Goal: Task Accomplishment & Management: Manage account settings

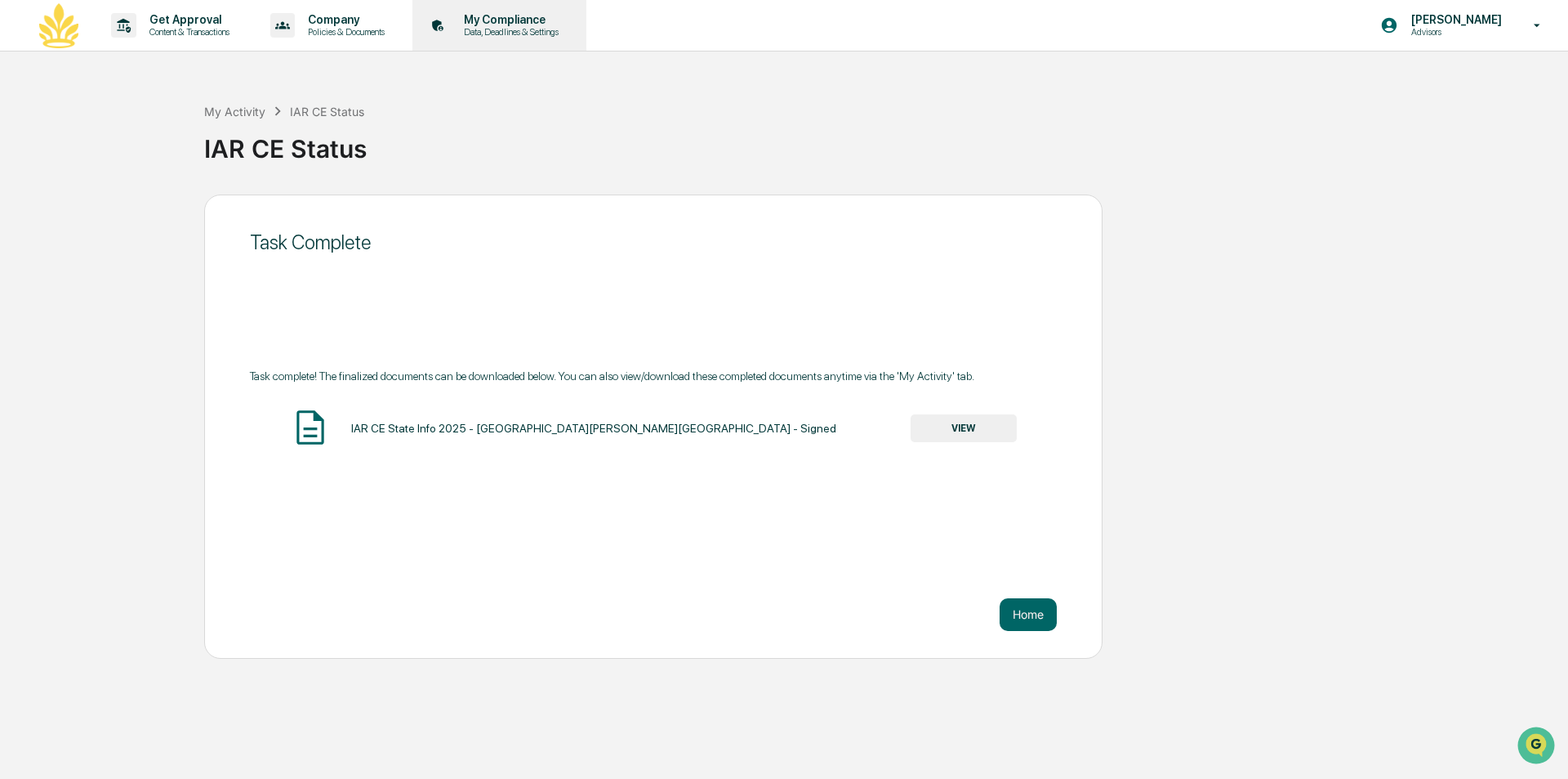
click at [513, 21] on p "My Compliance" at bounding box center [508, 20] width 116 height 13
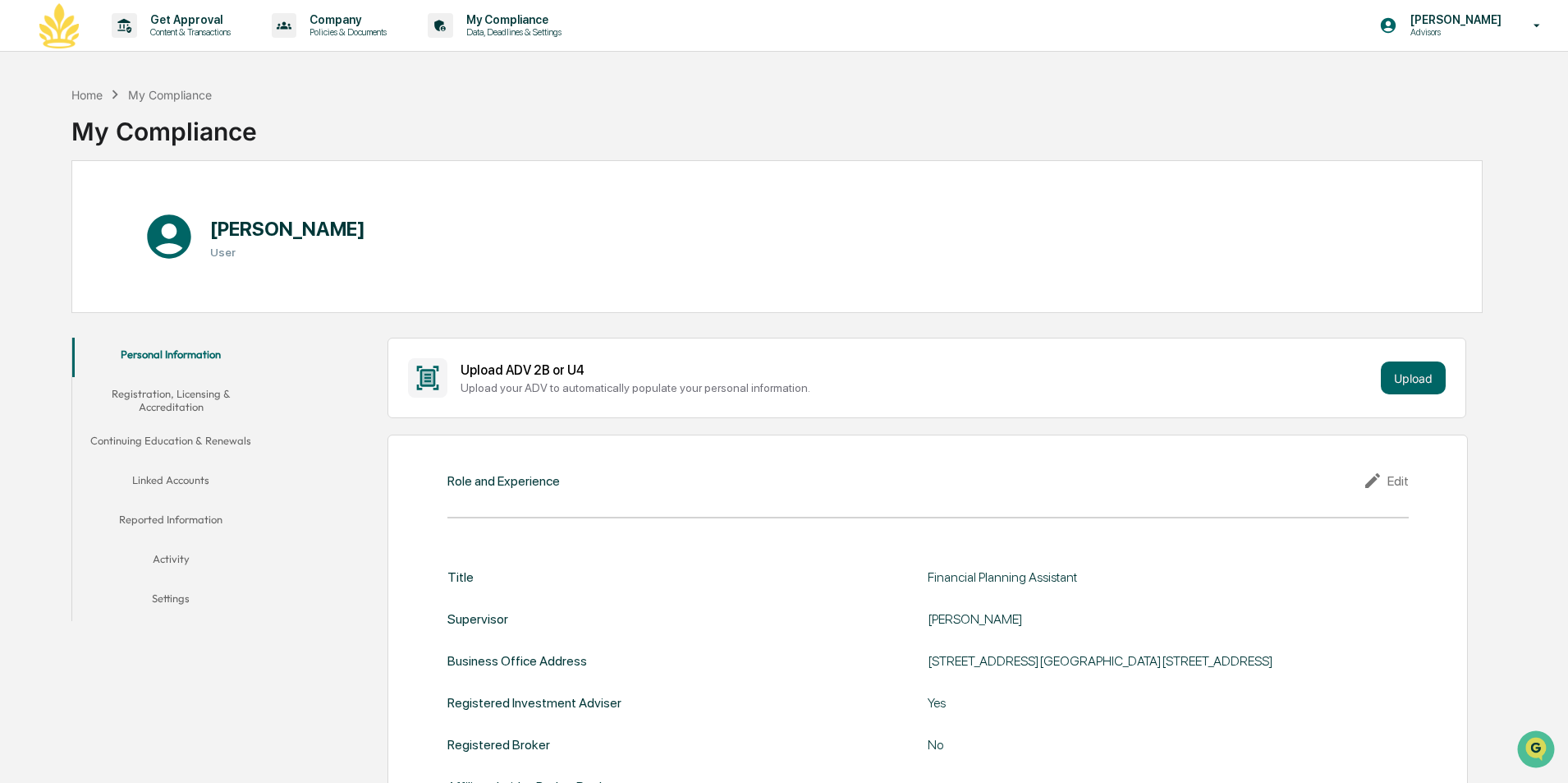
click at [141, 388] on button "Registration, Licensing & Accreditation" at bounding box center [170, 400] width 197 height 47
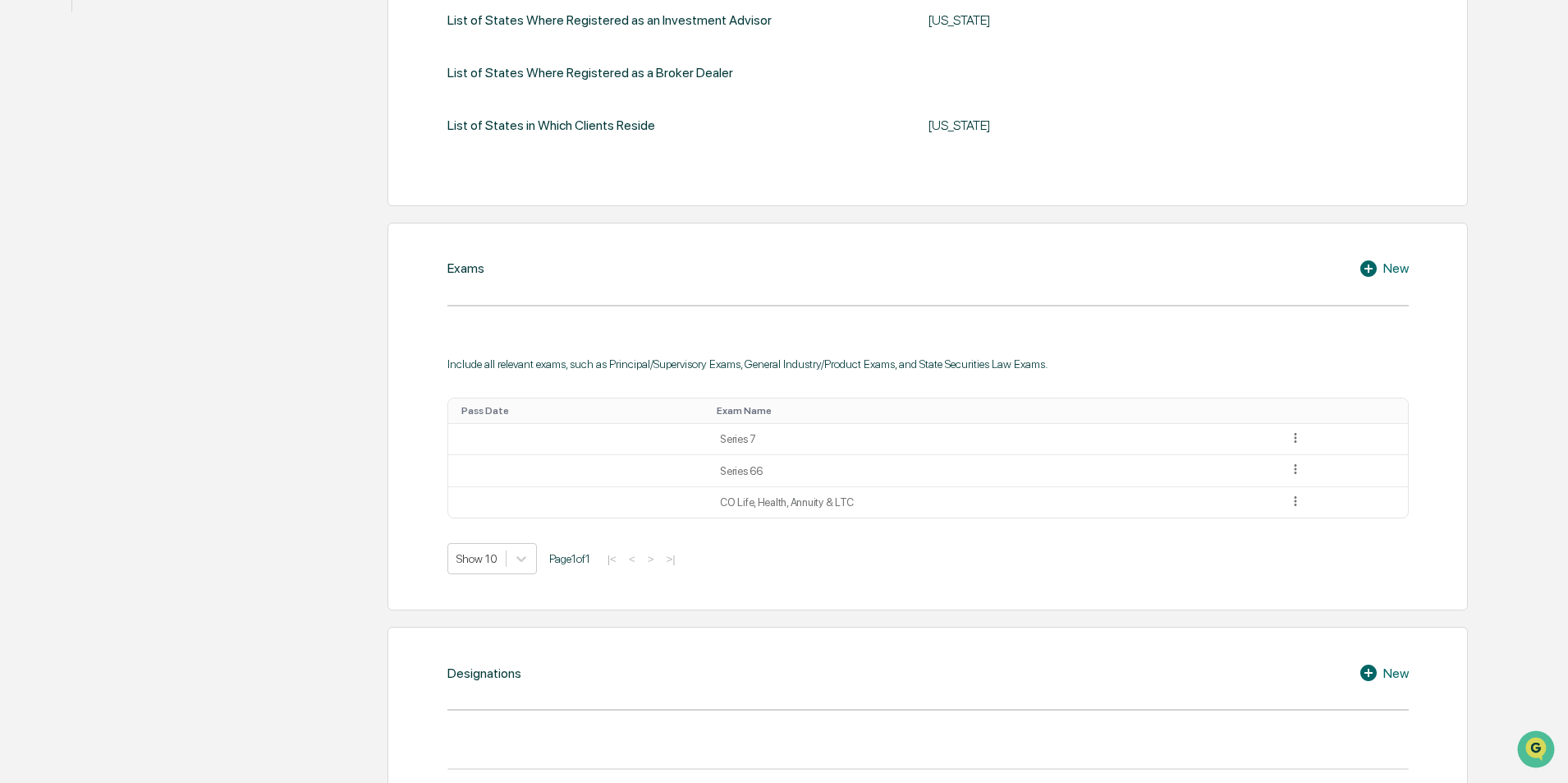
scroll to position [621, 0]
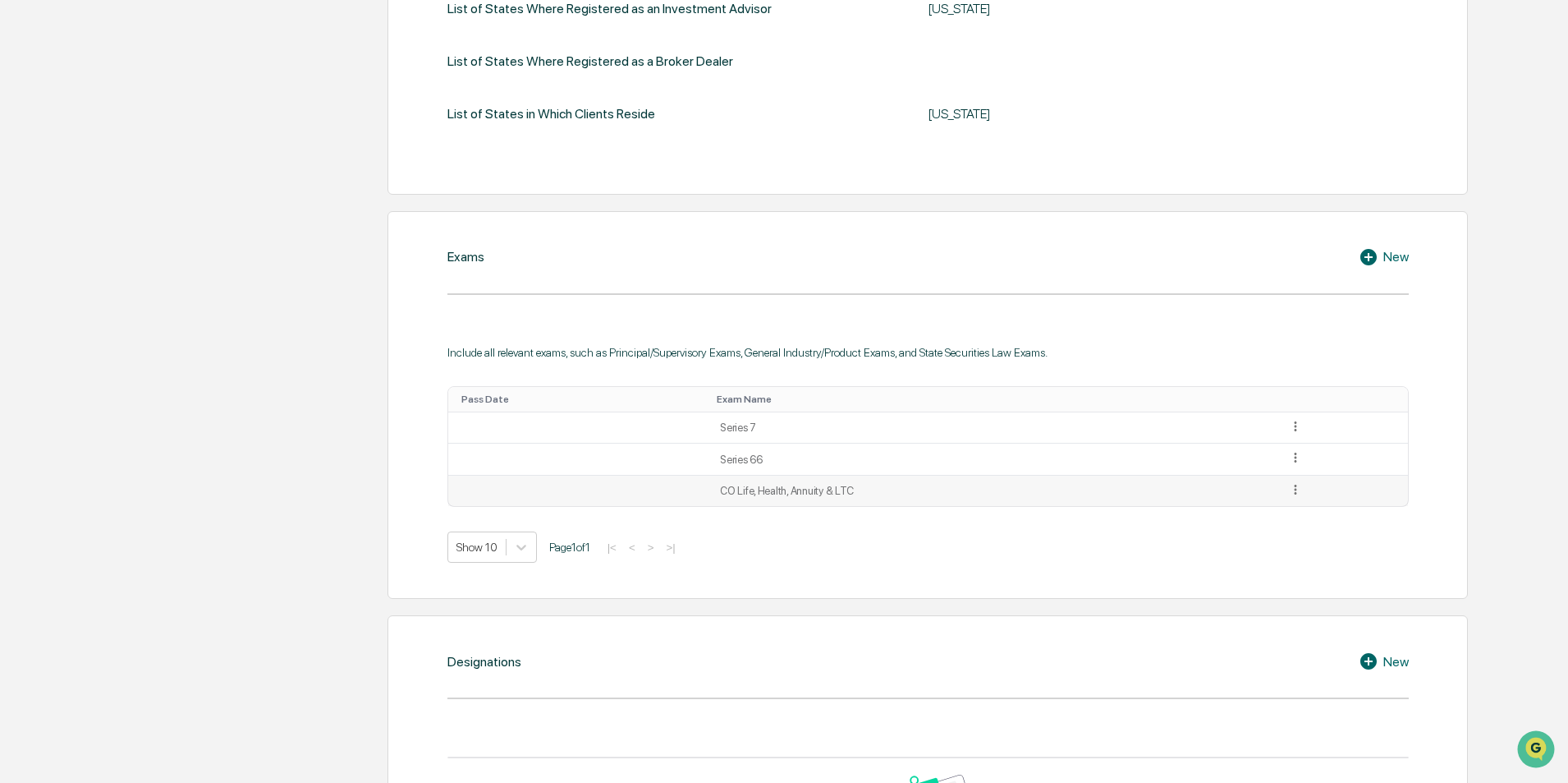
click at [1288, 485] on icon at bounding box center [1295, 489] width 16 height 16
click at [1266, 512] on div "Edit" at bounding box center [1277, 513] width 53 height 26
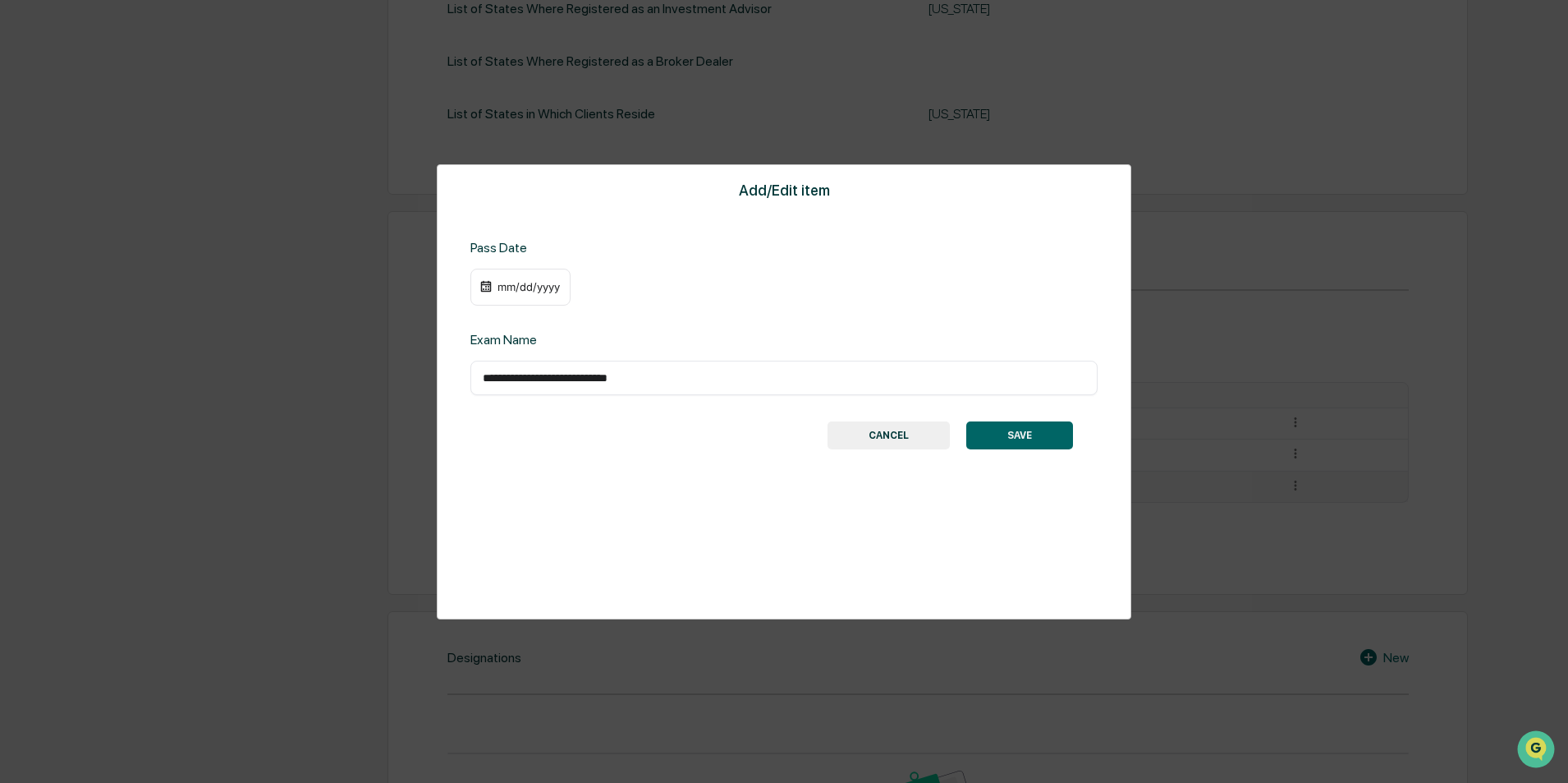
click at [513, 288] on div "mm/dd/yyyy" at bounding box center [528, 287] width 65 height 13
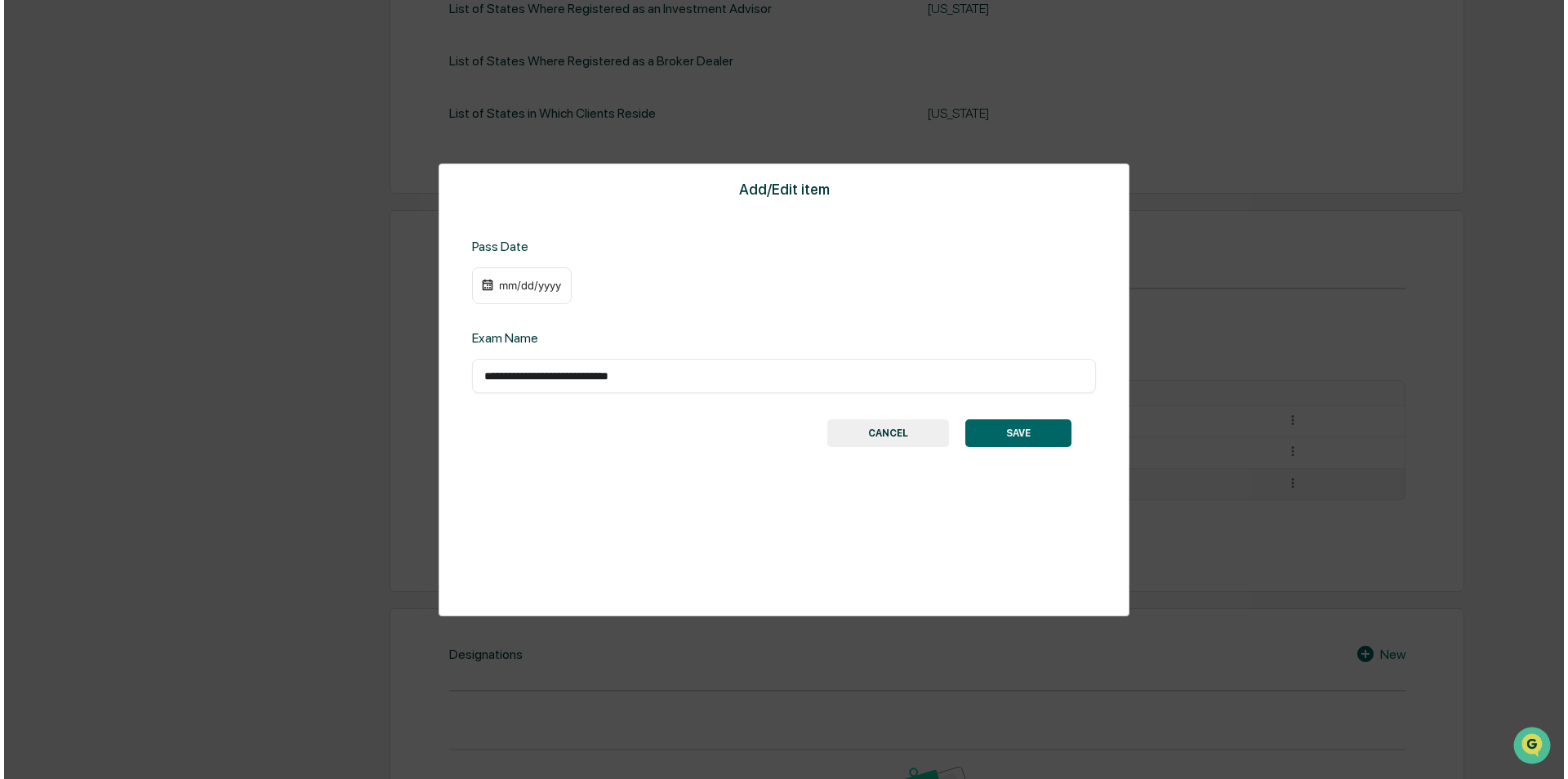
scroll to position [619, 0]
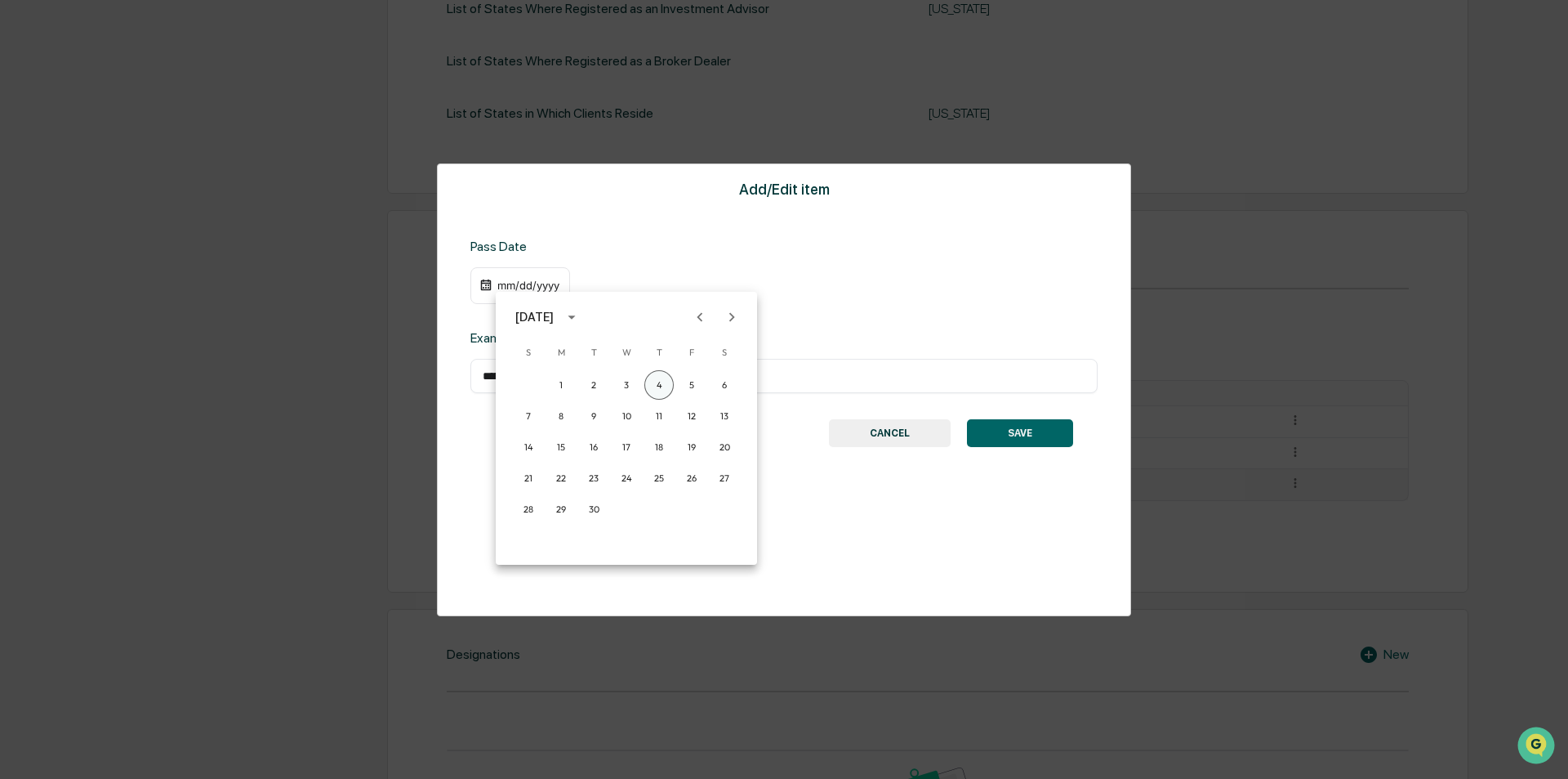
click at [664, 383] on button "4" at bounding box center [659, 385] width 30 height 30
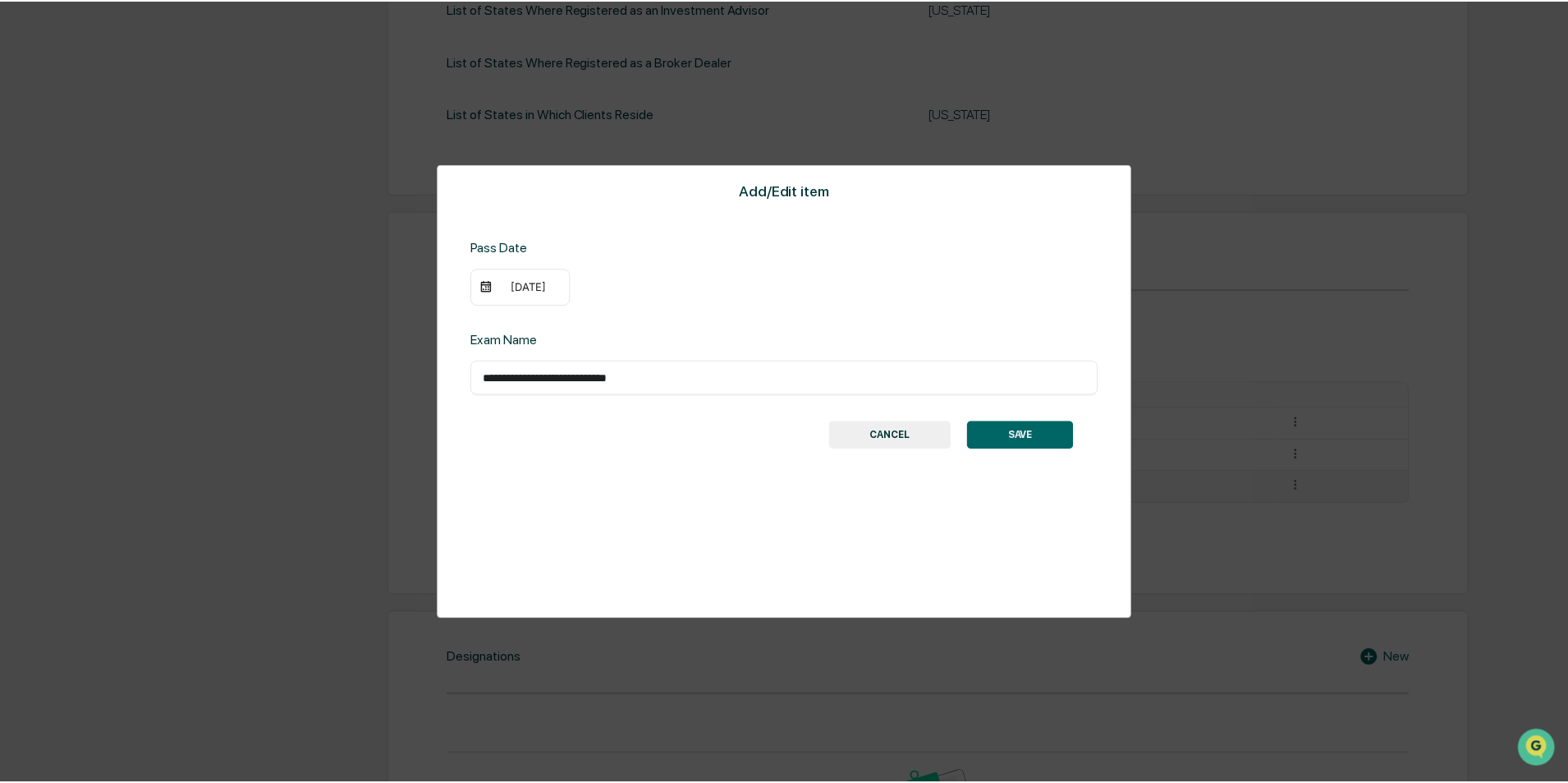
scroll to position [621, 0]
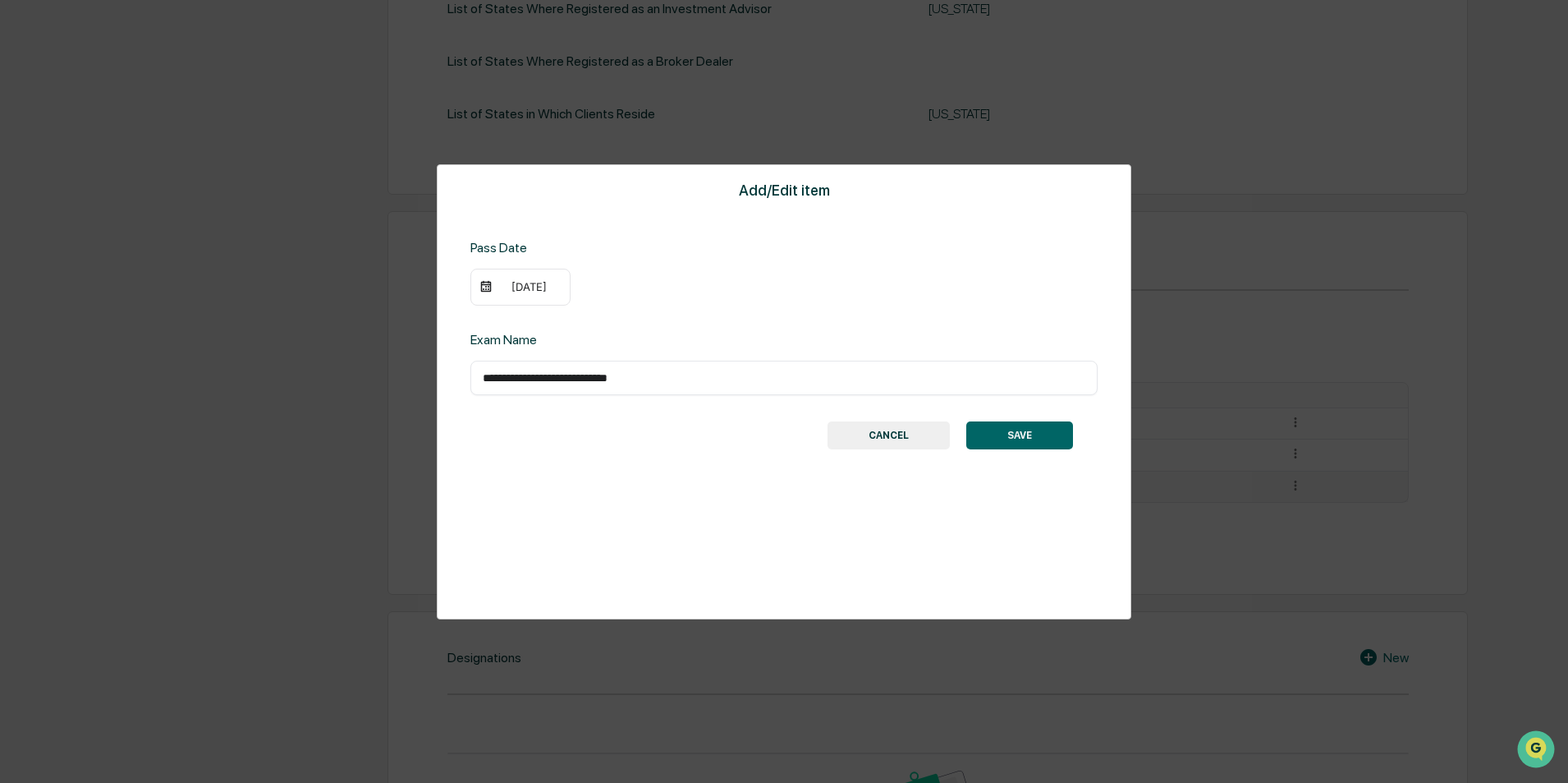
click at [981, 444] on button "SAVE" at bounding box center [1019, 436] width 107 height 28
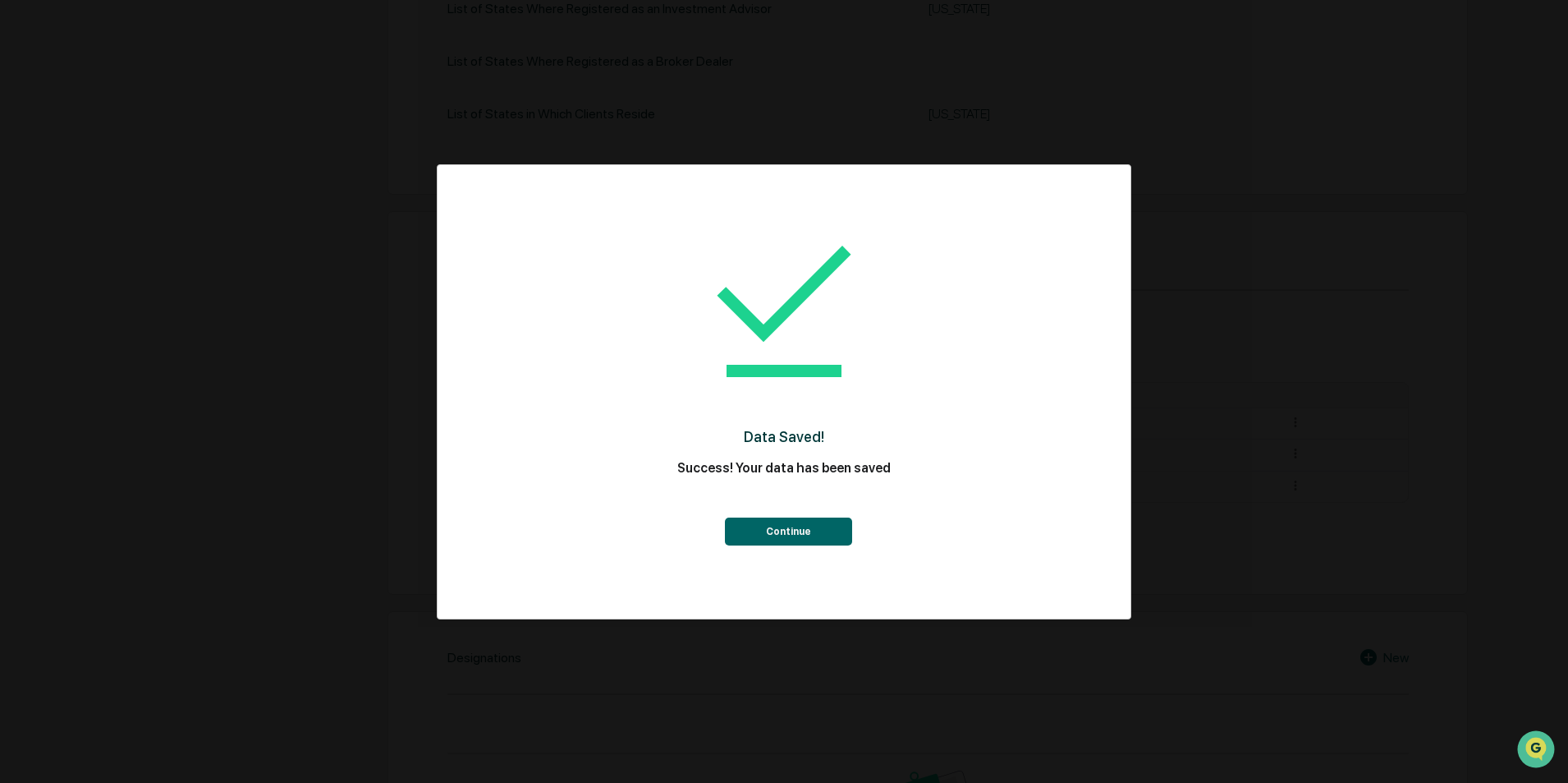
click at [782, 535] on button "Continue" at bounding box center [789, 532] width 127 height 28
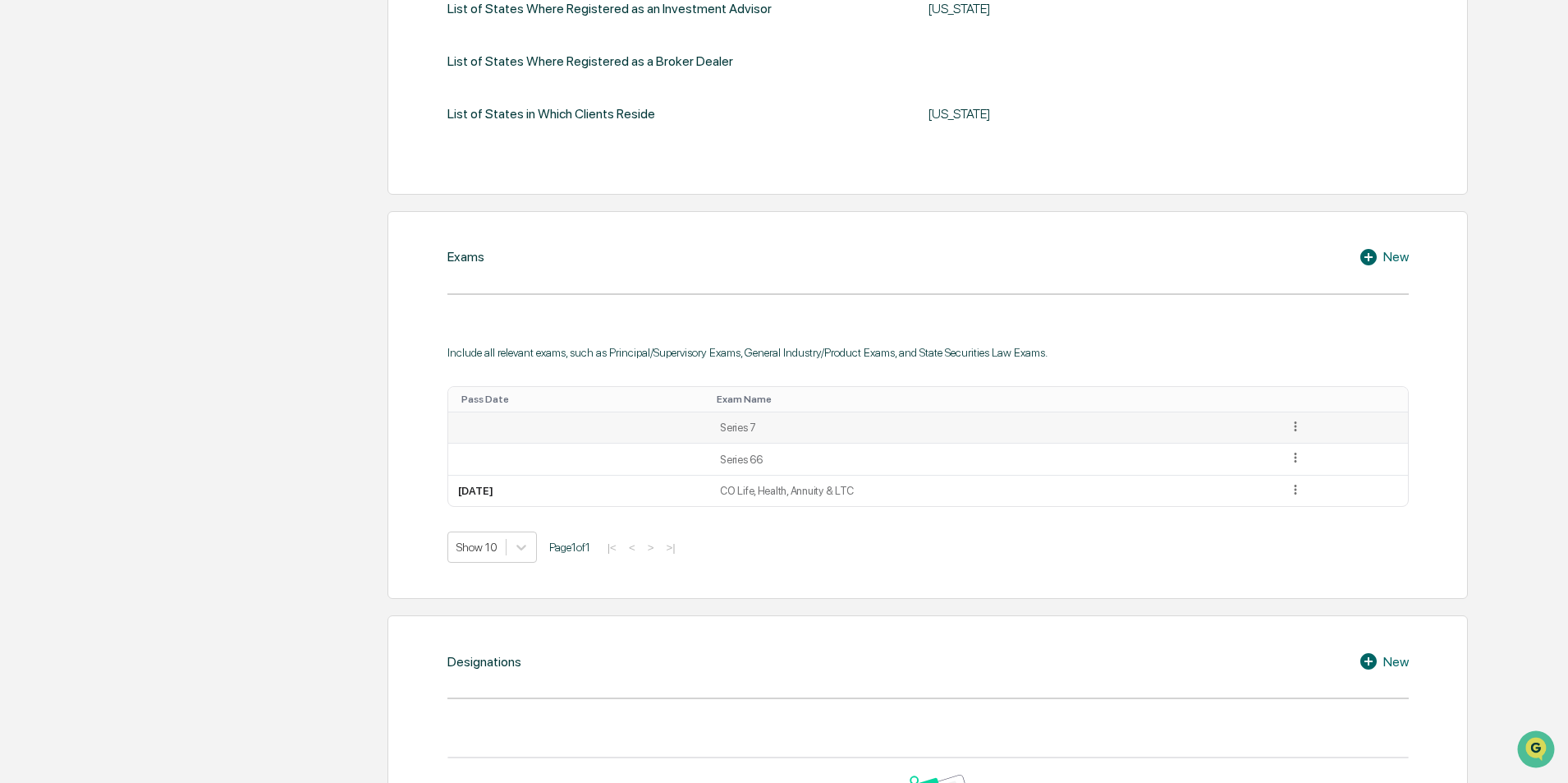
click at [1303, 429] on icon at bounding box center [1295, 427] width 16 height 16
click at [1284, 447] on div "Edit" at bounding box center [1277, 449] width 53 height 26
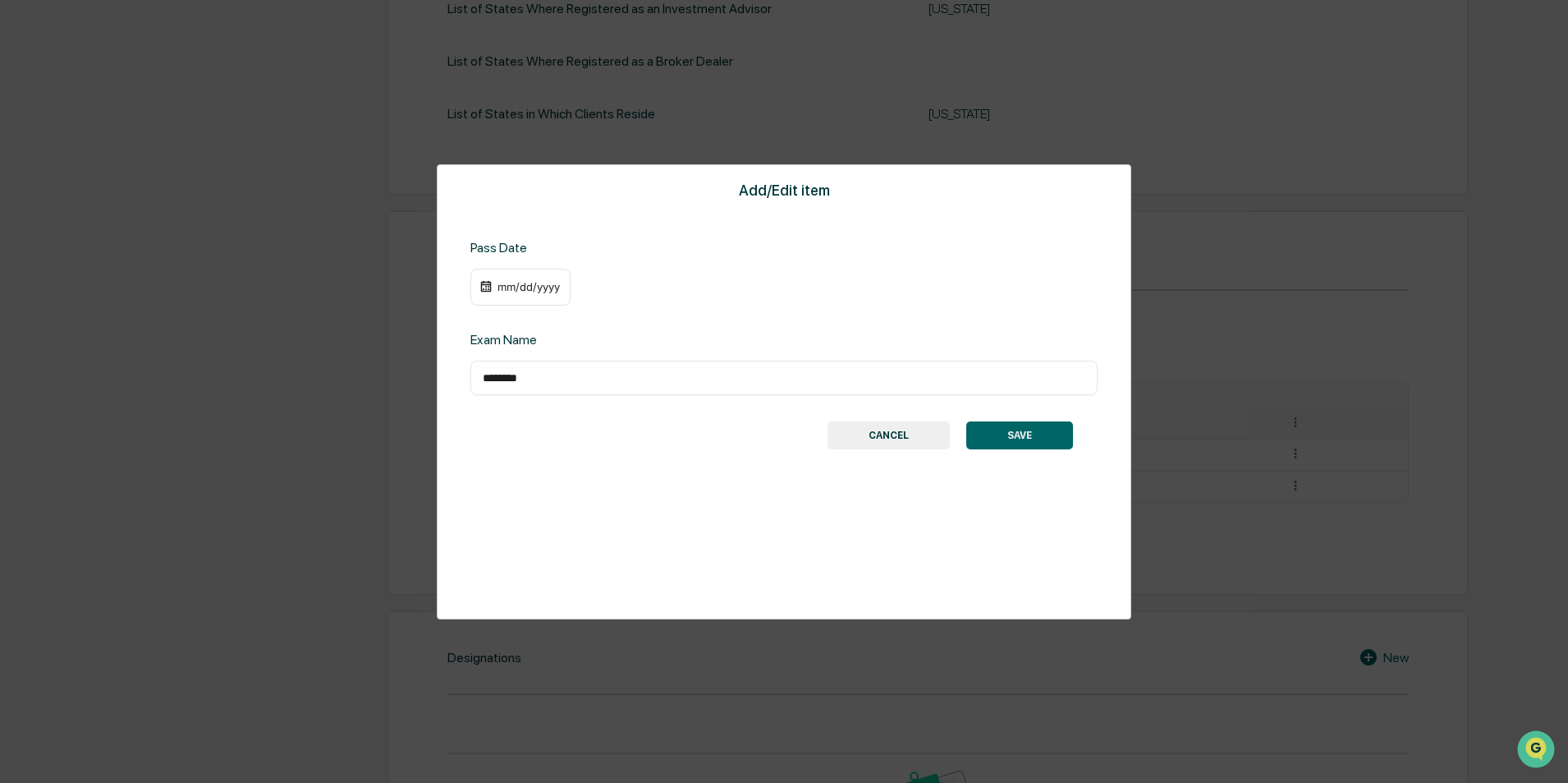
click at [519, 288] on div "mm/dd/yyyy" at bounding box center [528, 287] width 65 height 13
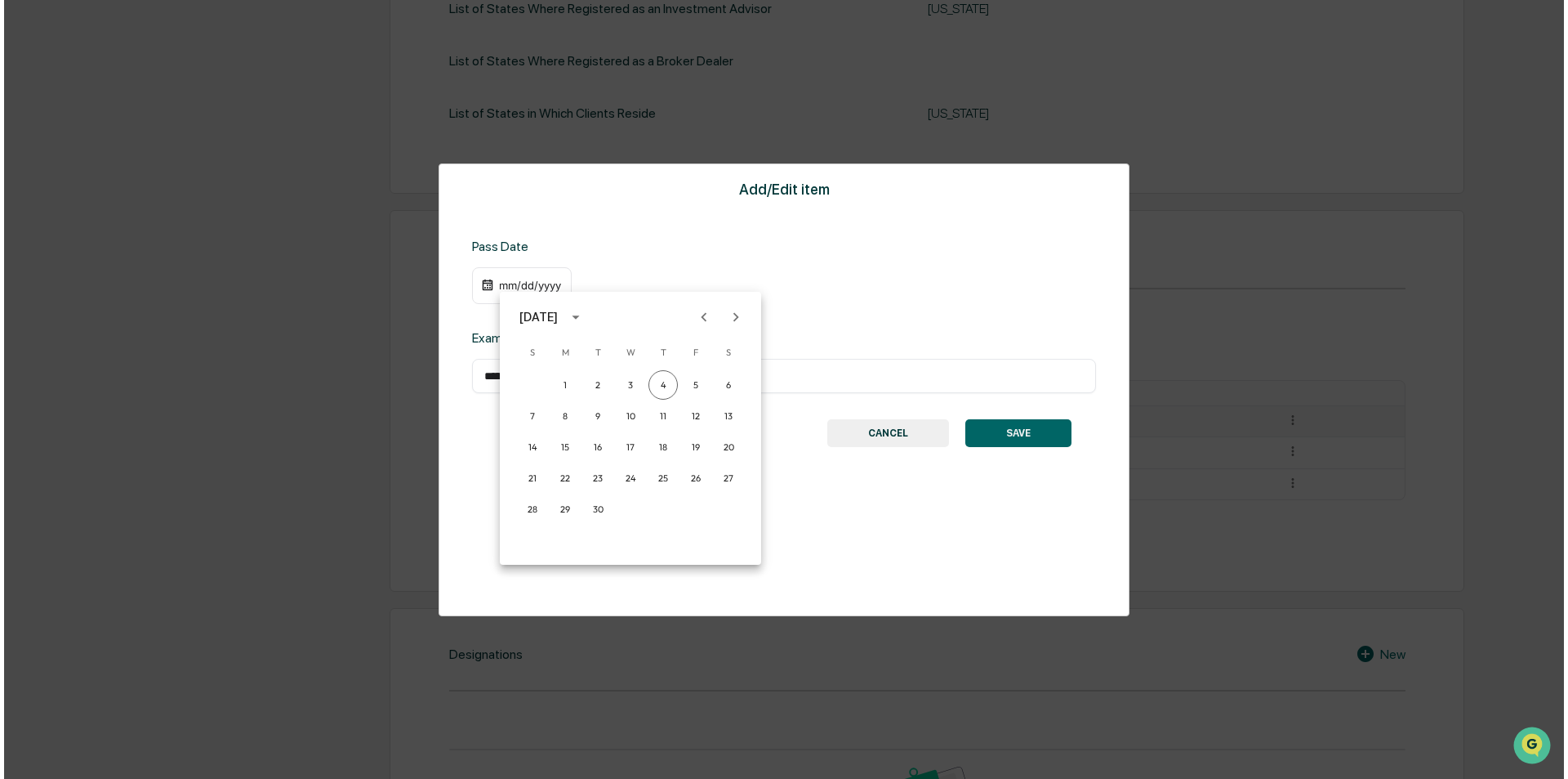
scroll to position [619, 0]
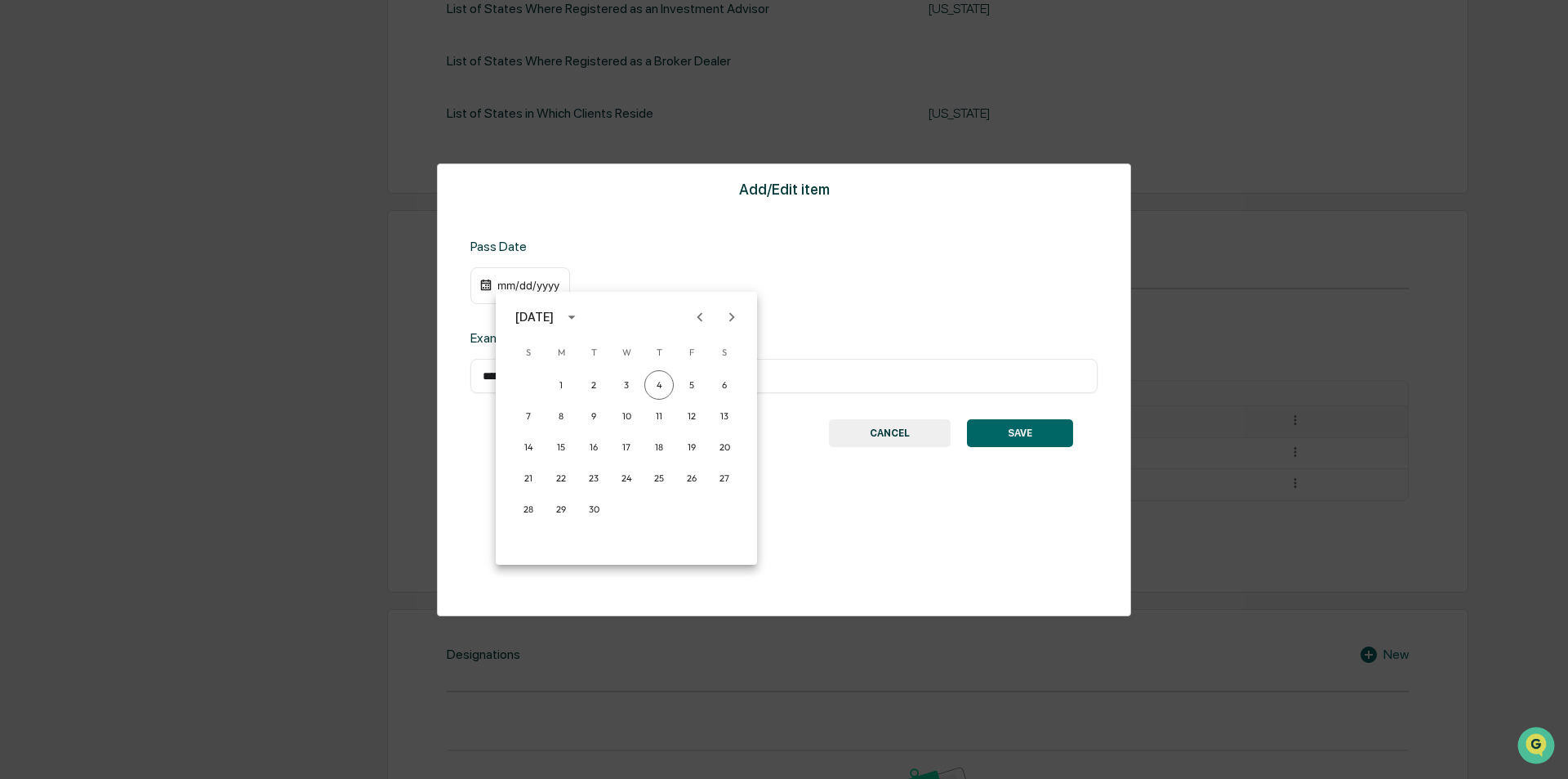
click at [580, 319] on icon "calendar view is open, switch to year view" at bounding box center [571, 317] width 18 height 18
click at [630, 391] on button "2012" at bounding box center [627, 392] width 59 height 30
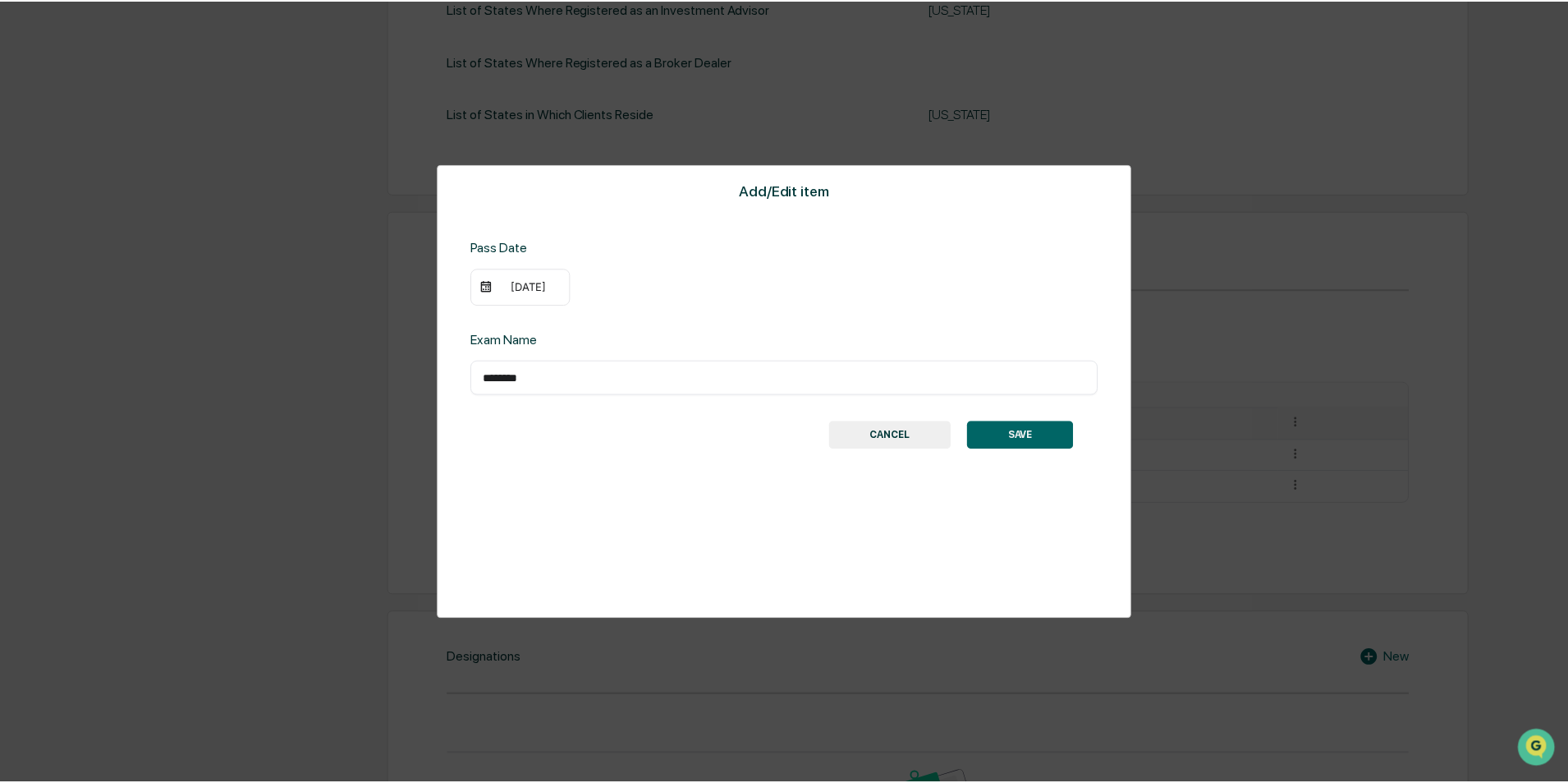
scroll to position [621, 0]
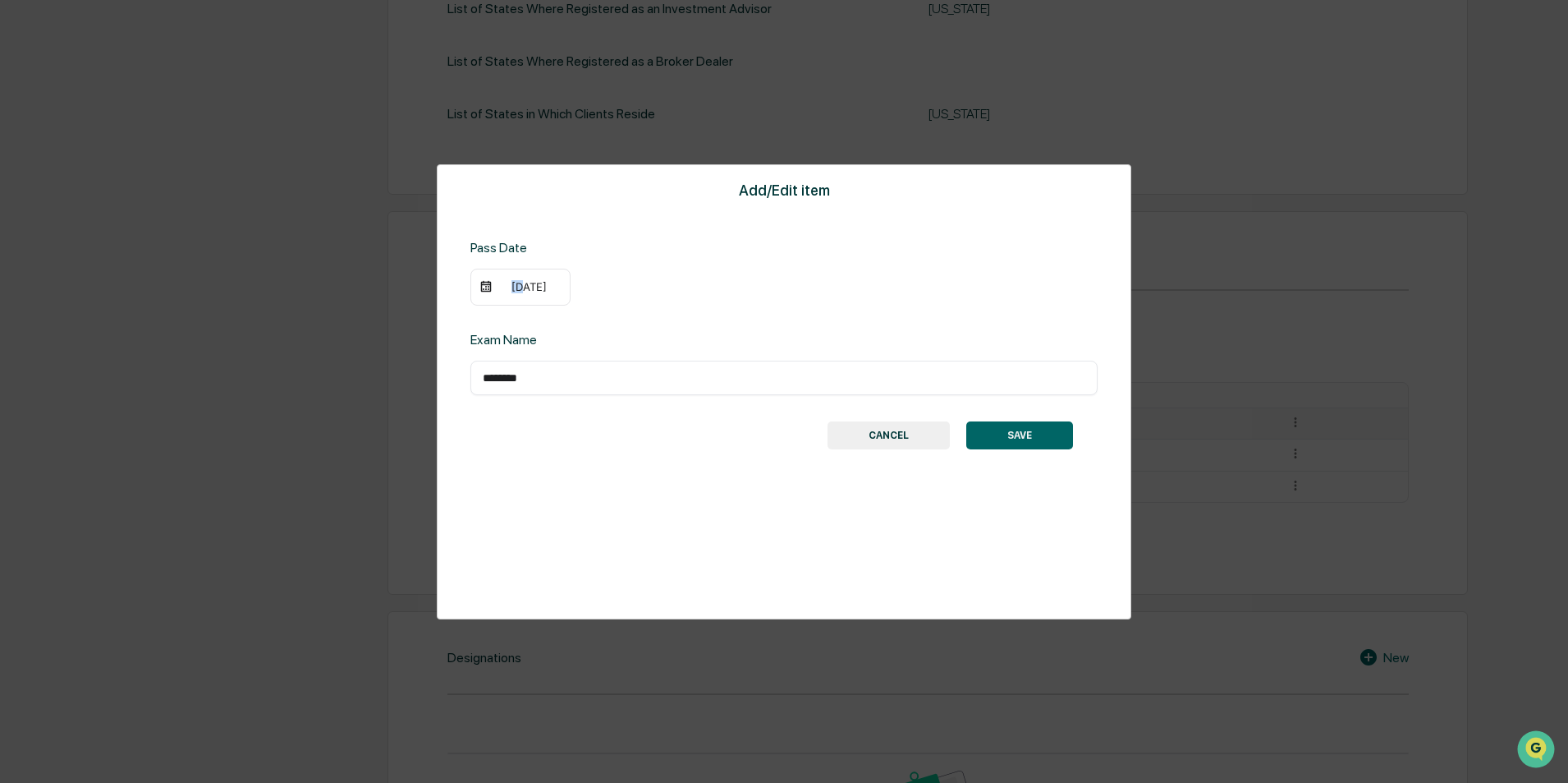
drag, startPoint x: 502, startPoint y: 284, endPoint x: 514, endPoint y: 286, distance: 12.2
click at [514, 286] on div "[DATE]" at bounding box center [528, 287] width 65 height 13
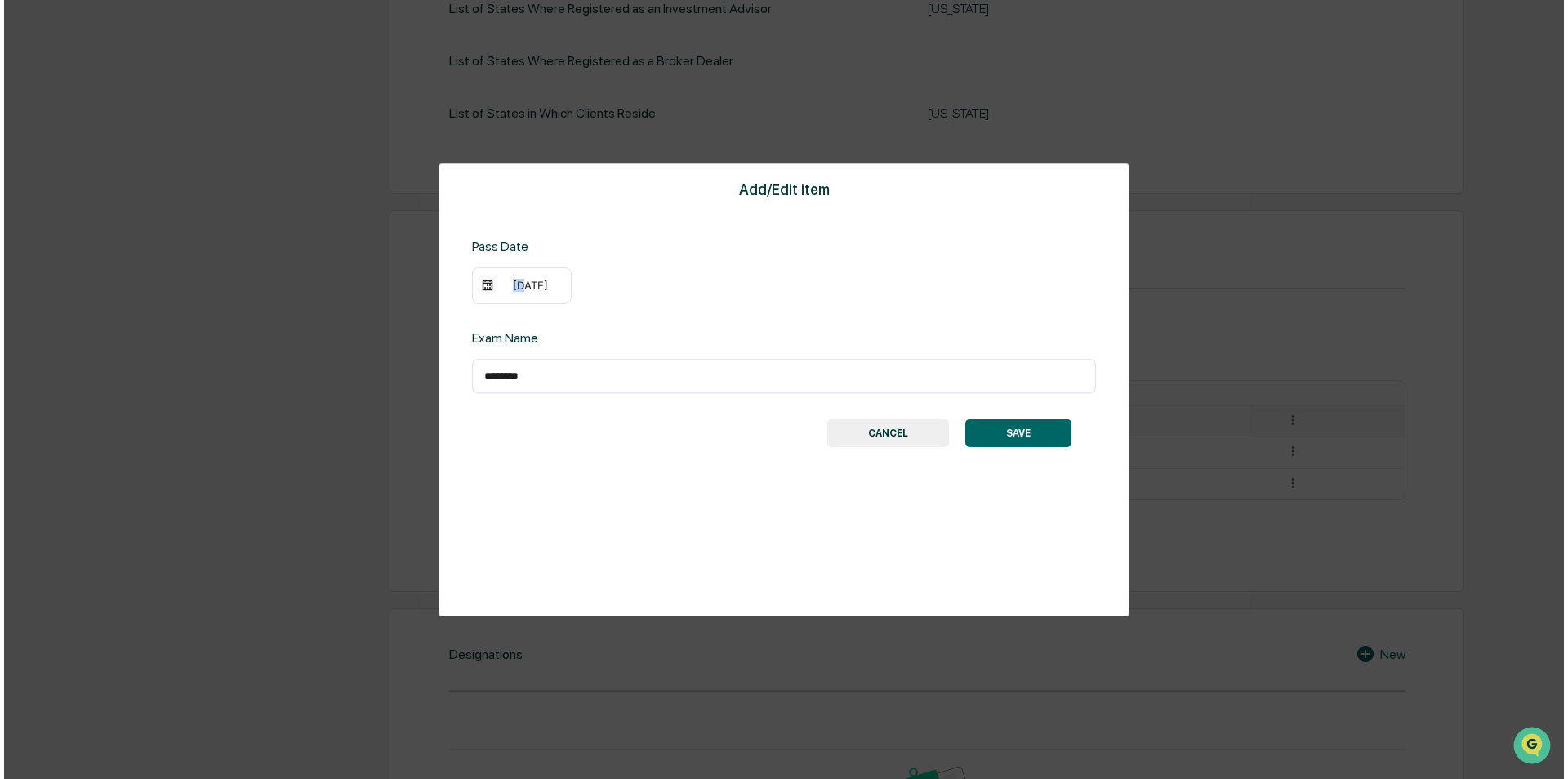
scroll to position [619, 0]
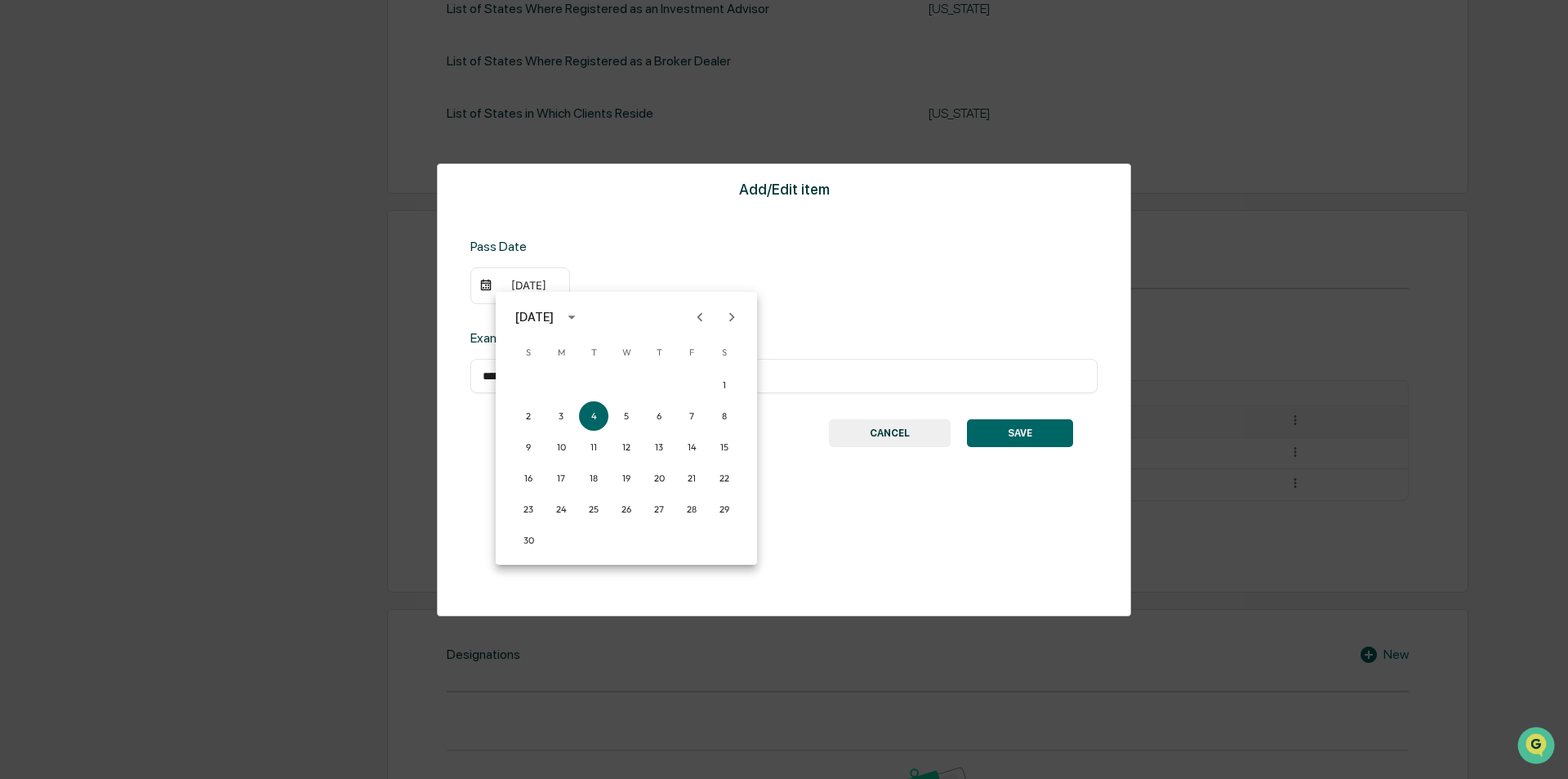
drag, startPoint x: 559, startPoint y: 285, endPoint x: 516, endPoint y: 285, distance: 43.0
click at [516, 285] on div at bounding box center [784, 389] width 1568 height 779
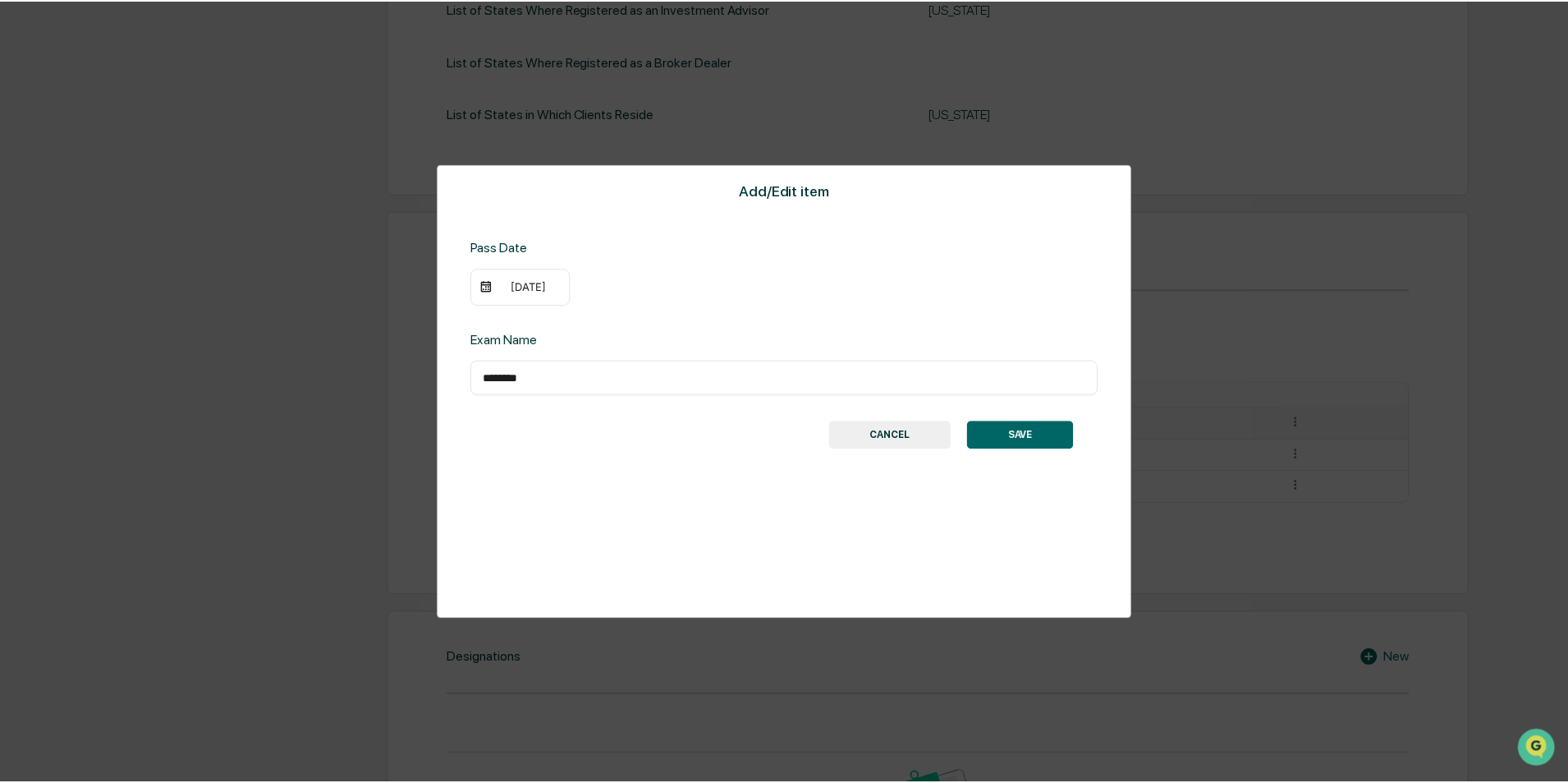
scroll to position [621, 0]
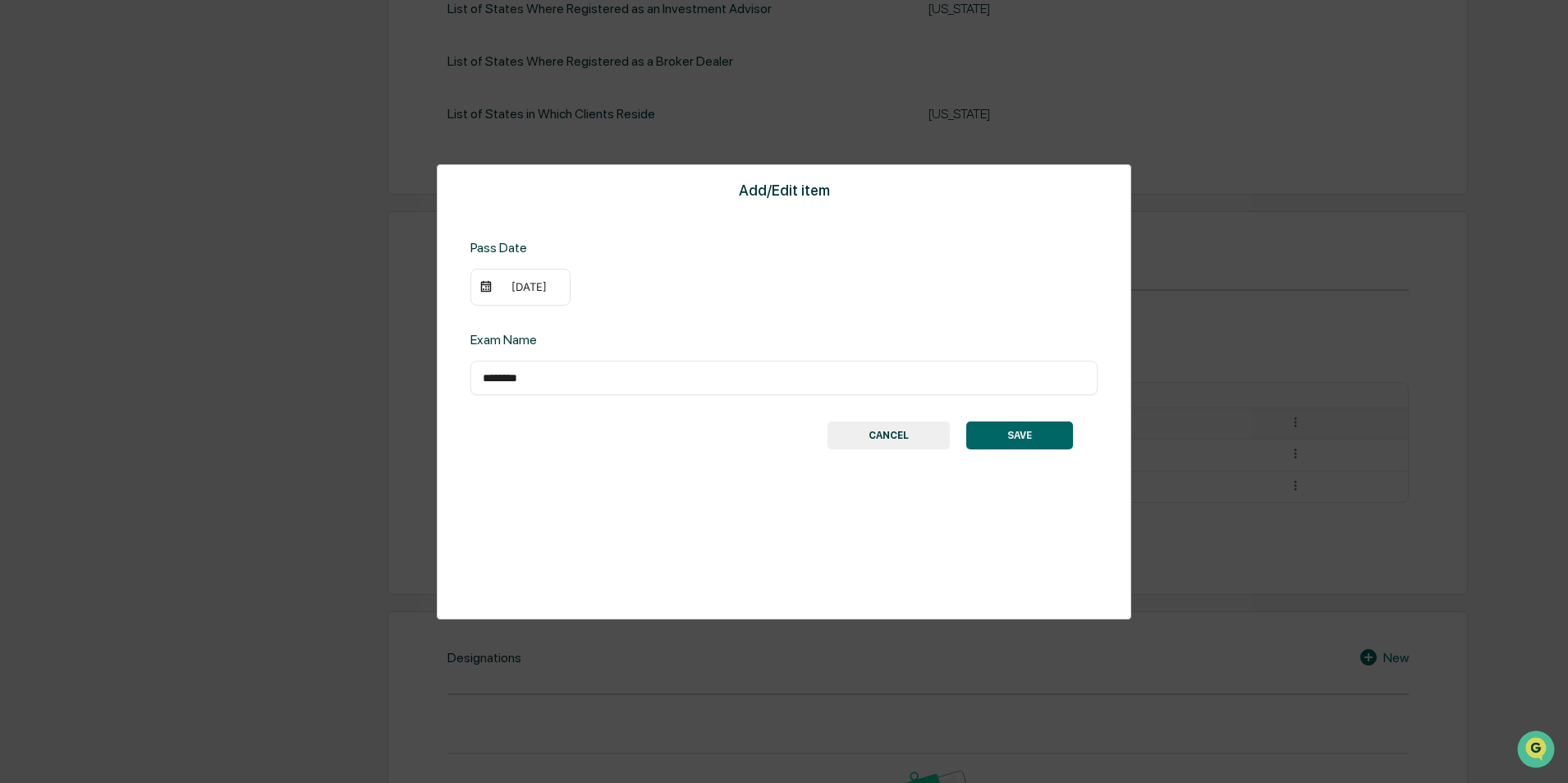
drag, startPoint x: 560, startPoint y: 288, endPoint x: 492, endPoint y: 284, distance: 68.1
click at [492, 284] on div "[DATE]" at bounding box center [520, 288] width 100 height 38
click at [559, 304] on div "[DATE]" at bounding box center [520, 288] width 100 height 38
click at [564, 289] on div "[DATE]" at bounding box center [520, 288] width 100 height 38
click at [482, 284] on img at bounding box center [486, 287] width 13 height 13
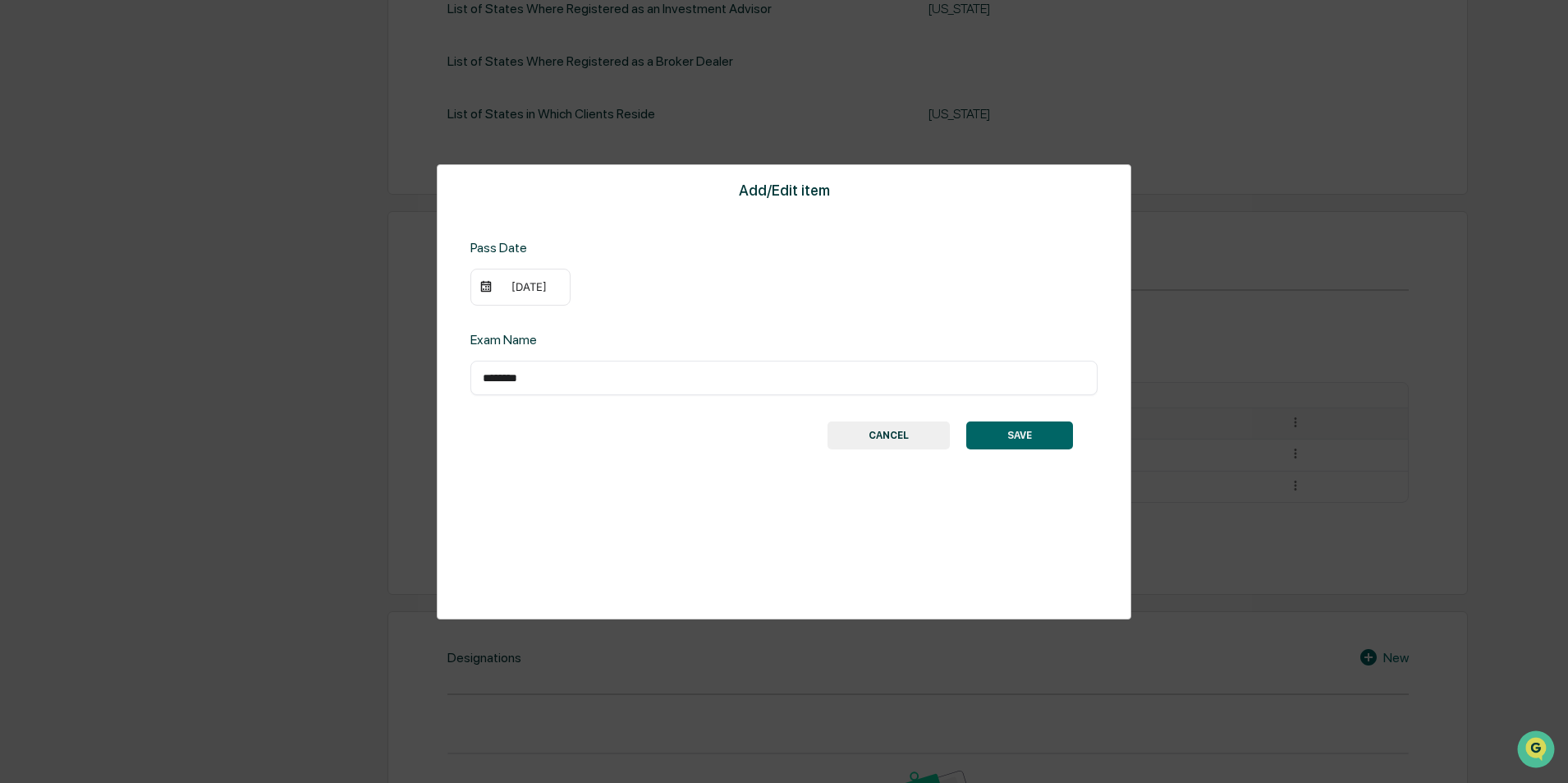
click at [485, 285] on img at bounding box center [486, 287] width 13 height 13
click at [643, 308] on div "Add/Edit item Pass Date [DATE] Exam Name ******** ​ SAVE CANCEL" at bounding box center [784, 392] width 694 height 455
drag, startPoint x: 529, startPoint y: 288, endPoint x: 503, endPoint y: 290, distance: 26.1
click at [503, 290] on div "[DATE]" at bounding box center [528, 287] width 65 height 13
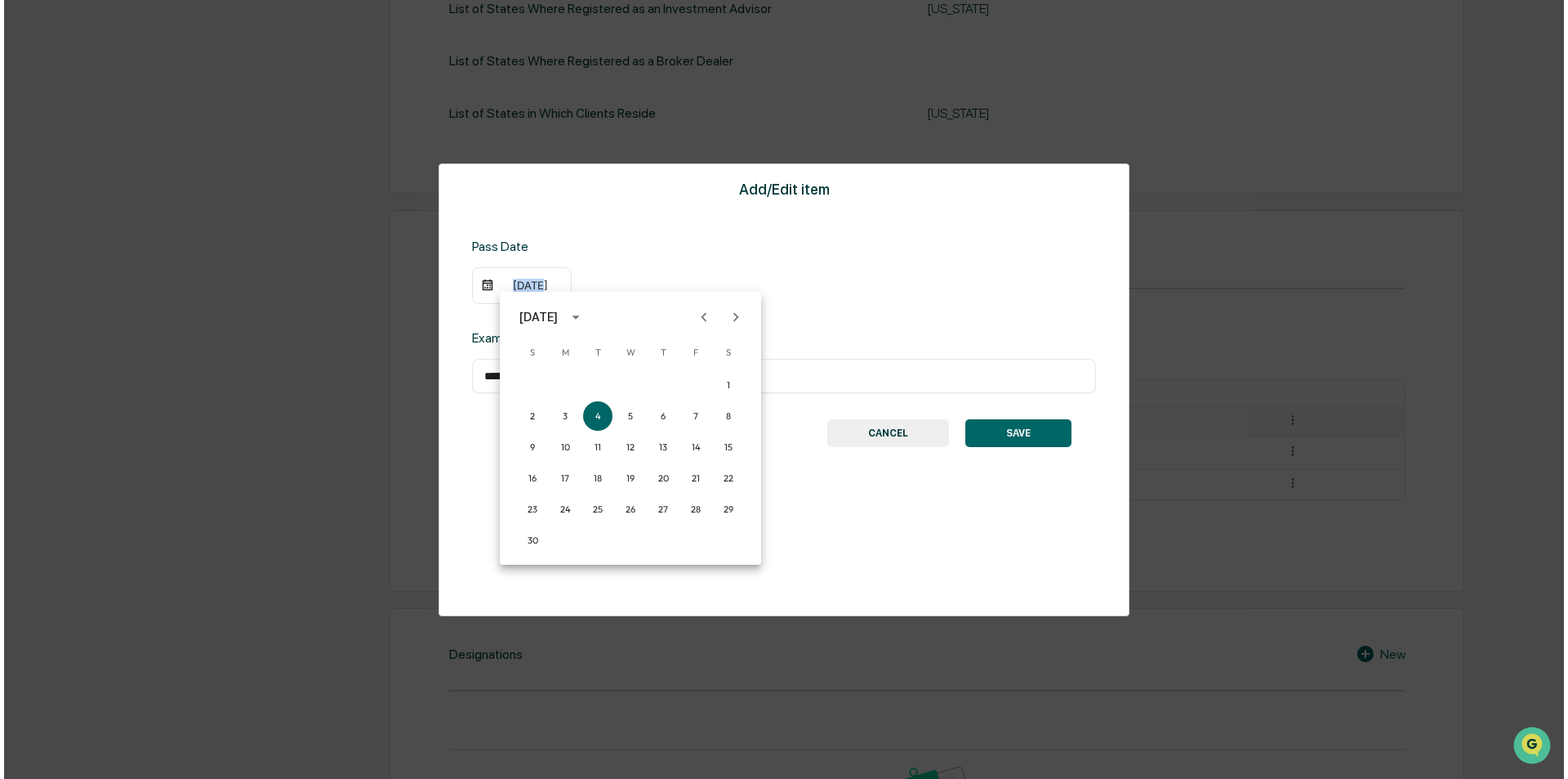
scroll to position [619, 0]
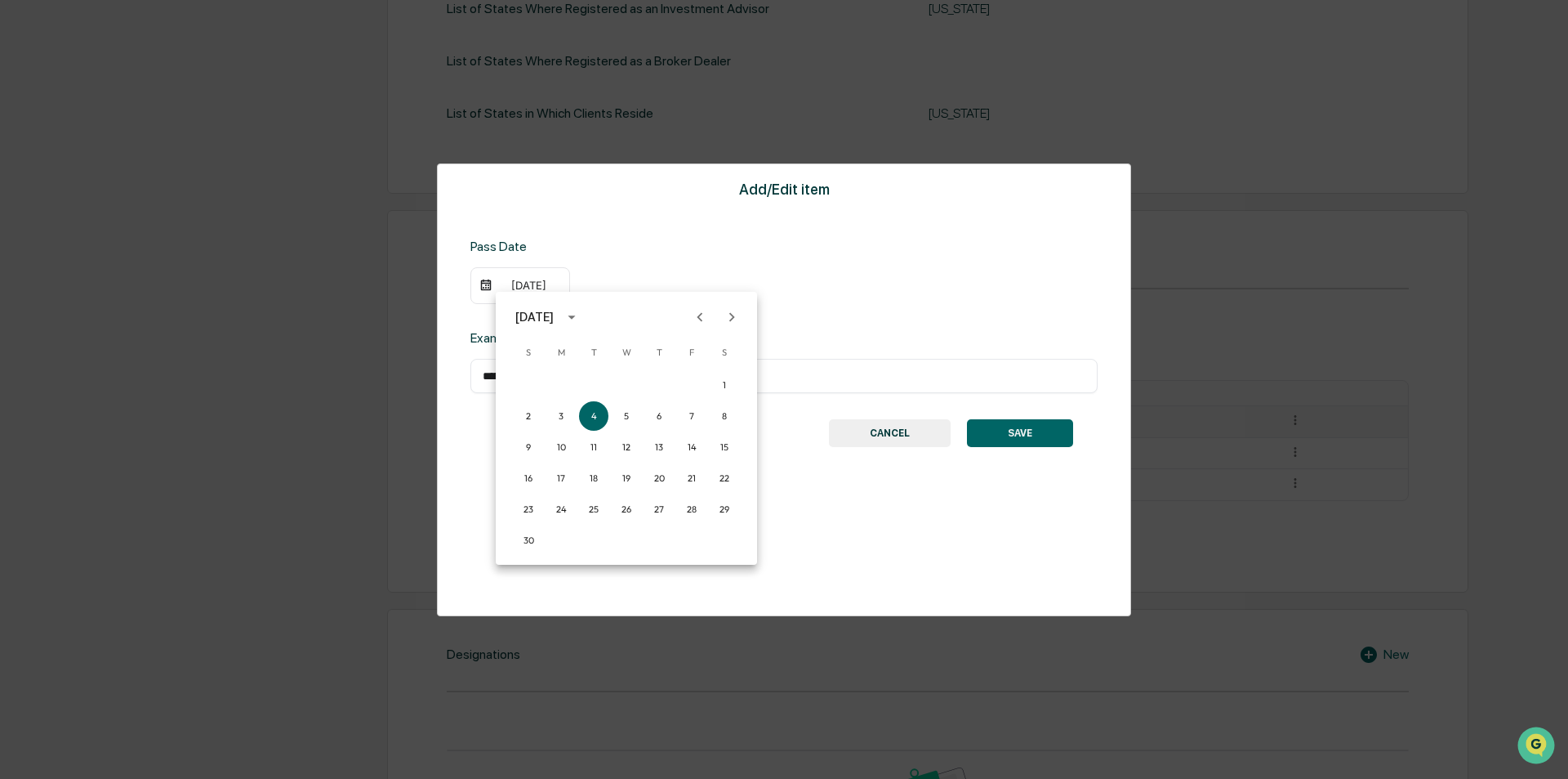
click at [824, 292] on div at bounding box center [784, 389] width 1568 height 779
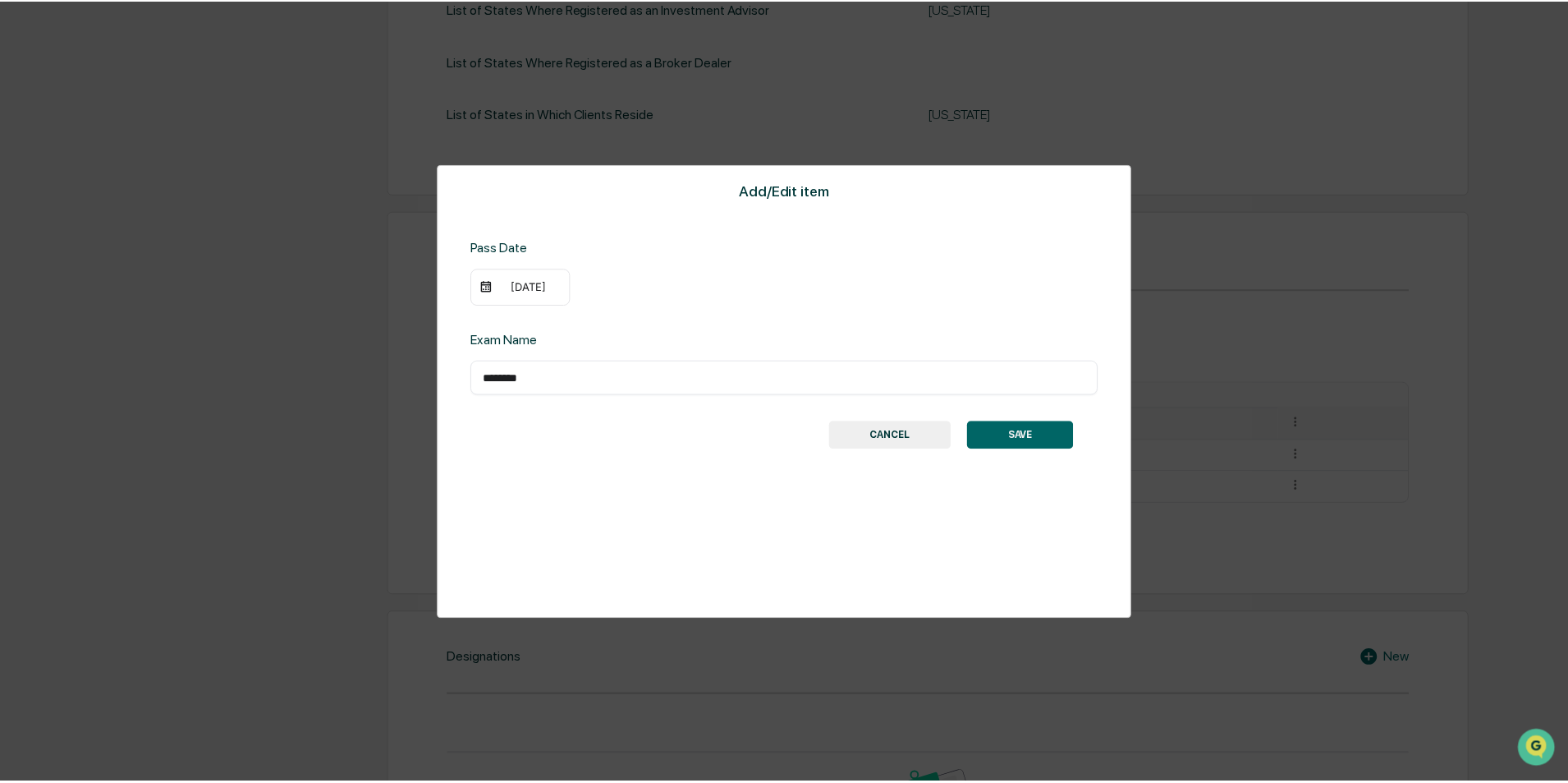
scroll to position [621, 0]
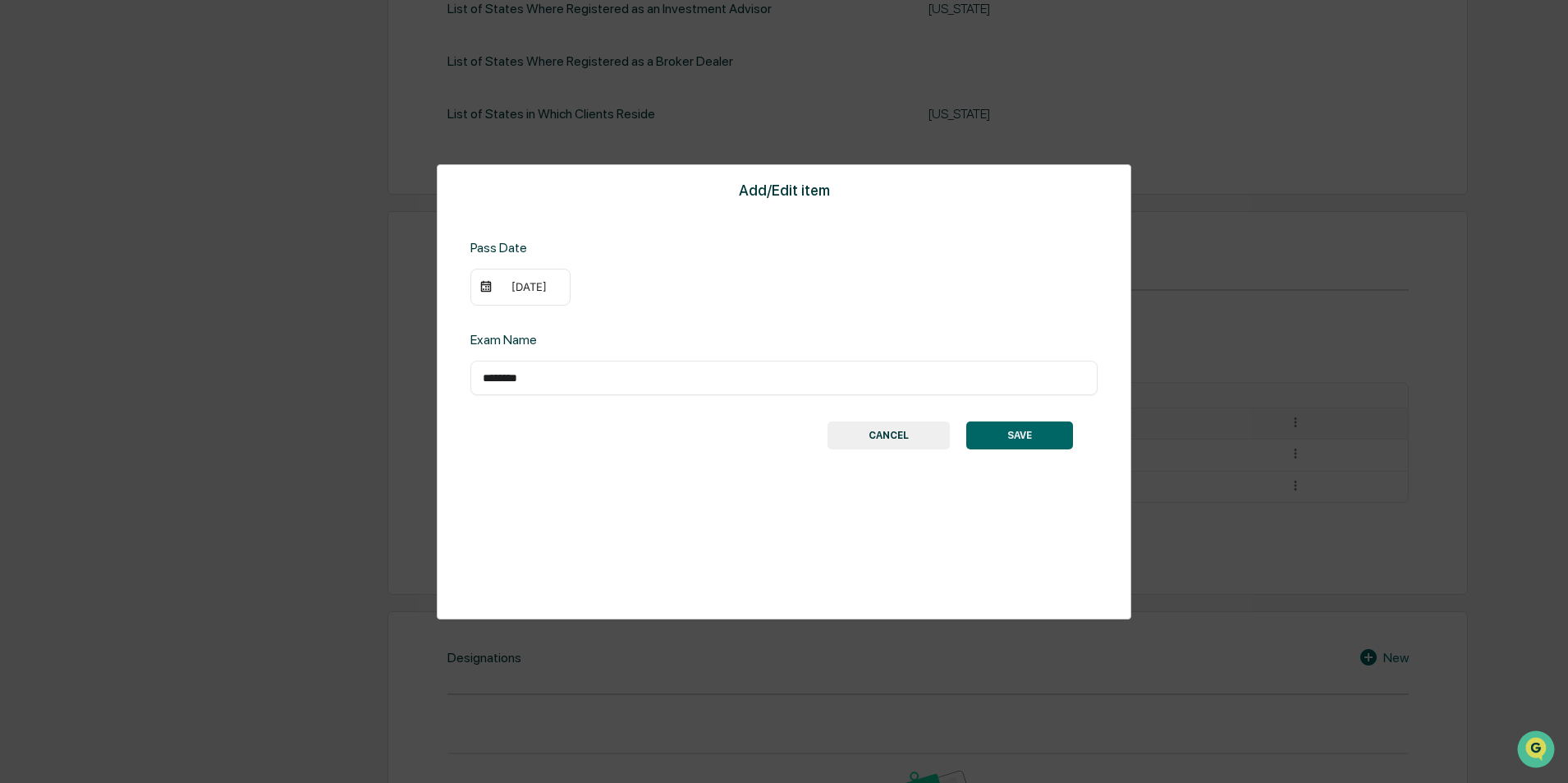
click at [858, 432] on button "CANCEL" at bounding box center [889, 436] width 122 height 28
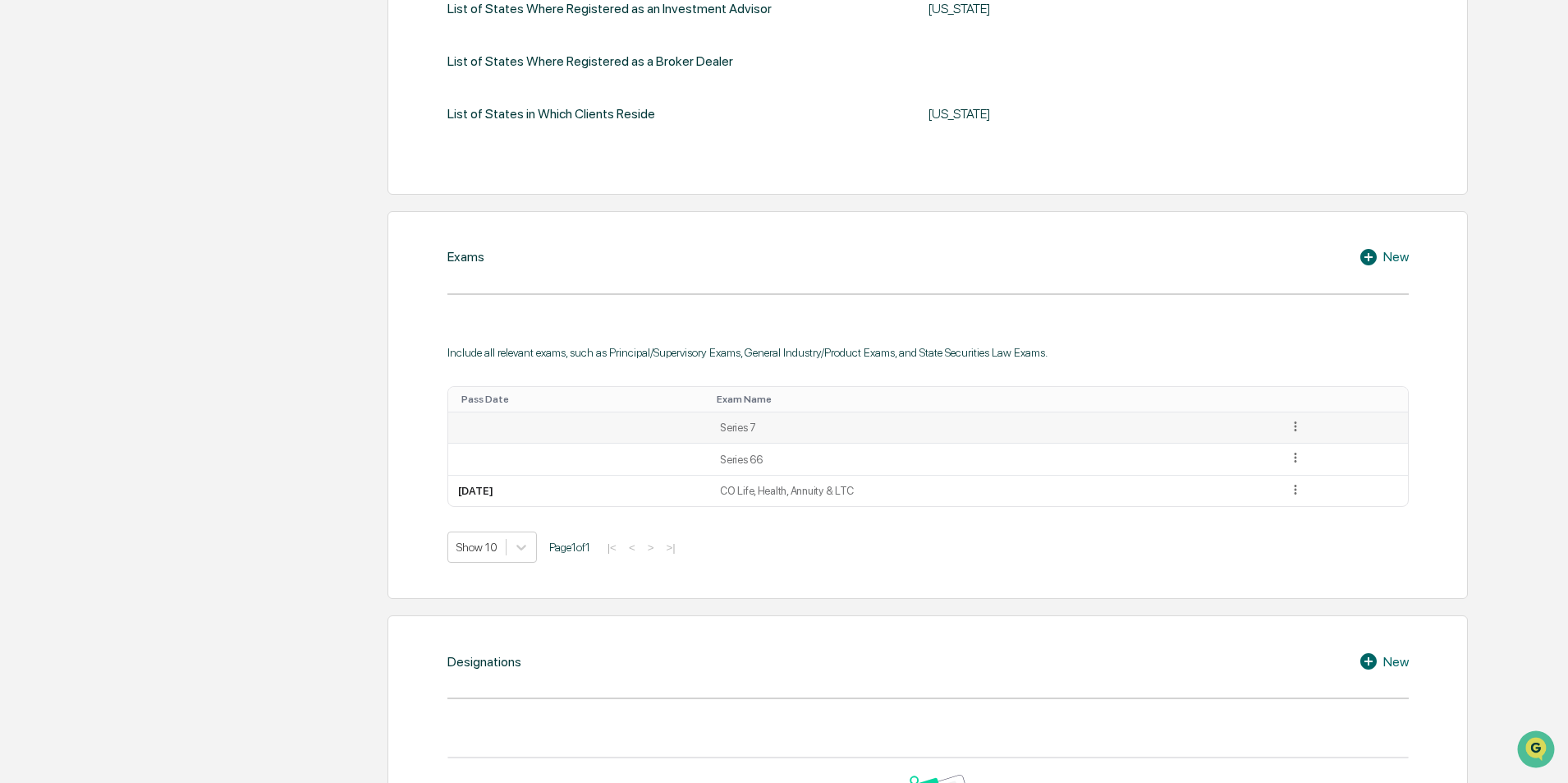
click at [1303, 427] on icon at bounding box center [1295, 427] width 16 height 16
click at [1291, 445] on div "Edit" at bounding box center [1277, 449] width 53 height 26
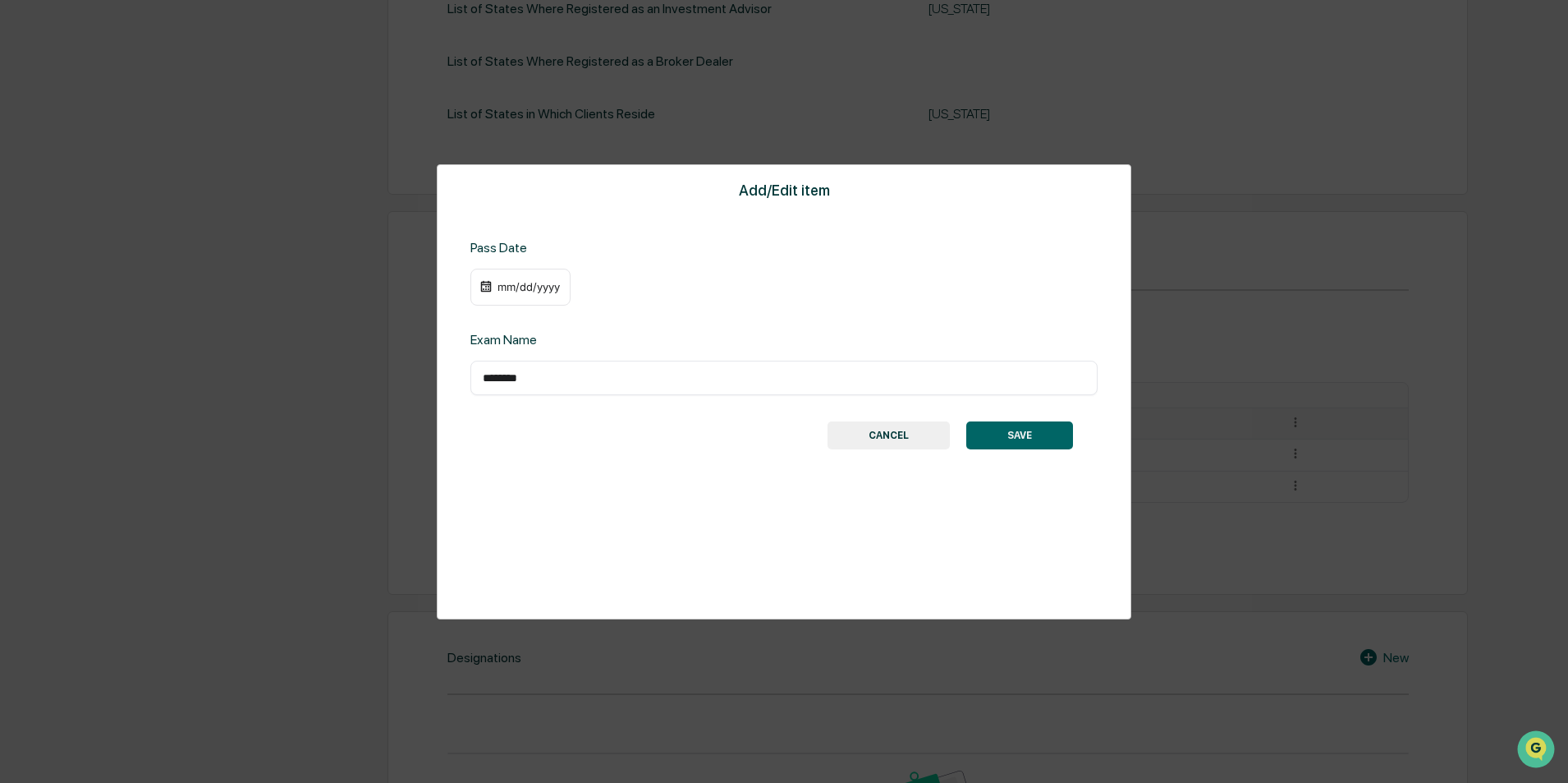
click at [488, 291] on img at bounding box center [486, 287] width 13 height 13
click at [517, 285] on div "mm/dd/yyyy" at bounding box center [528, 287] width 65 height 13
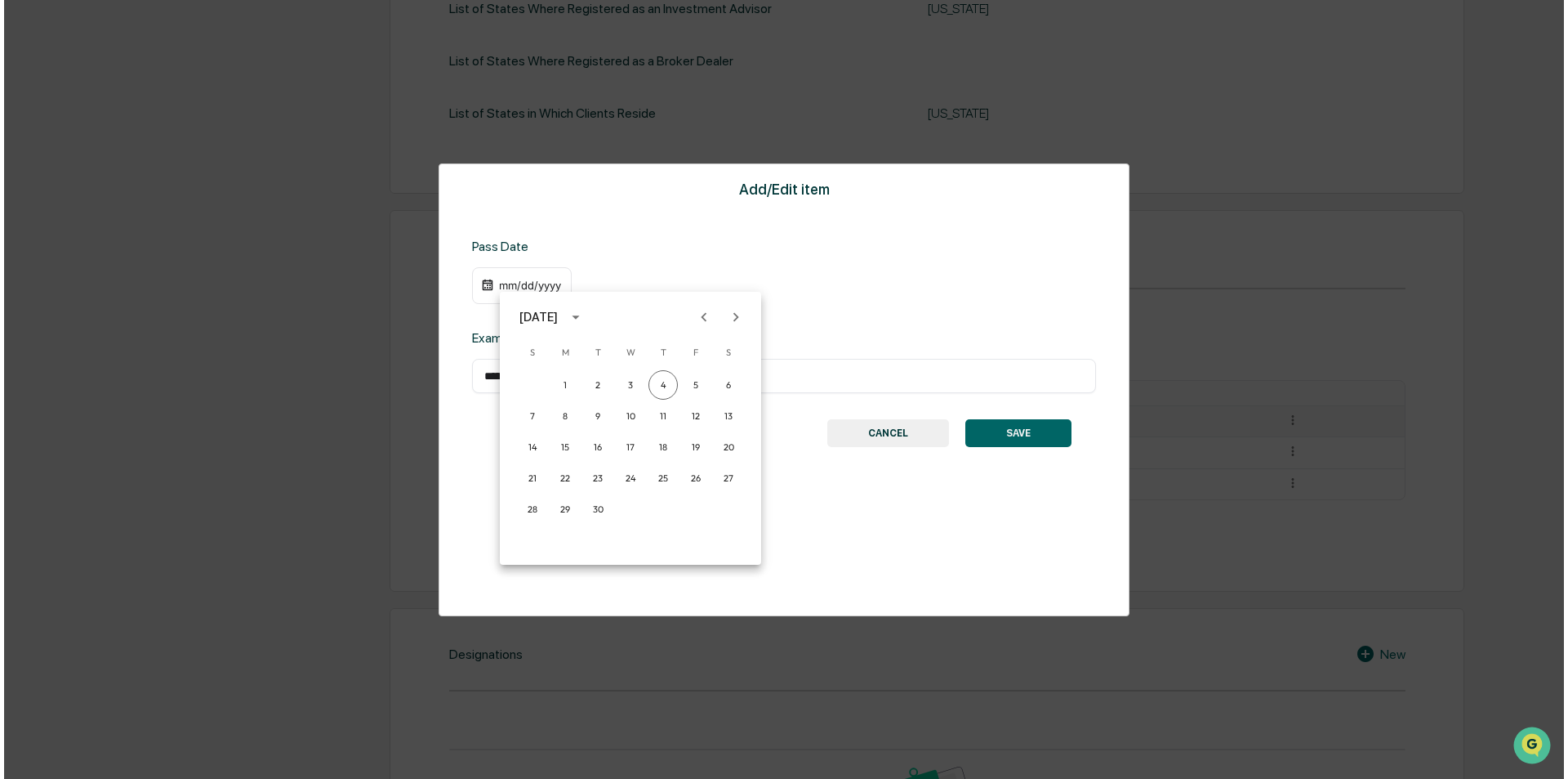
scroll to position [619, 0]
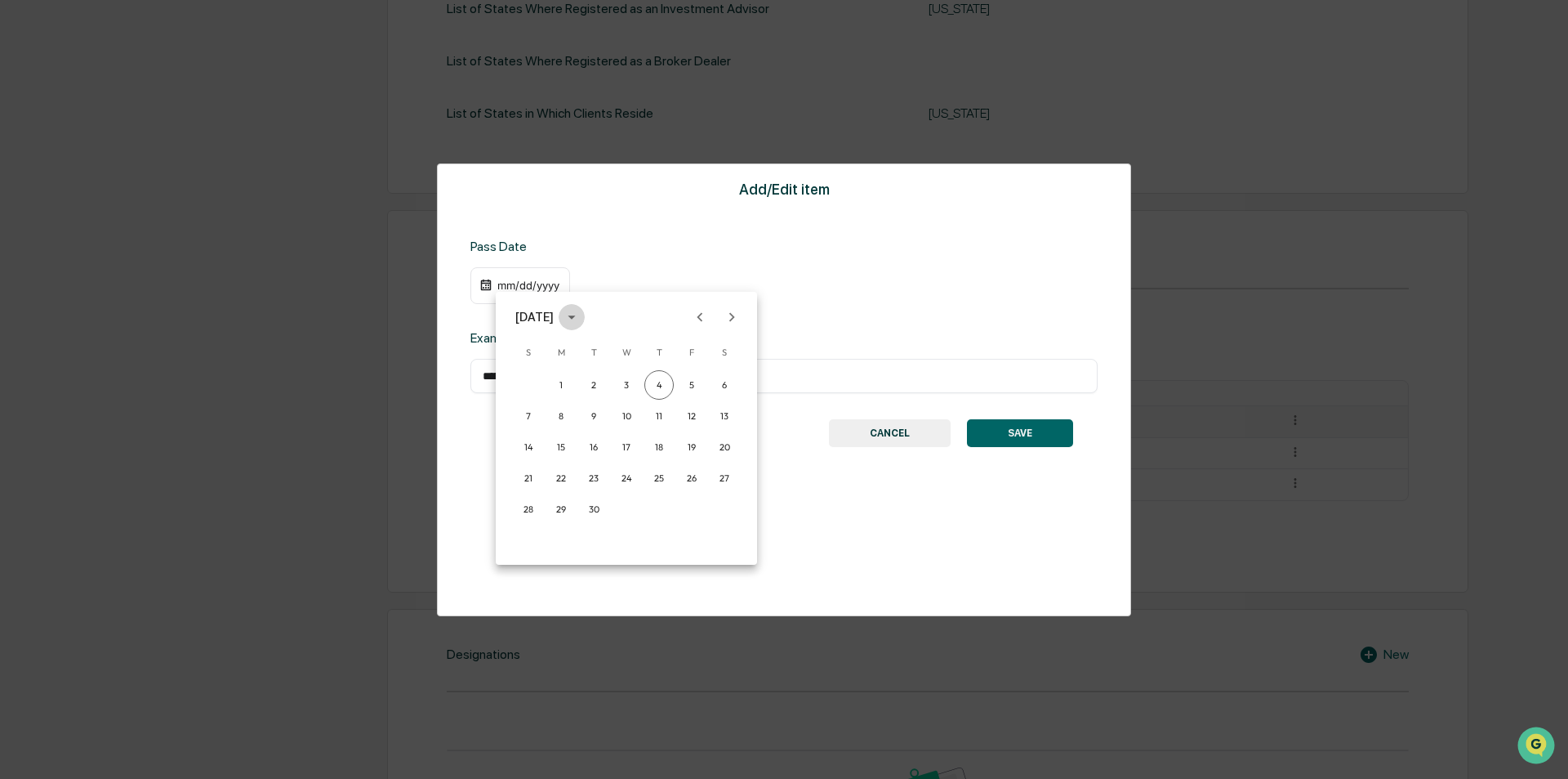
click at [580, 317] on icon "calendar view is open, switch to year view" at bounding box center [571, 317] width 18 height 18
click at [615, 519] on button "2012" at bounding box center [627, 522] width 59 height 30
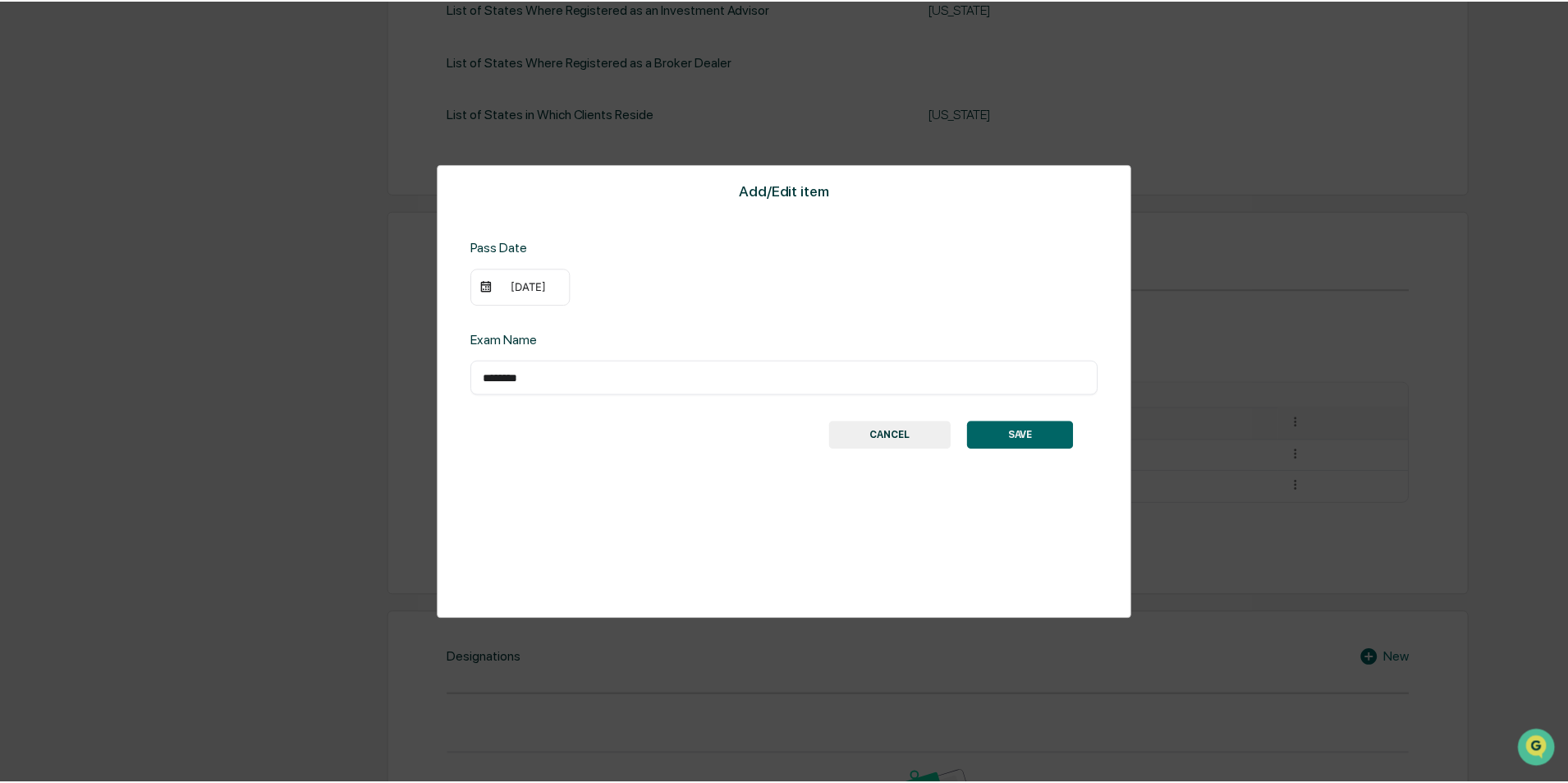
scroll to position [621, 0]
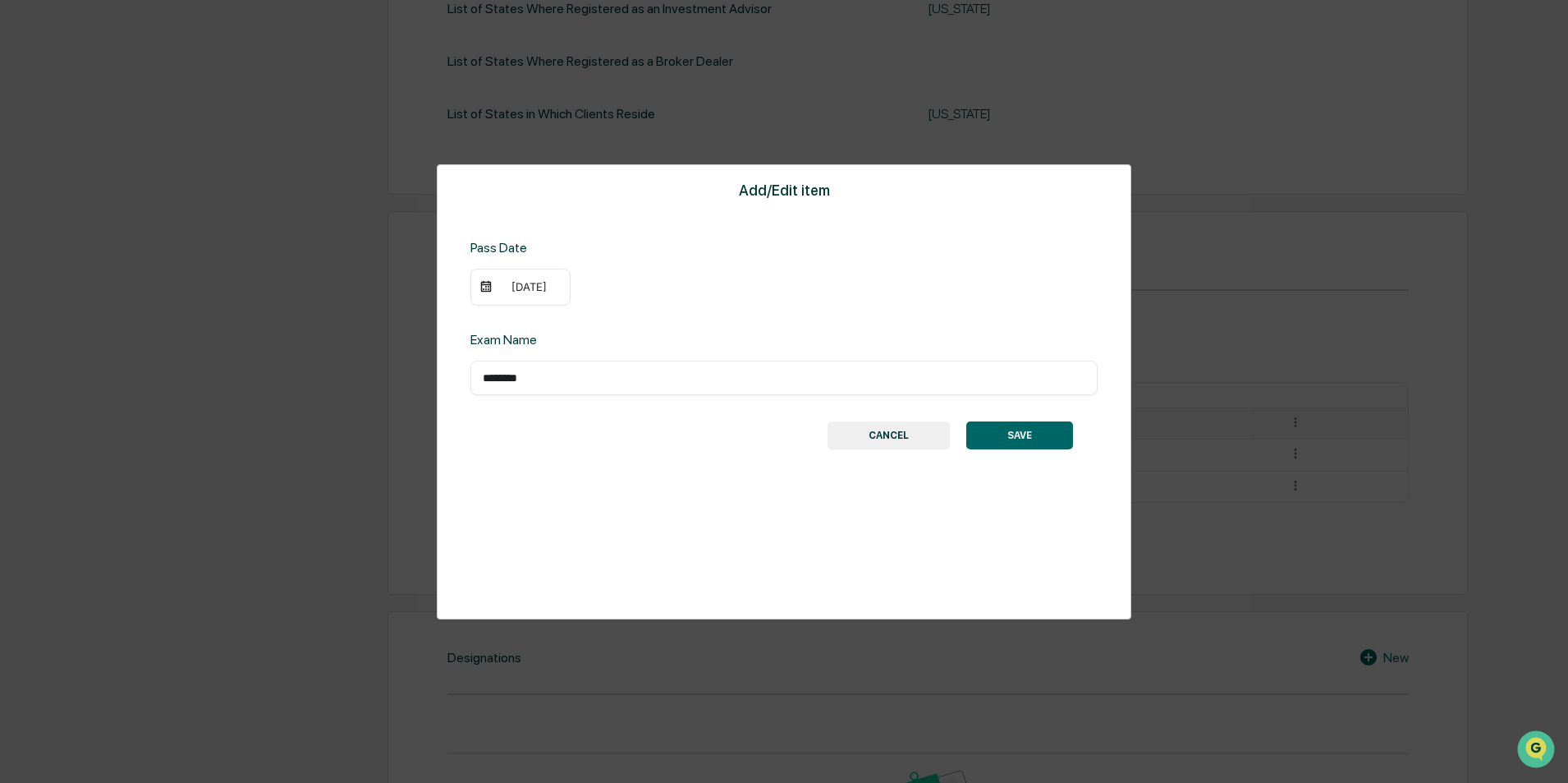
click at [507, 298] on div "[DATE]" at bounding box center [520, 288] width 100 height 38
drag, startPoint x: 505, startPoint y: 286, endPoint x: 533, endPoint y: 288, distance: 28.1
click at [533, 288] on div "[DATE]" at bounding box center [528, 287] width 65 height 13
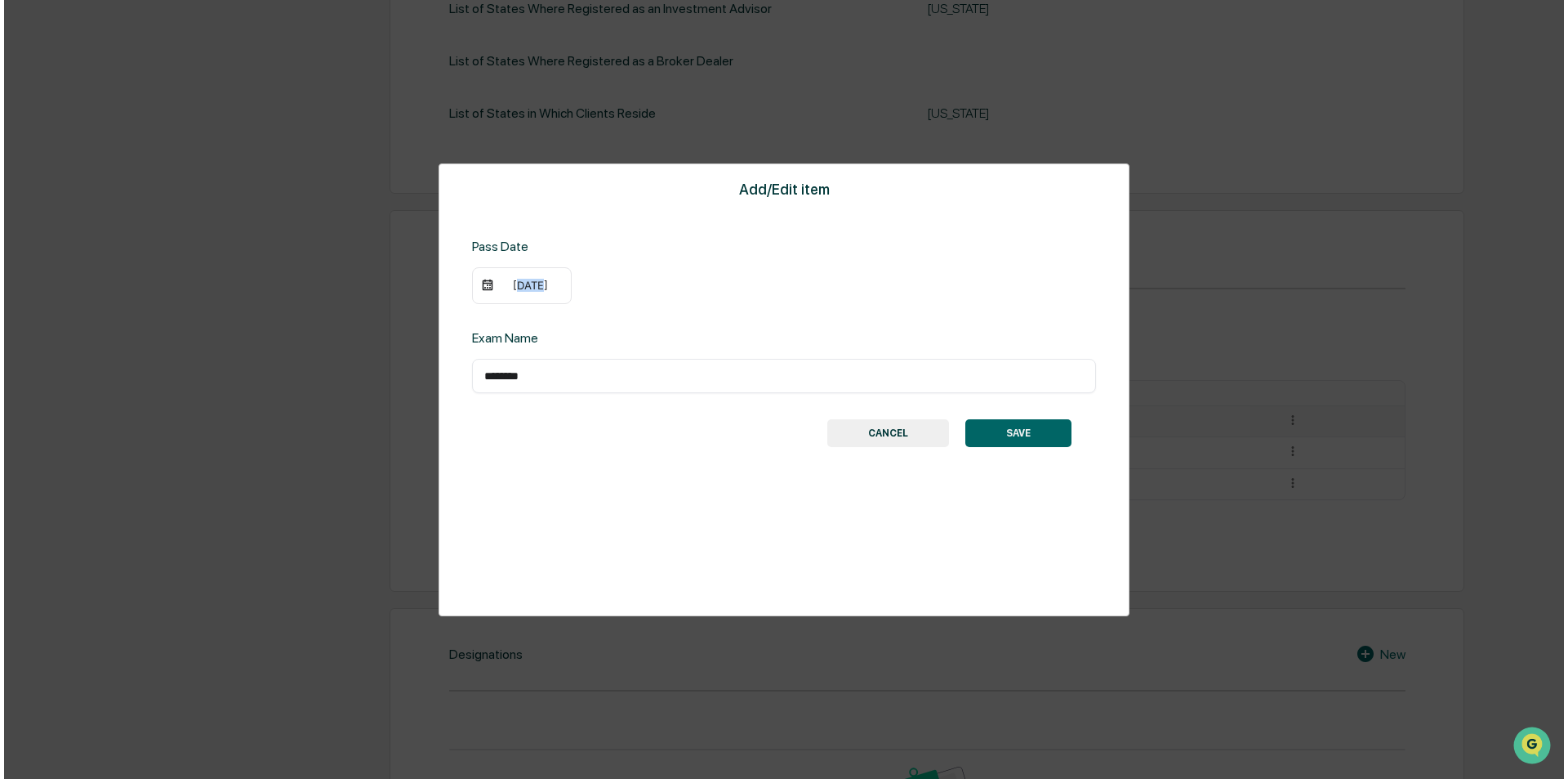
scroll to position [619, 0]
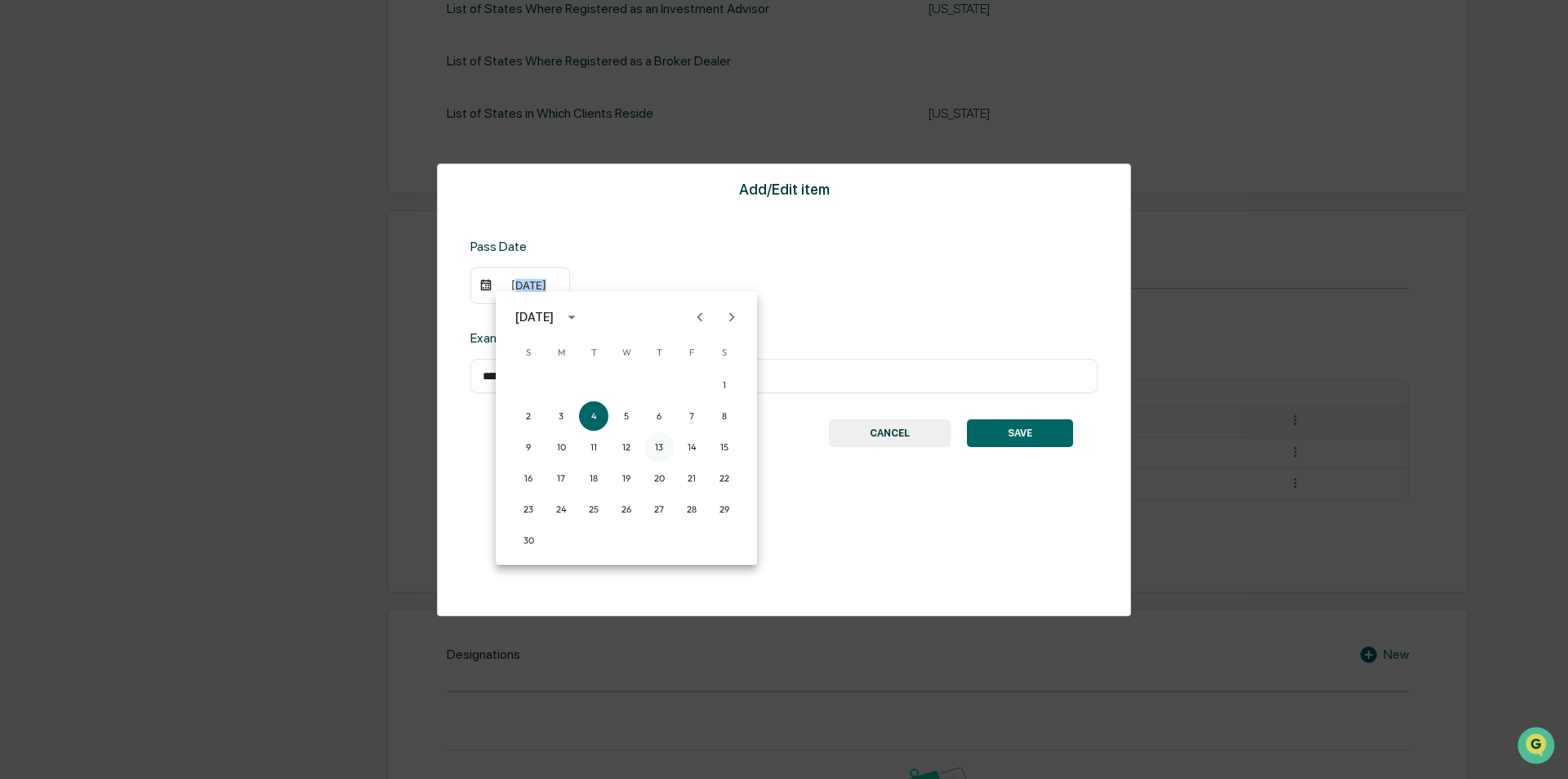
click at [659, 443] on button "13" at bounding box center [659, 447] width 30 height 30
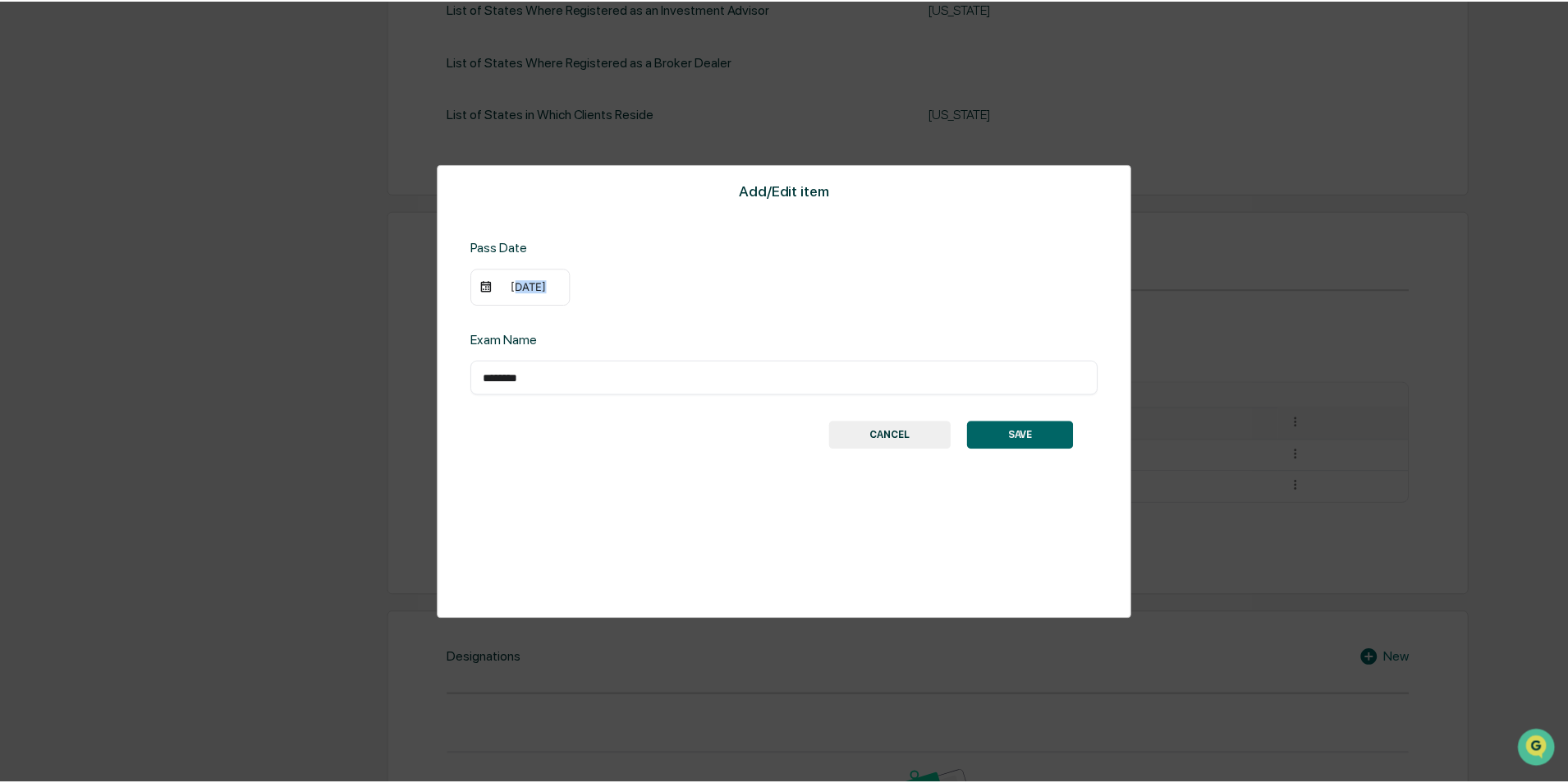
scroll to position [621, 0]
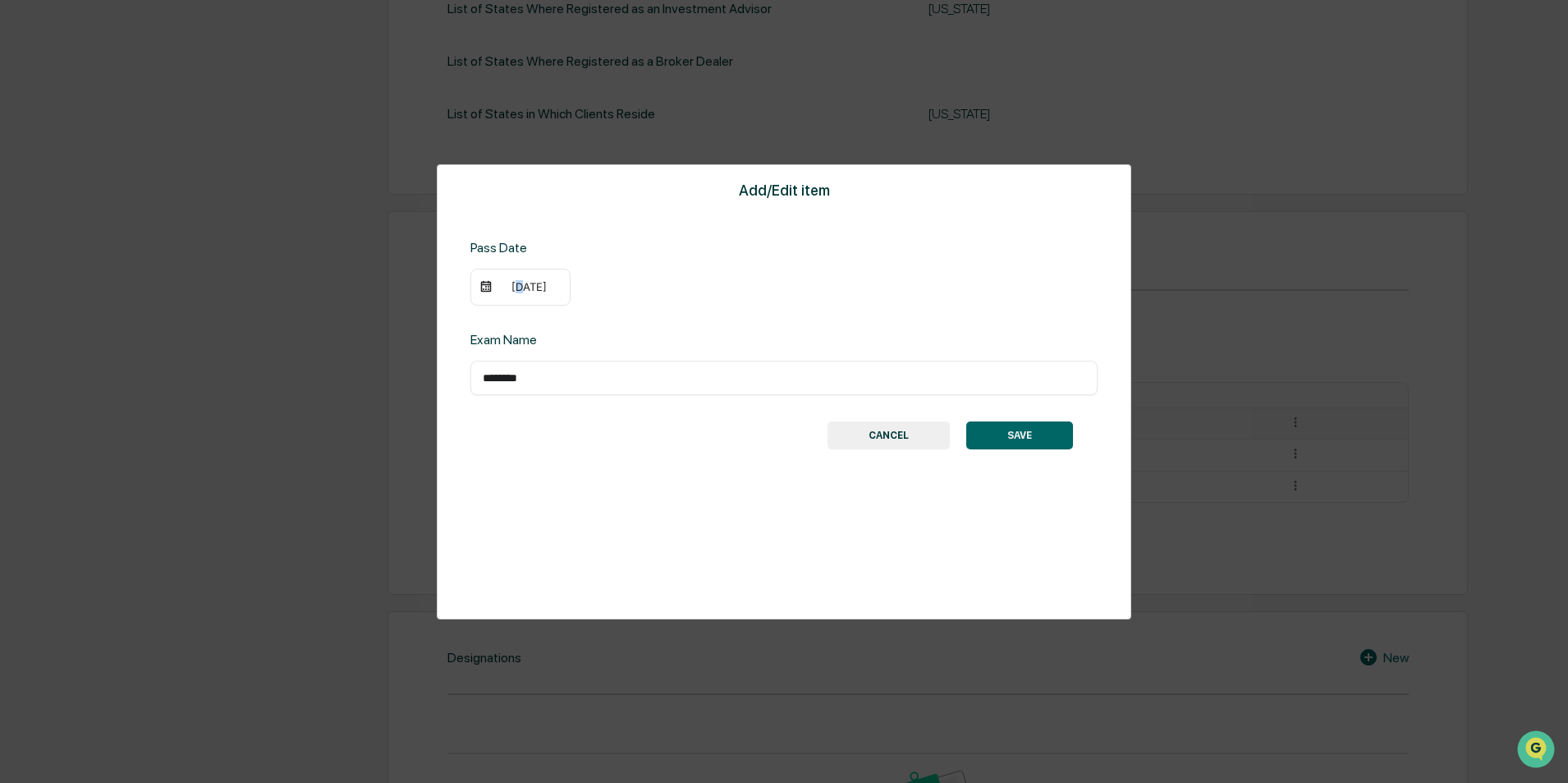
click at [505, 289] on div "[DATE]" at bounding box center [528, 287] width 65 height 13
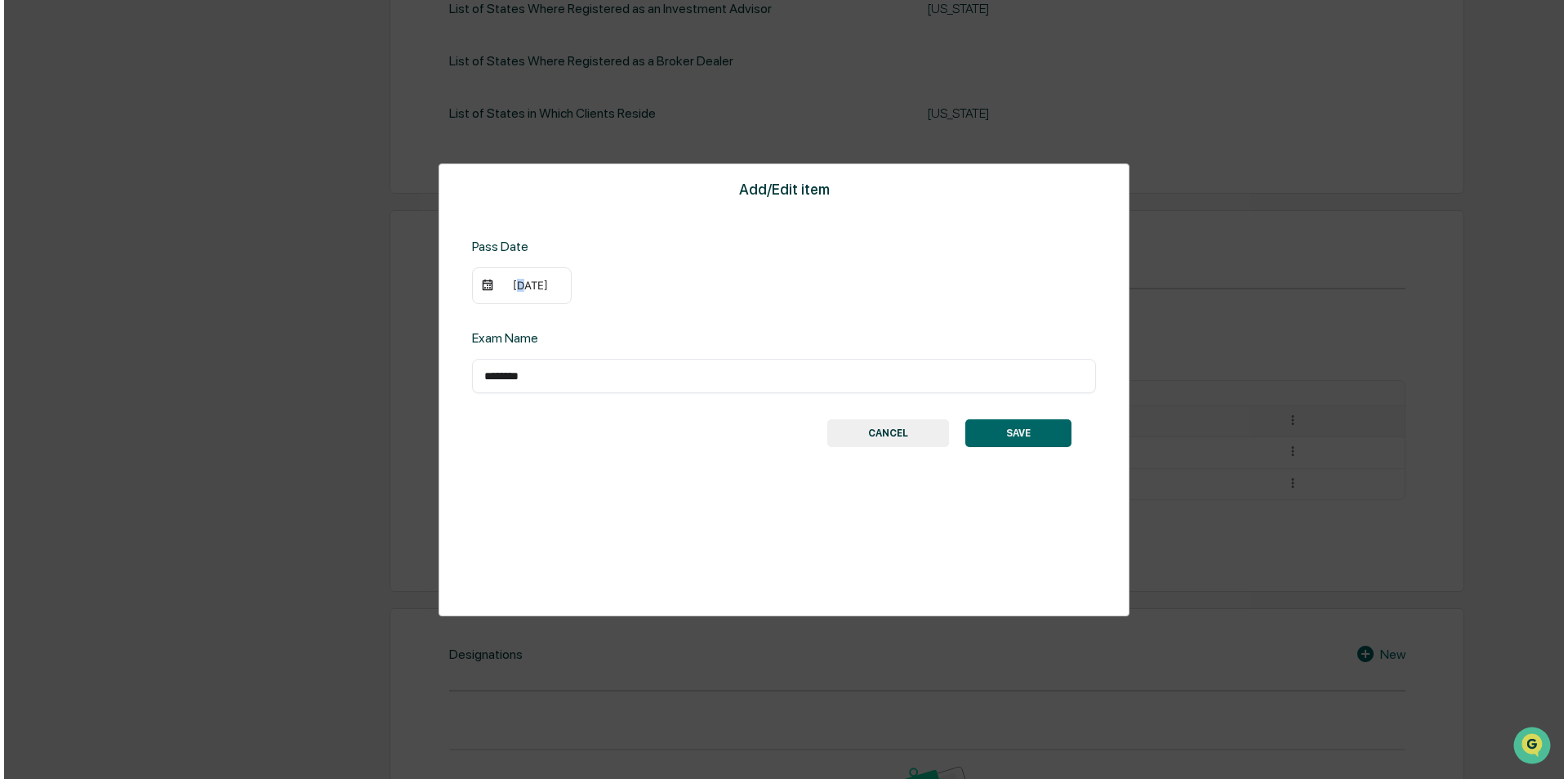
scroll to position [619, 0]
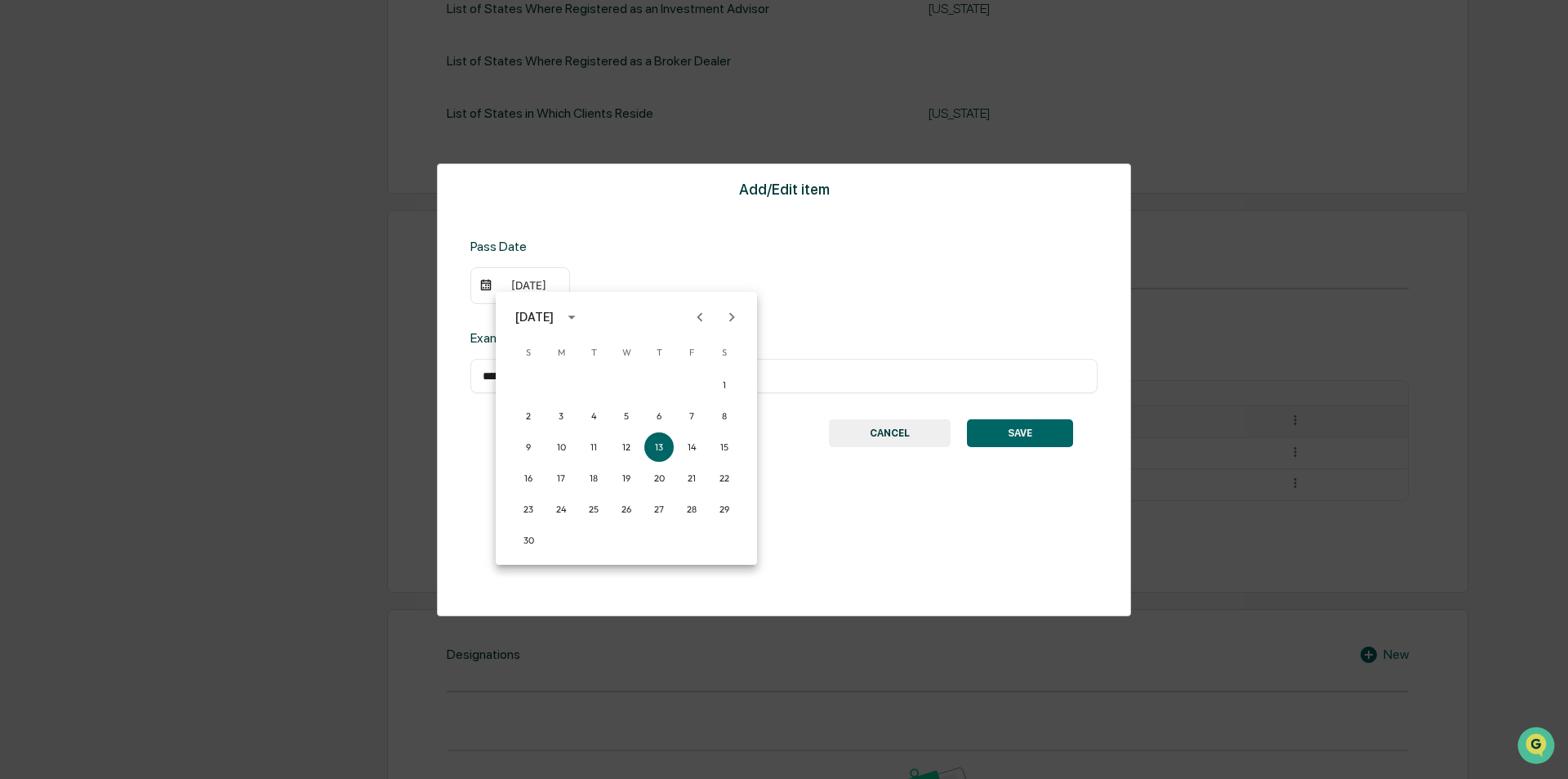
click at [539, 312] on div "[DATE]" at bounding box center [534, 317] width 39 height 18
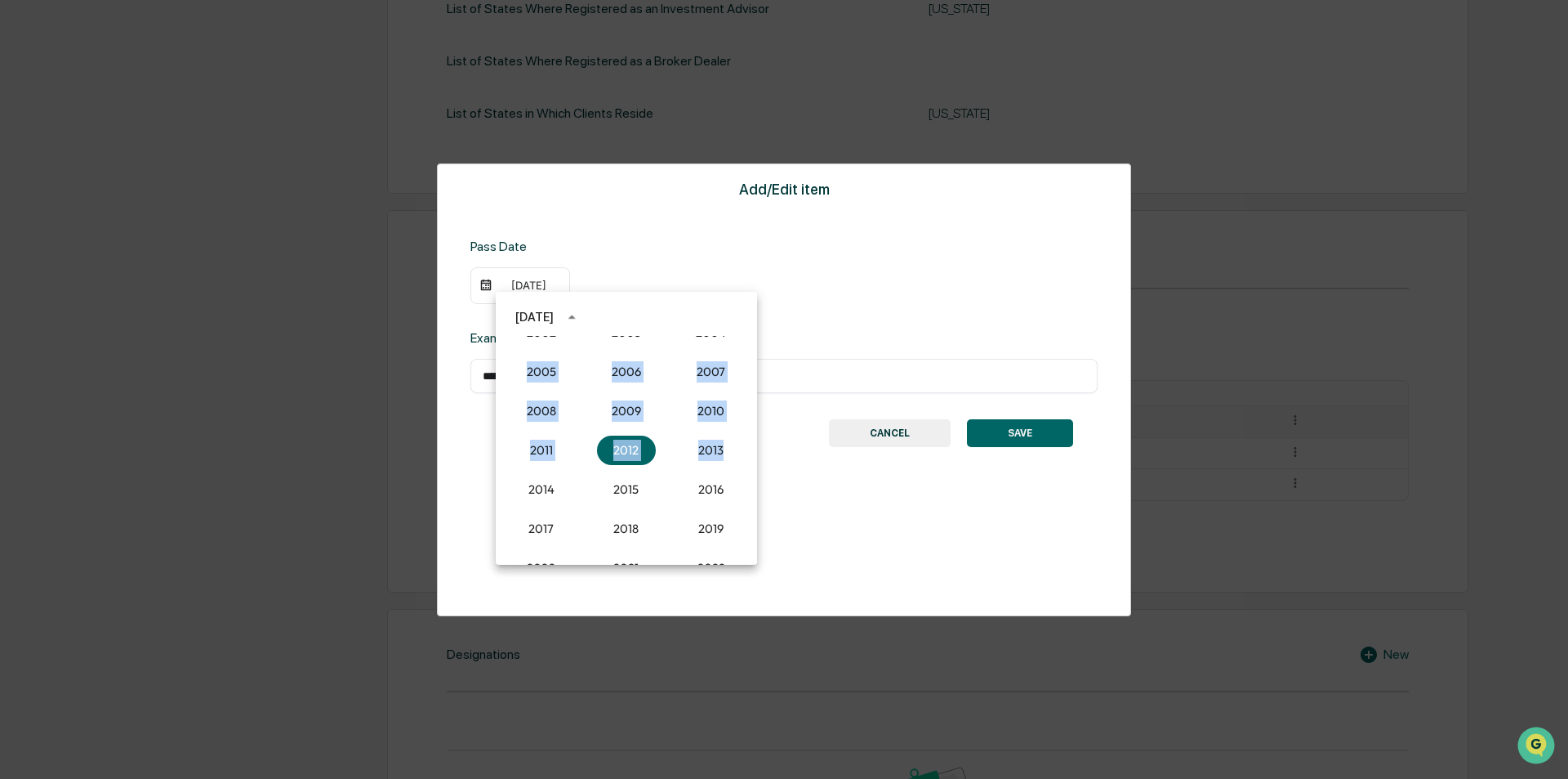
scroll to position [1270, 0]
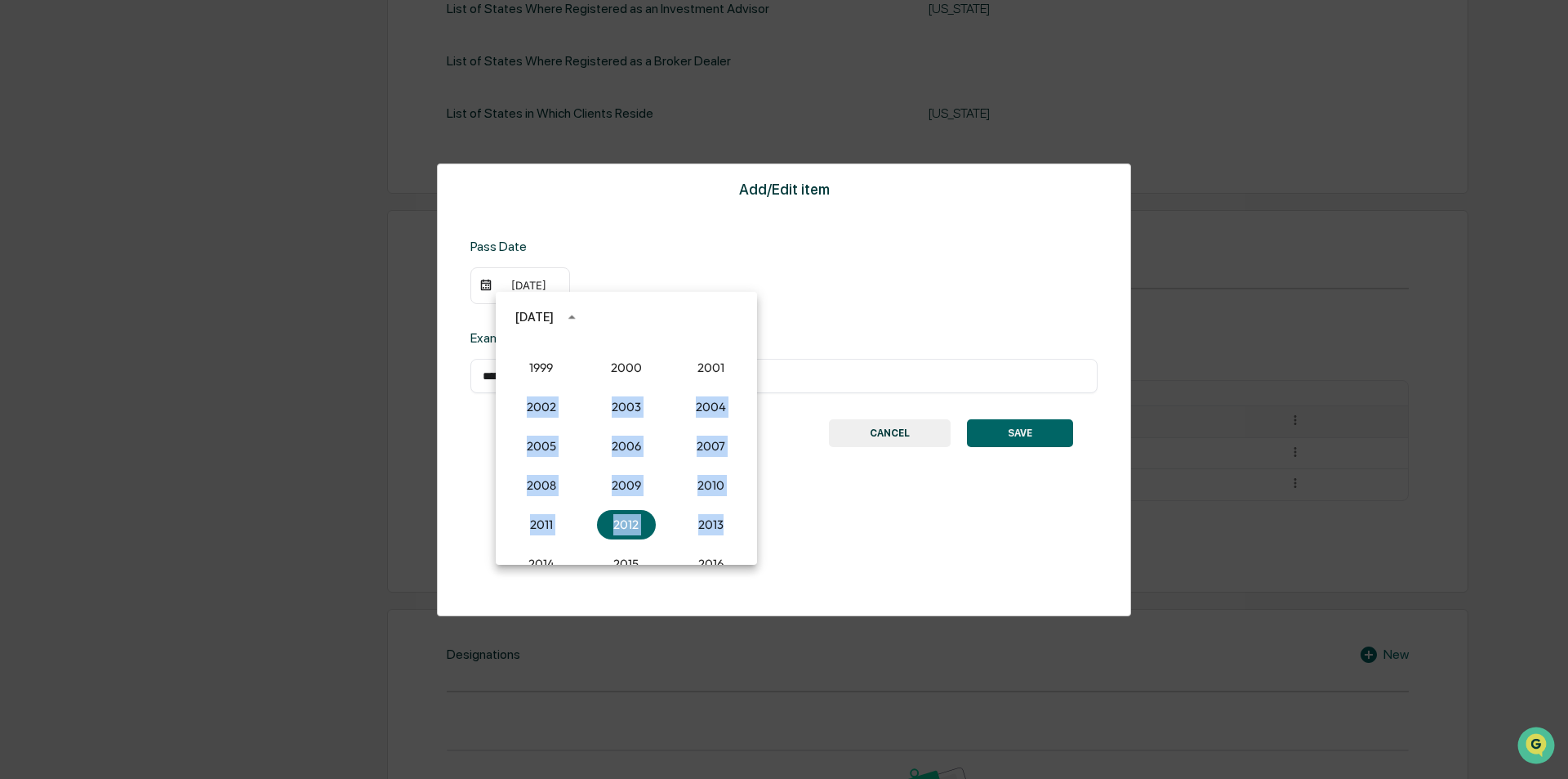
drag, startPoint x: 748, startPoint y: 457, endPoint x: 745, endPoint y: 338, distance: 119.0
click at [746, 338] on div "1900 1901 1902 1903 1904 1905 1906 1907 1908 1909 1910 1911 1912 1913 1914 1915…" at bounding box center [627, 450] width 261 height 229
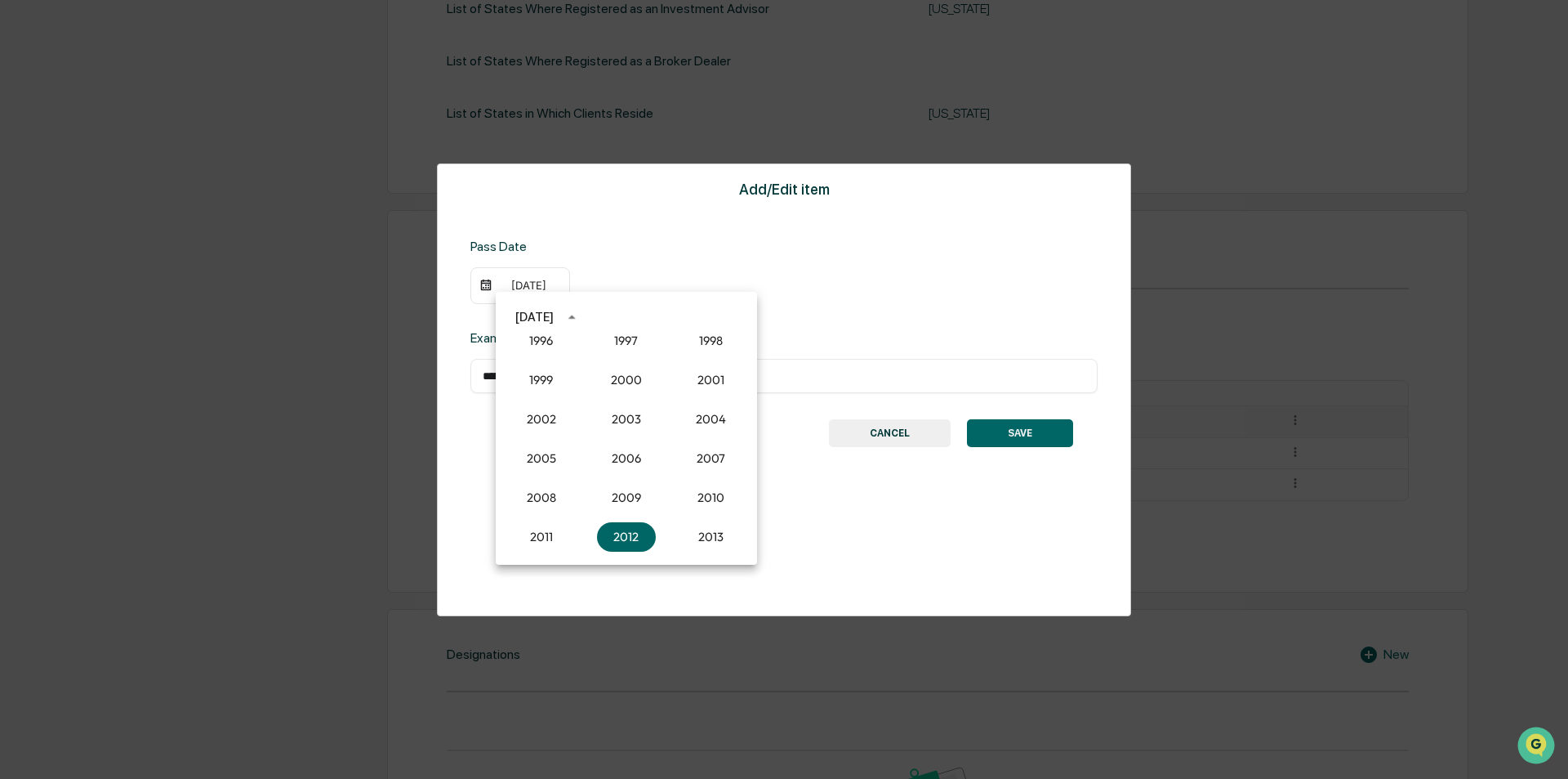
click at [718, 311] on div "[DATE]" at bounding box center [627, 317] width 261 height 25
click at [540, 321] on div "[DATE]" at bounding box center [534, 317] width 39 height 18
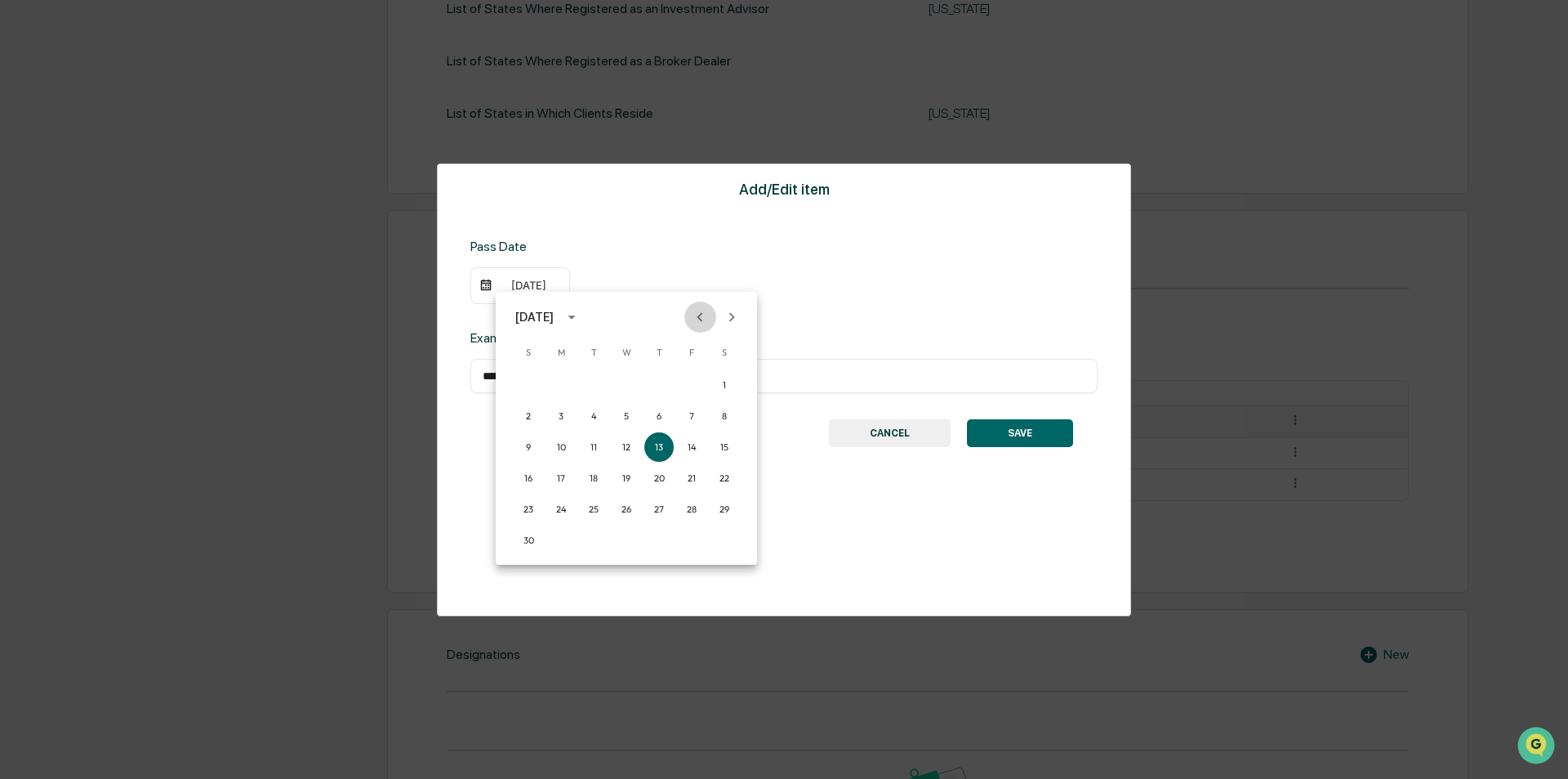
click at [698, 318] on icon "Previous month" at bounding box center [700, 317] width 18 height 18
click at [698, 318] on icon "Previous month" at bounding box center [700, 316] width 6 height 9
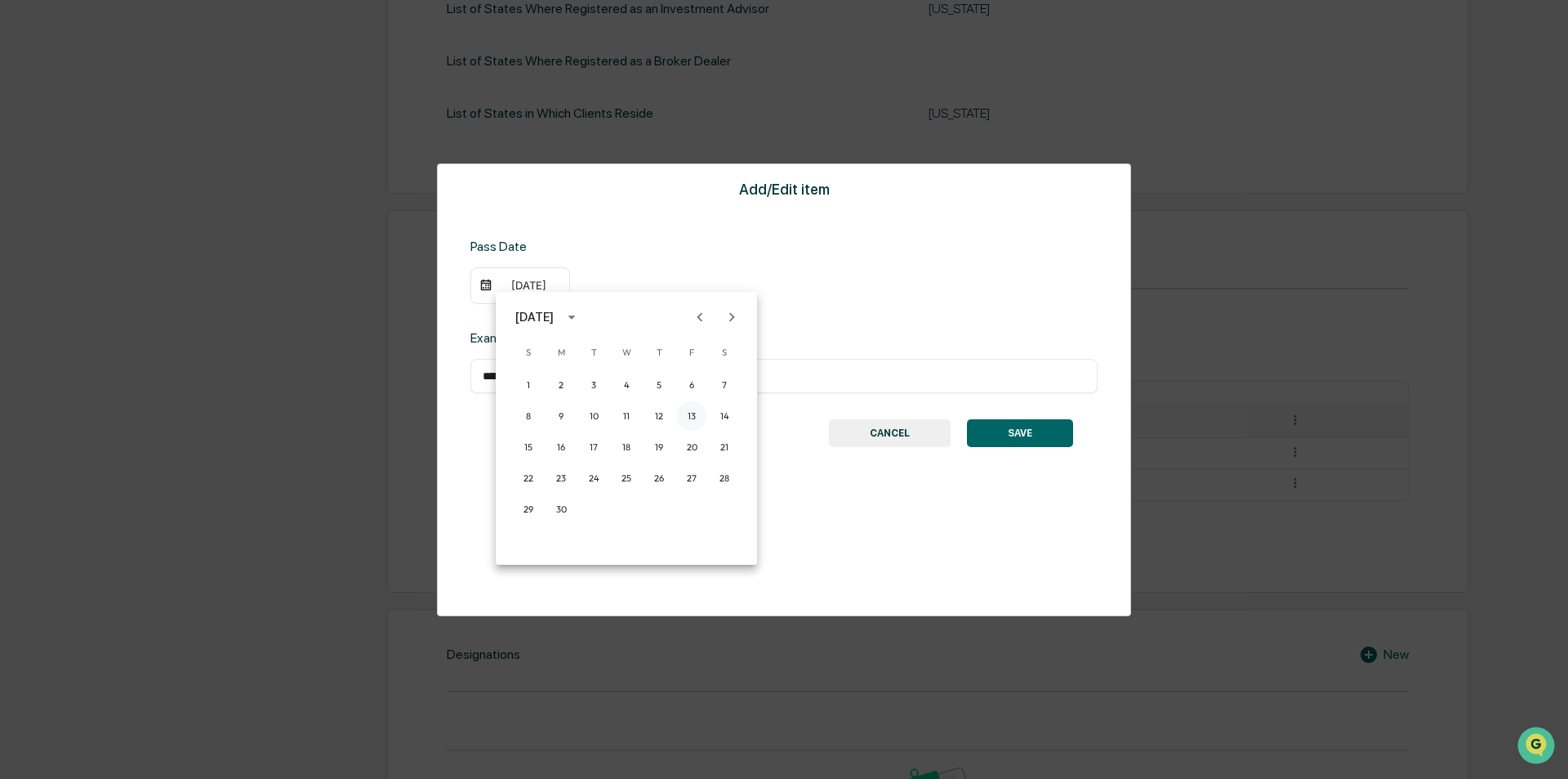
click at [691, 412] on button "13" at bounding box center [691, 416] width 30 height 30
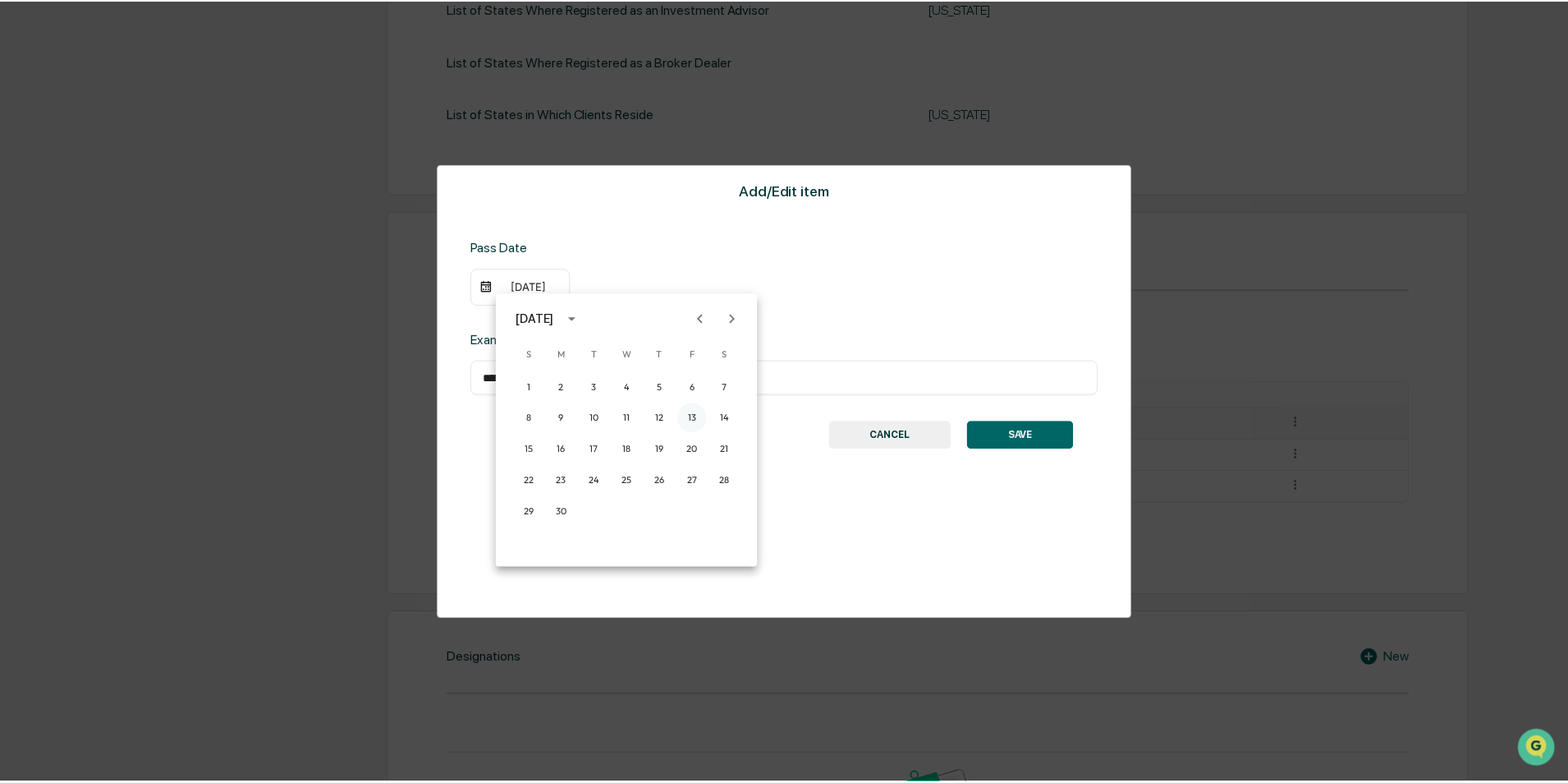
scroll to position [621, 0]
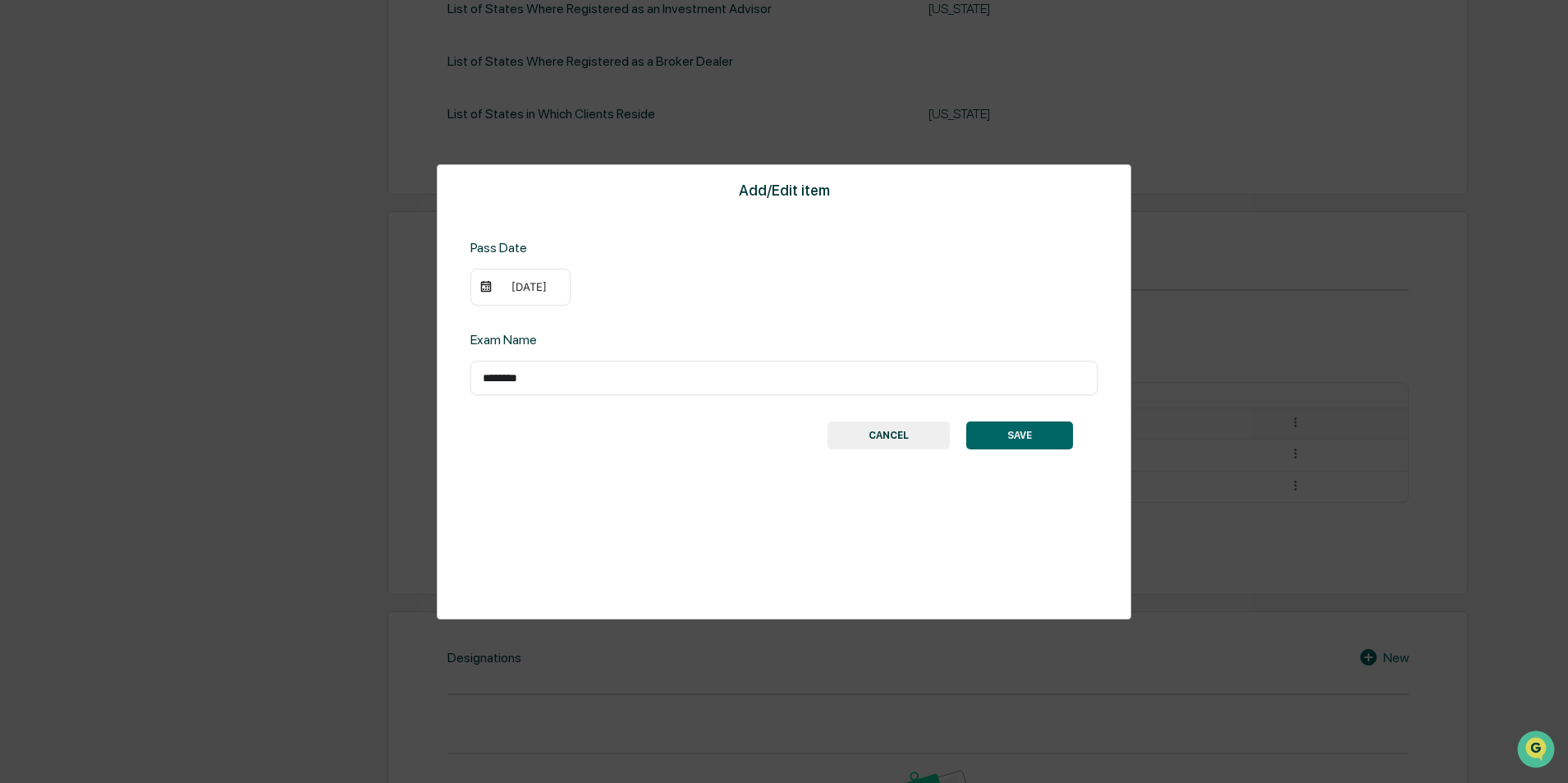
click at [989, 439] on button "SAVE" at bounding box center [1019, 436] width 107 height 28
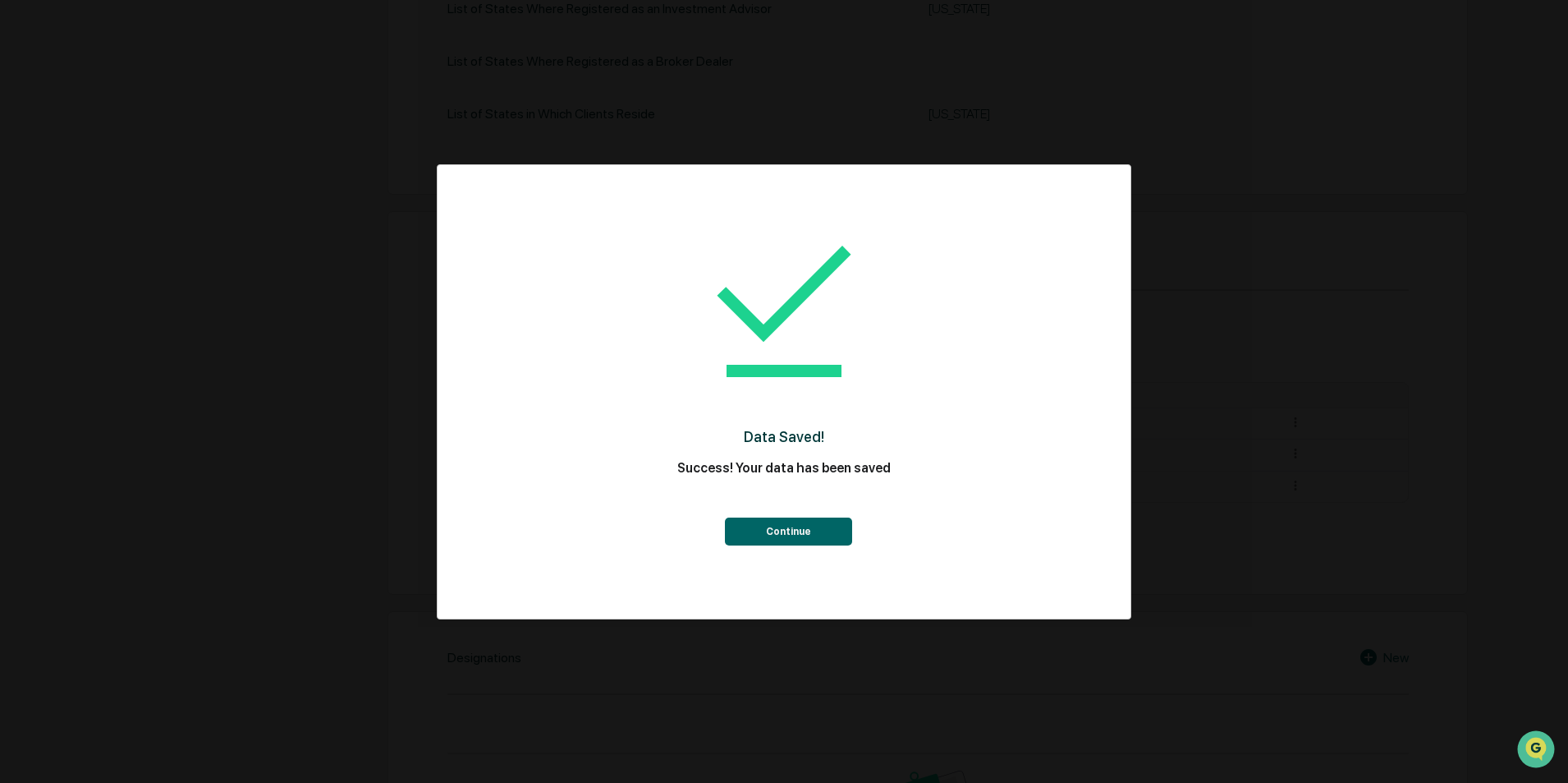
click at [798, 530] on button "Continue" at bounding box center [789, 532] width 127 height 28
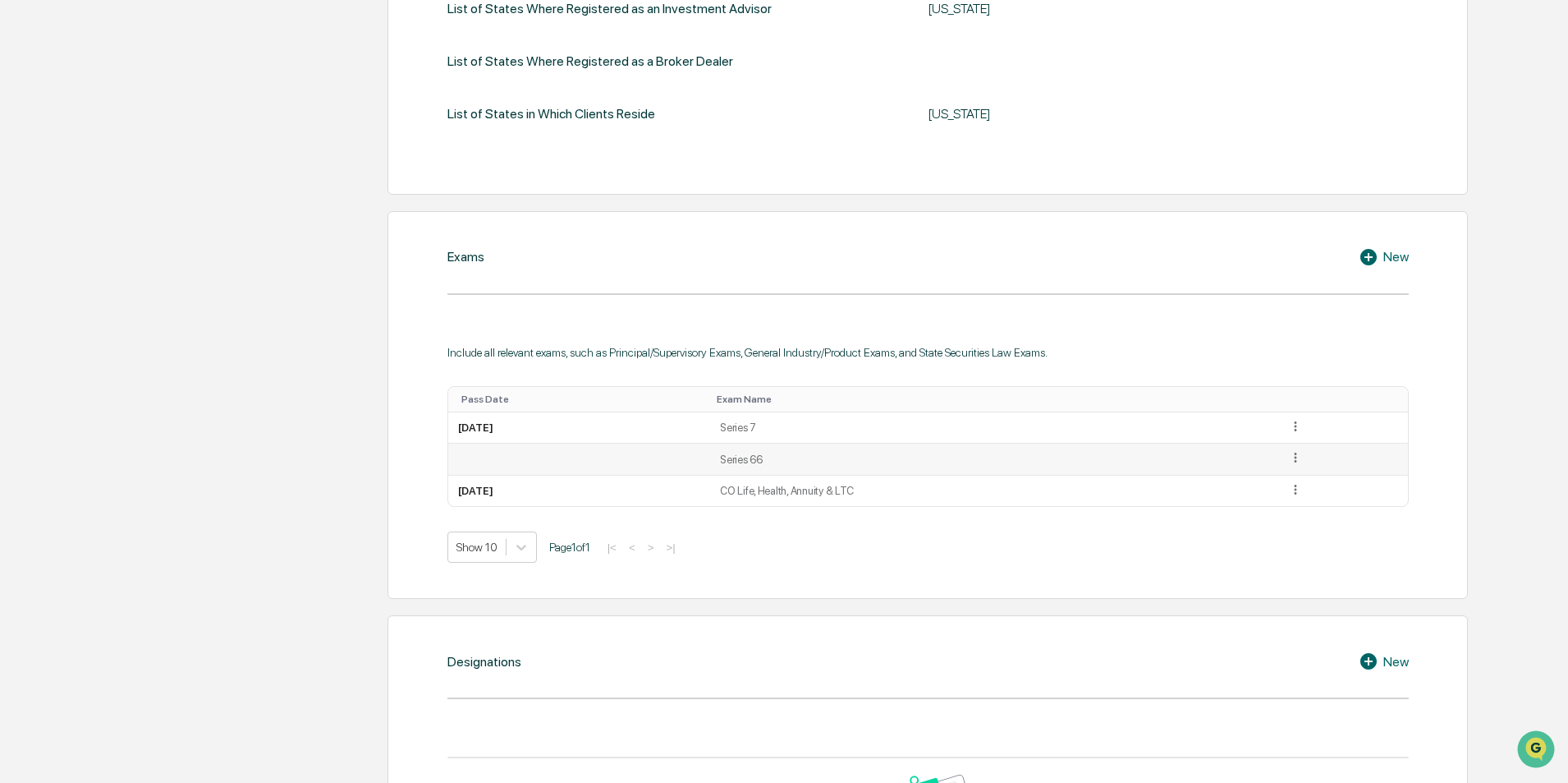
click at [1303, 460] on icon at bounding box center [1295, 457] width 16 height 16
click at [1278, 479] on div "Edit" at bounding box center [1277, 481] width 53 height 26
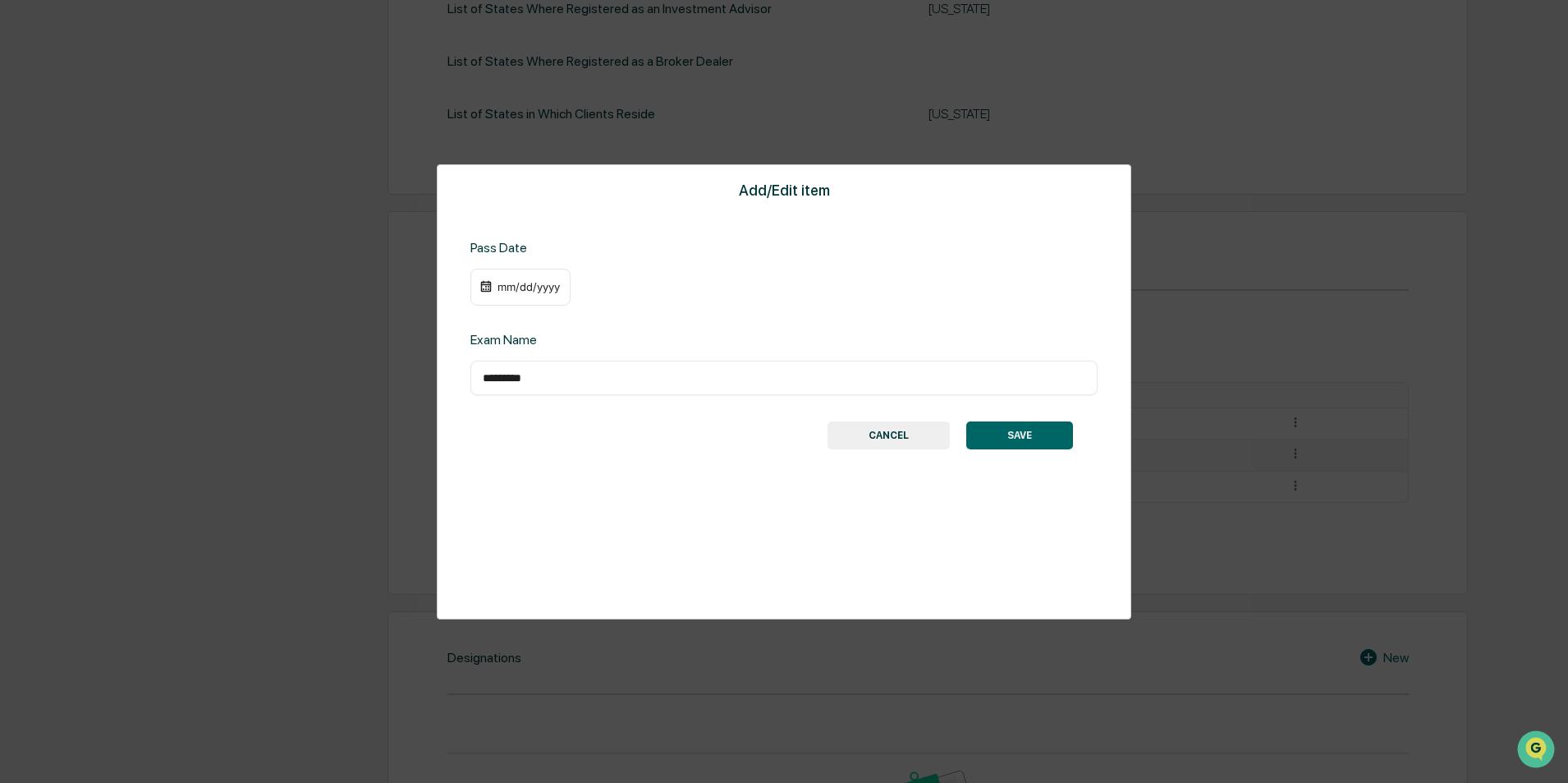
click at [482, 289] on img at bounding box center [486, 287] width 13 height 13
click at [489, 289] on img at bounding box center [486, 287] width 13 height 13
click at [517, 289] on div "mm/dd/yyyy" at bounding box center [528, 287] width 65 height 13
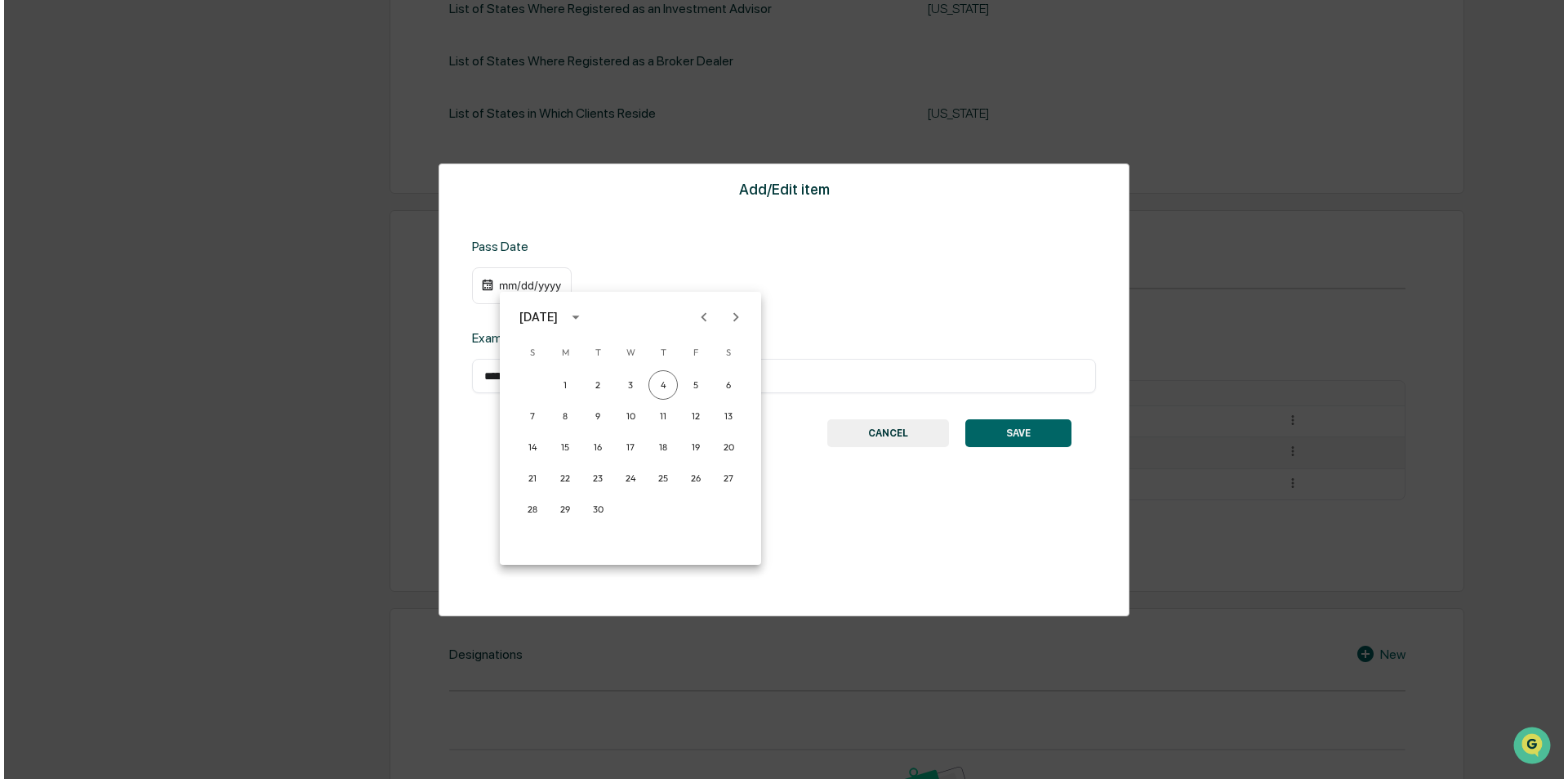
scroll to position [619, 0]
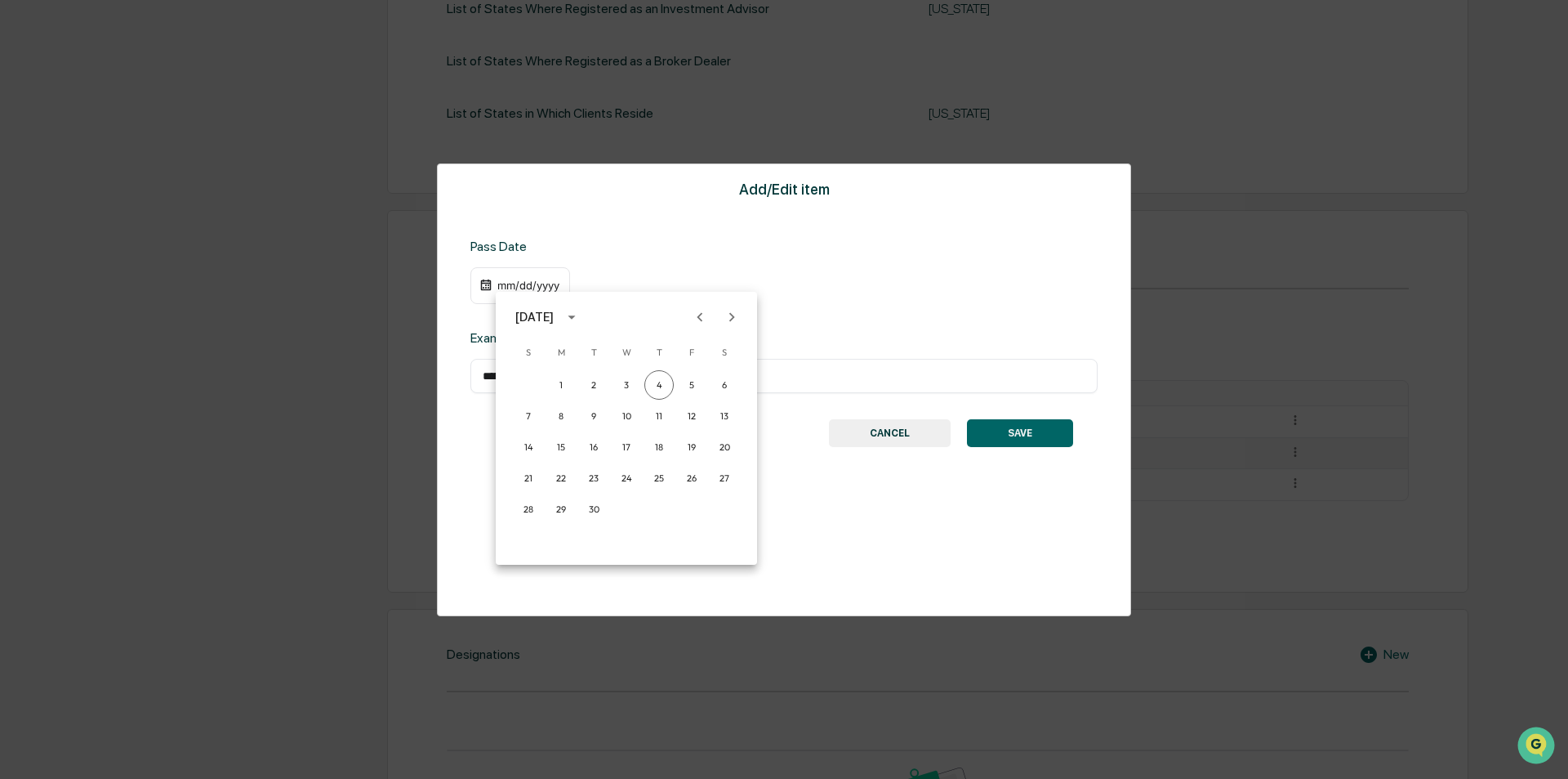
click at [697, 314] on icon "Previous month" at bounding box center [700, 317] width 18 height 18
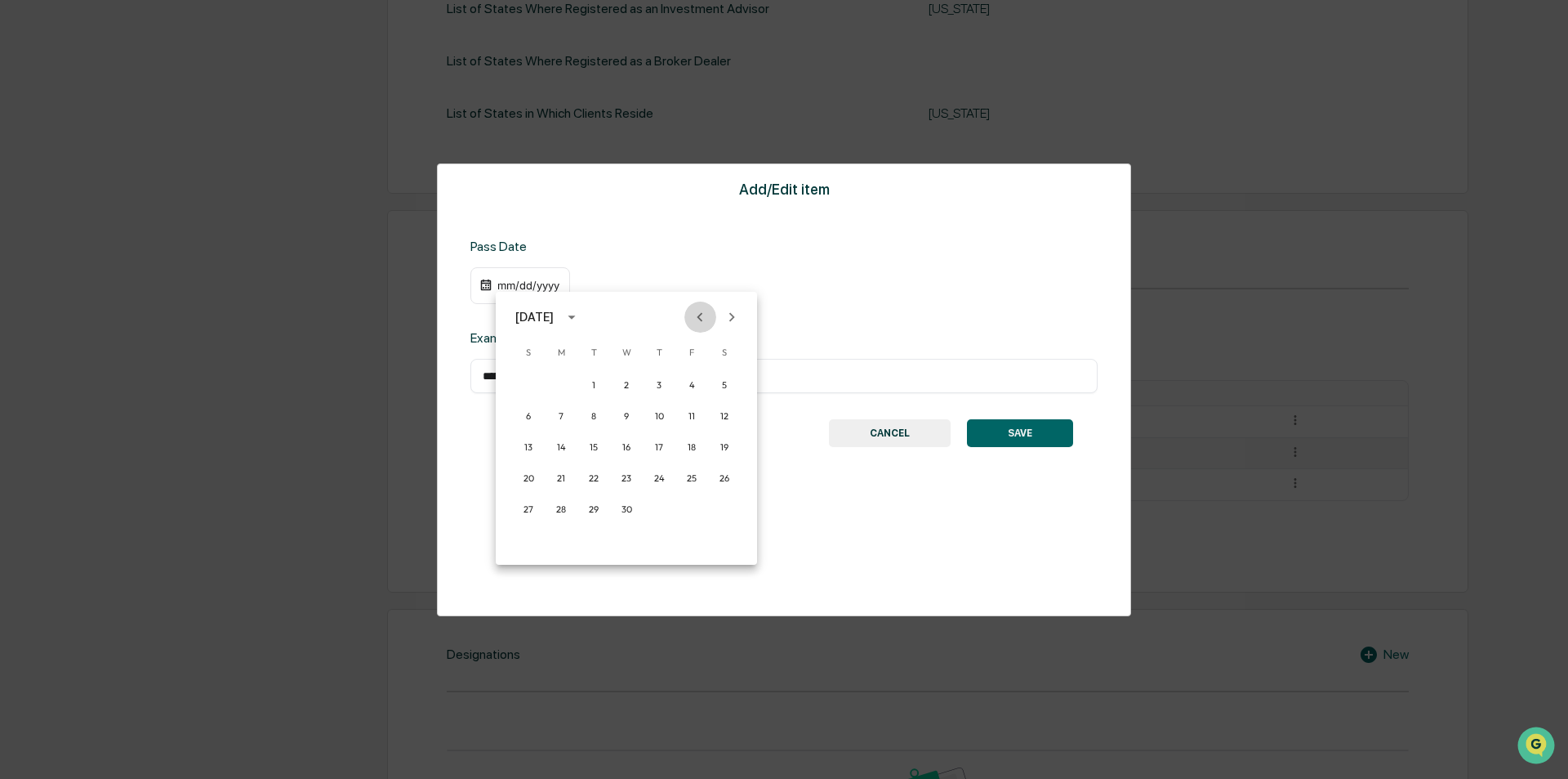
click at [697, 314] on icon "Previous month" at bounding box center [700, 317] width 18 height 18
click at [730, 315] on icon "Next month" at bounding box center [732, 317] width 18 height 18
click at [580, 318] on icon "calendar view is open, switch to year view" at bounding box center [571, 317] width 18 height 18
click at [621, 355] on button "2012" at bounding box center [627, 359] width 59 height 30
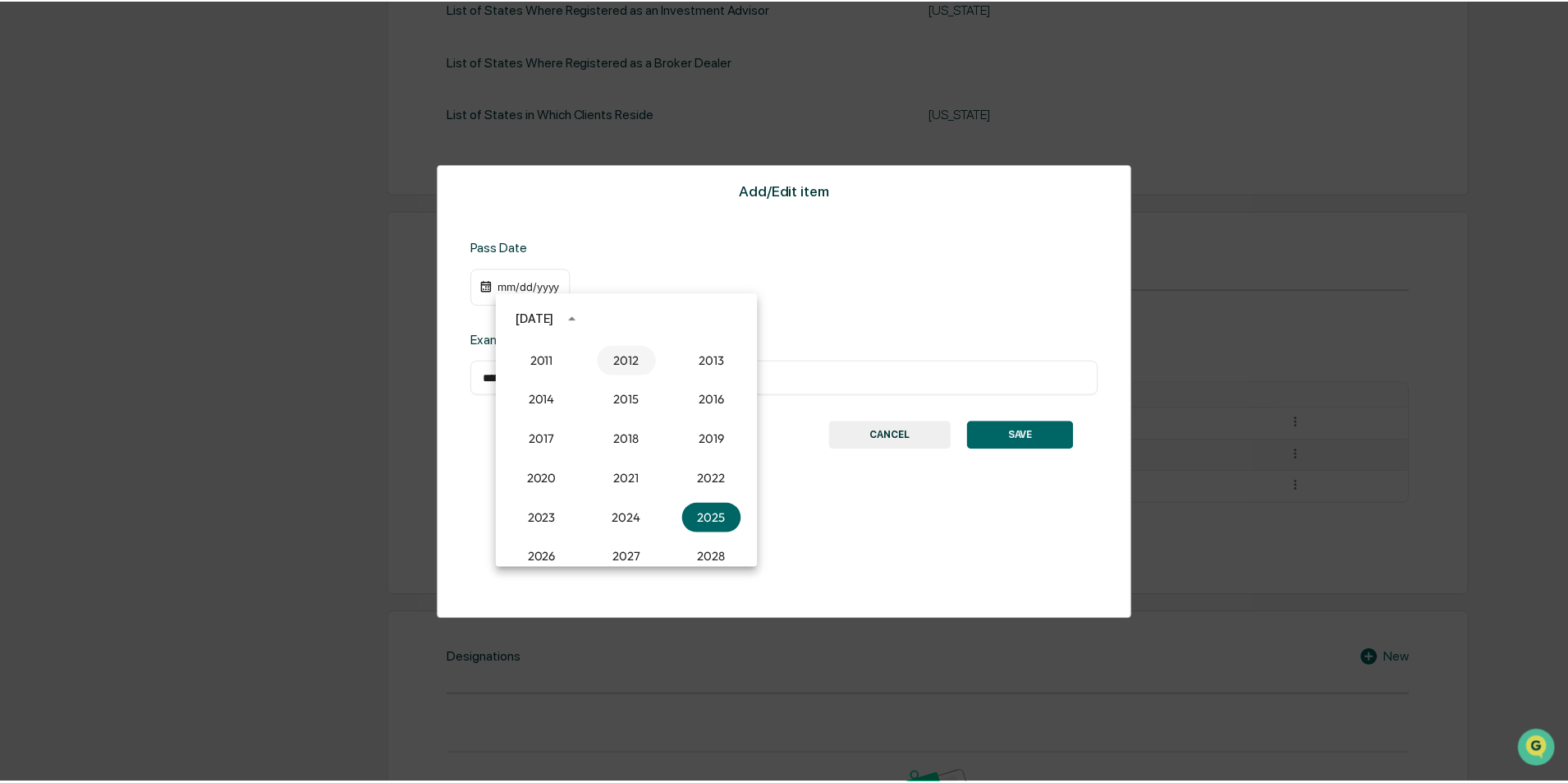
scroll to position [621, 0]
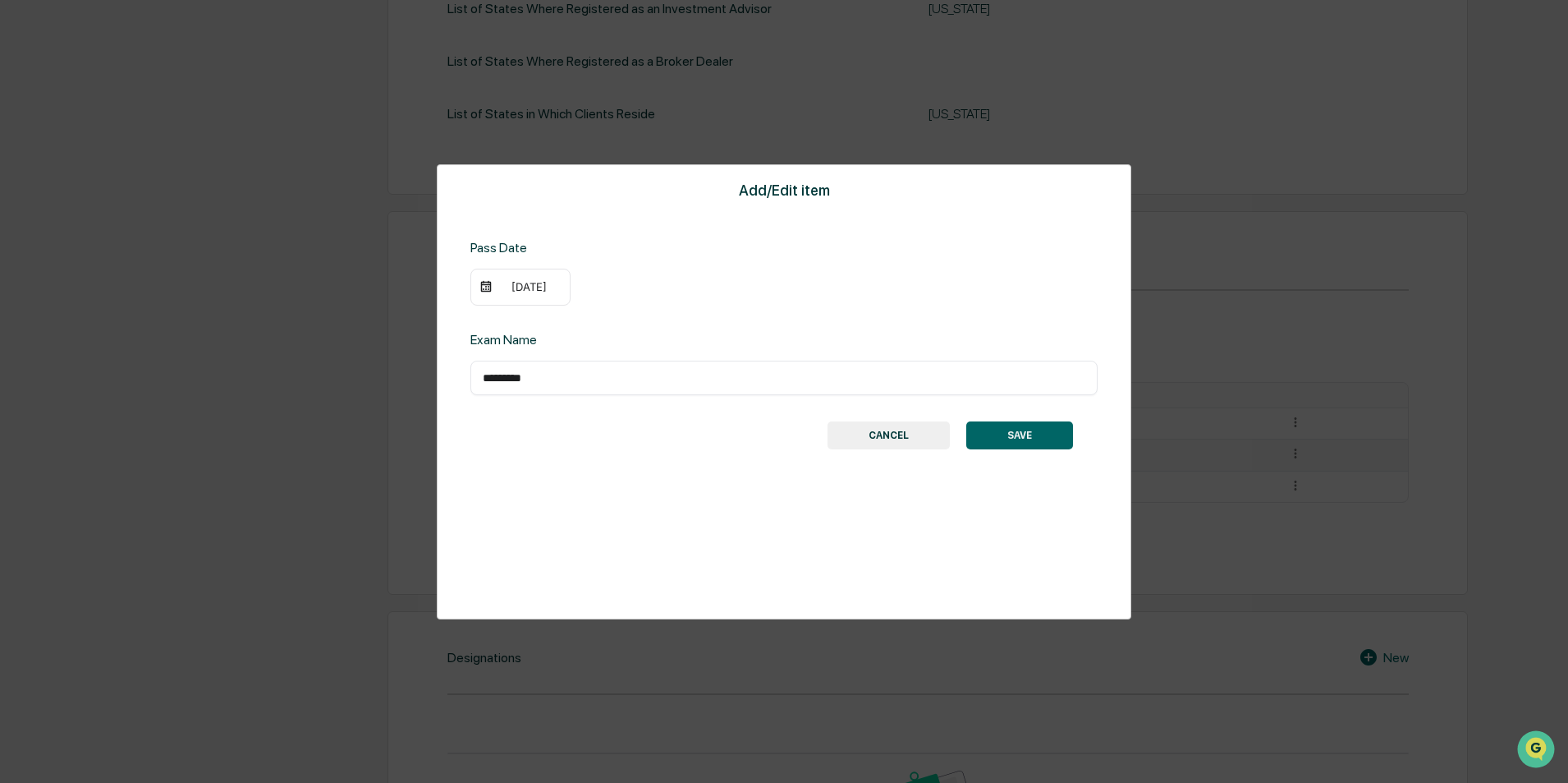
click at [523, 290] on div "[DATE]" at bounding box center [528, 287] width 65 height 13
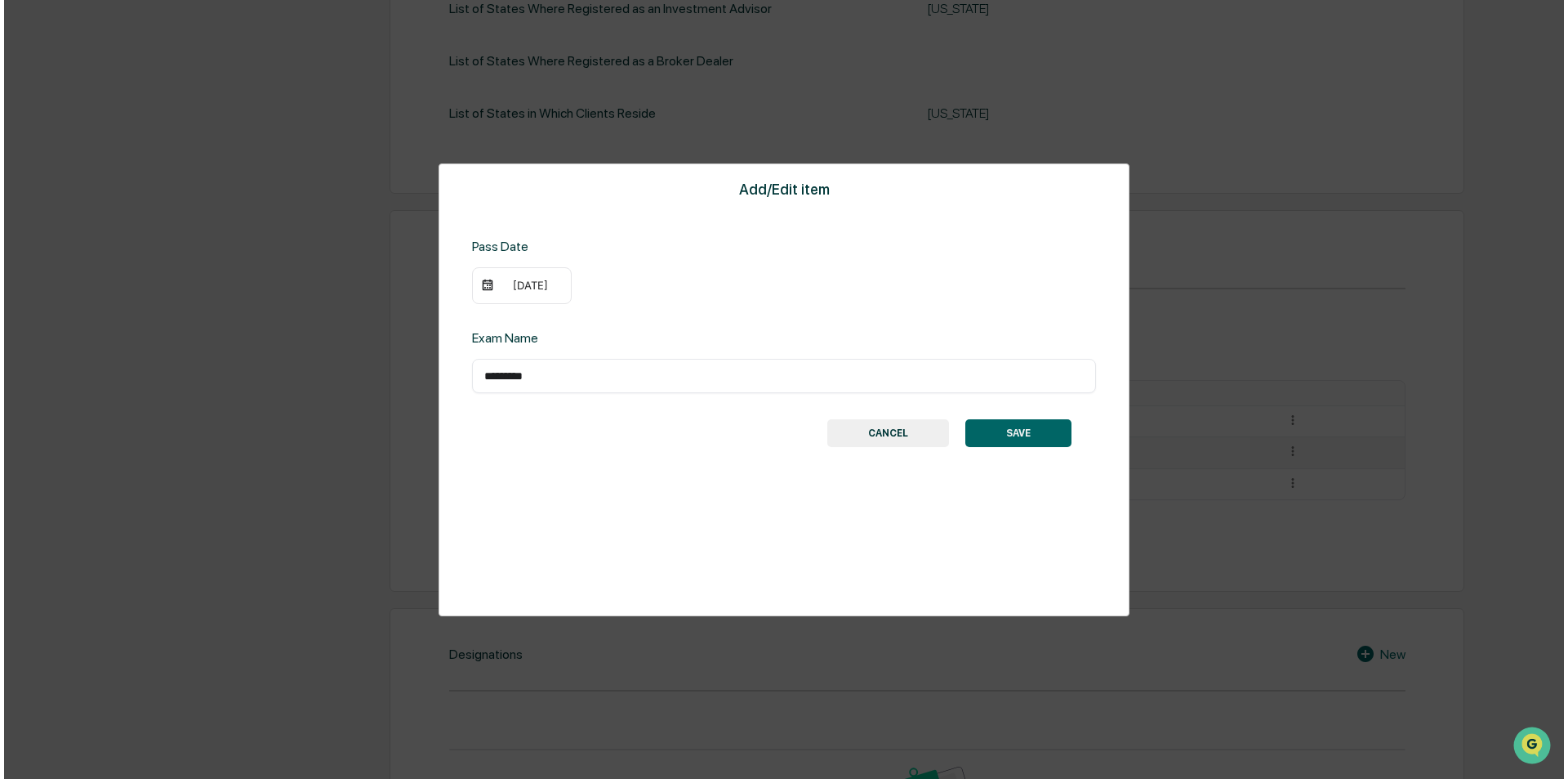
scroll to position [619, 0]
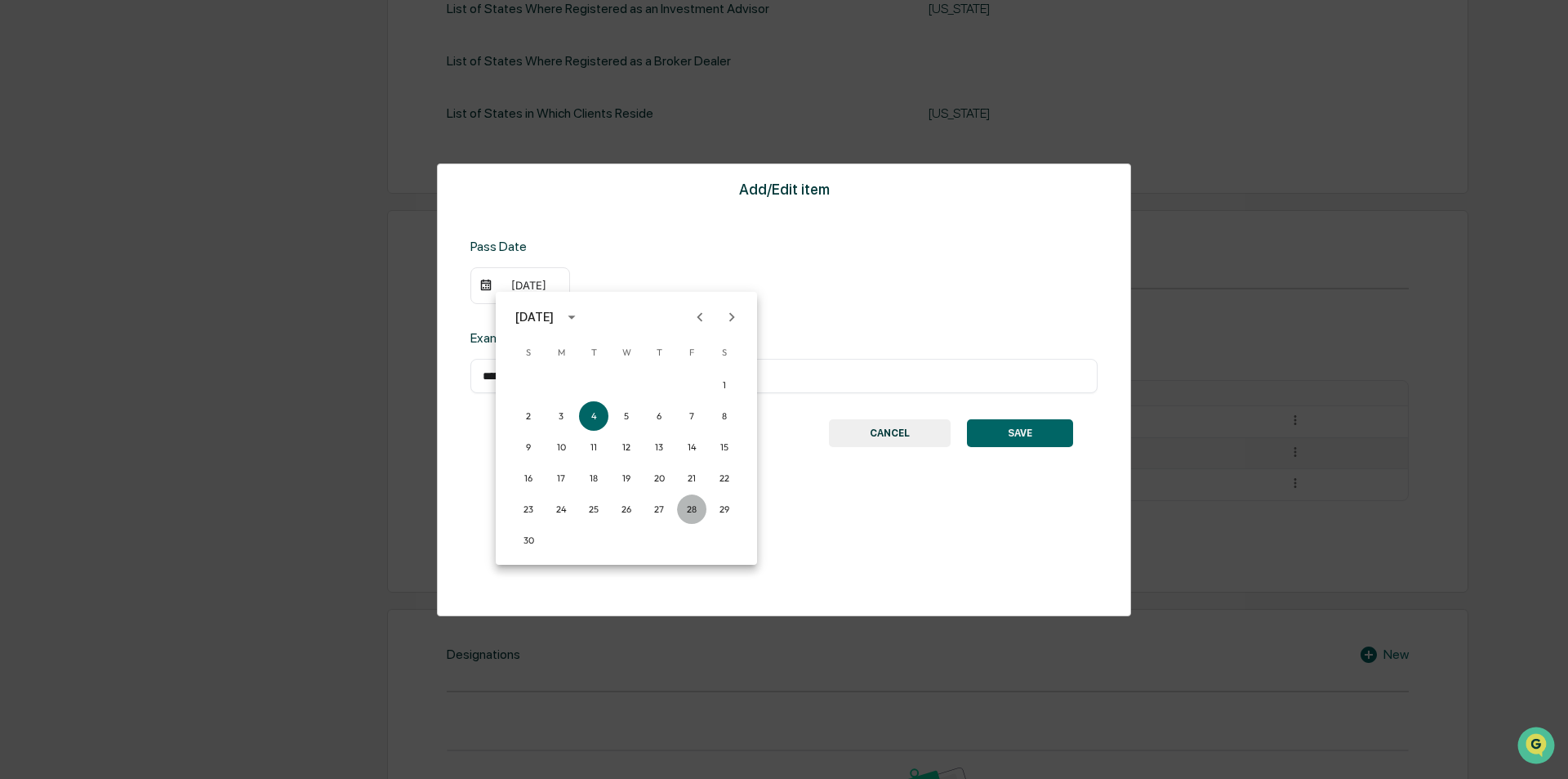
click at [689, 508] on button "28" at bounding box center [691, 509] width 30 height 30
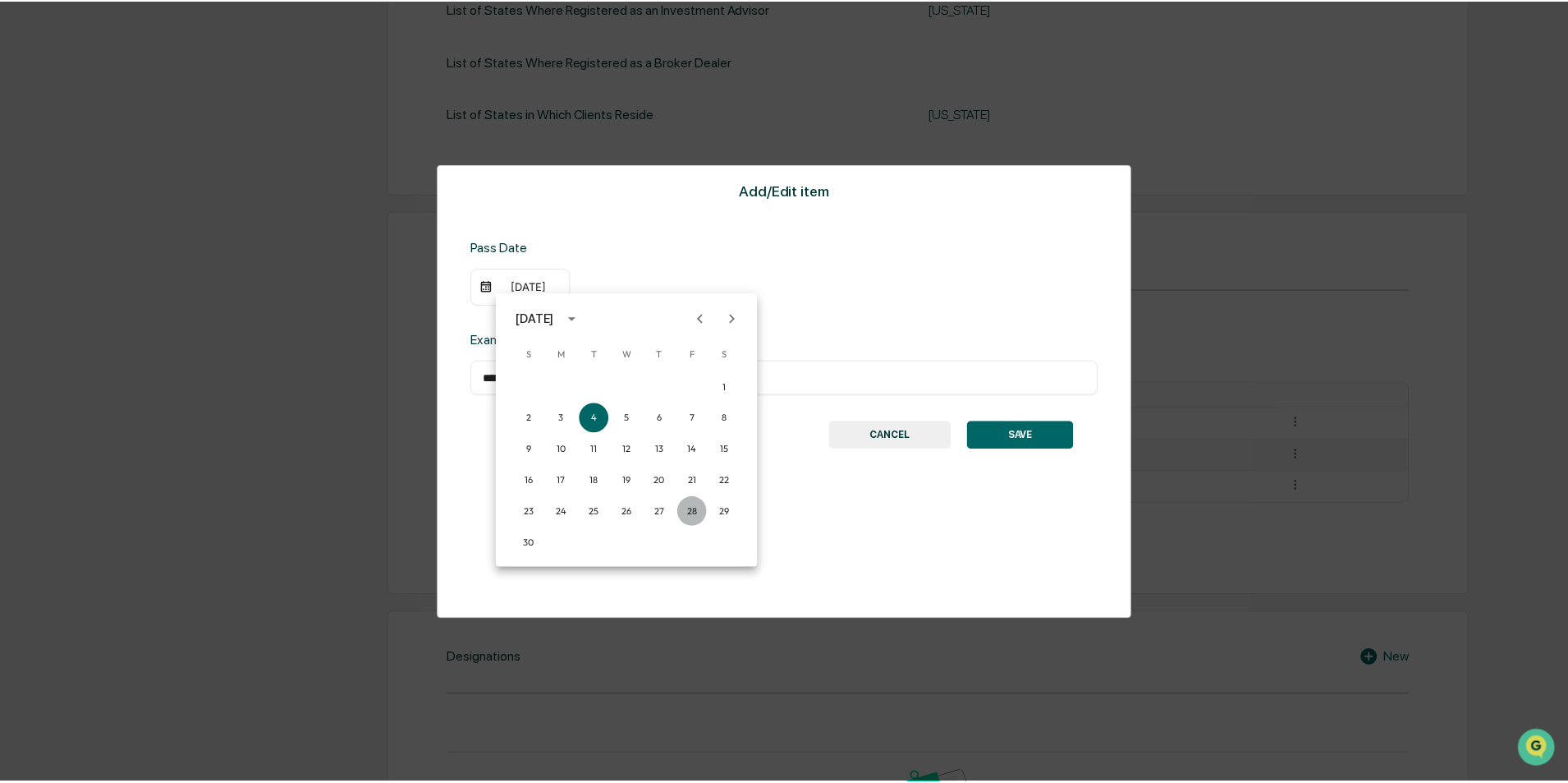
scroll to position [621, 0]
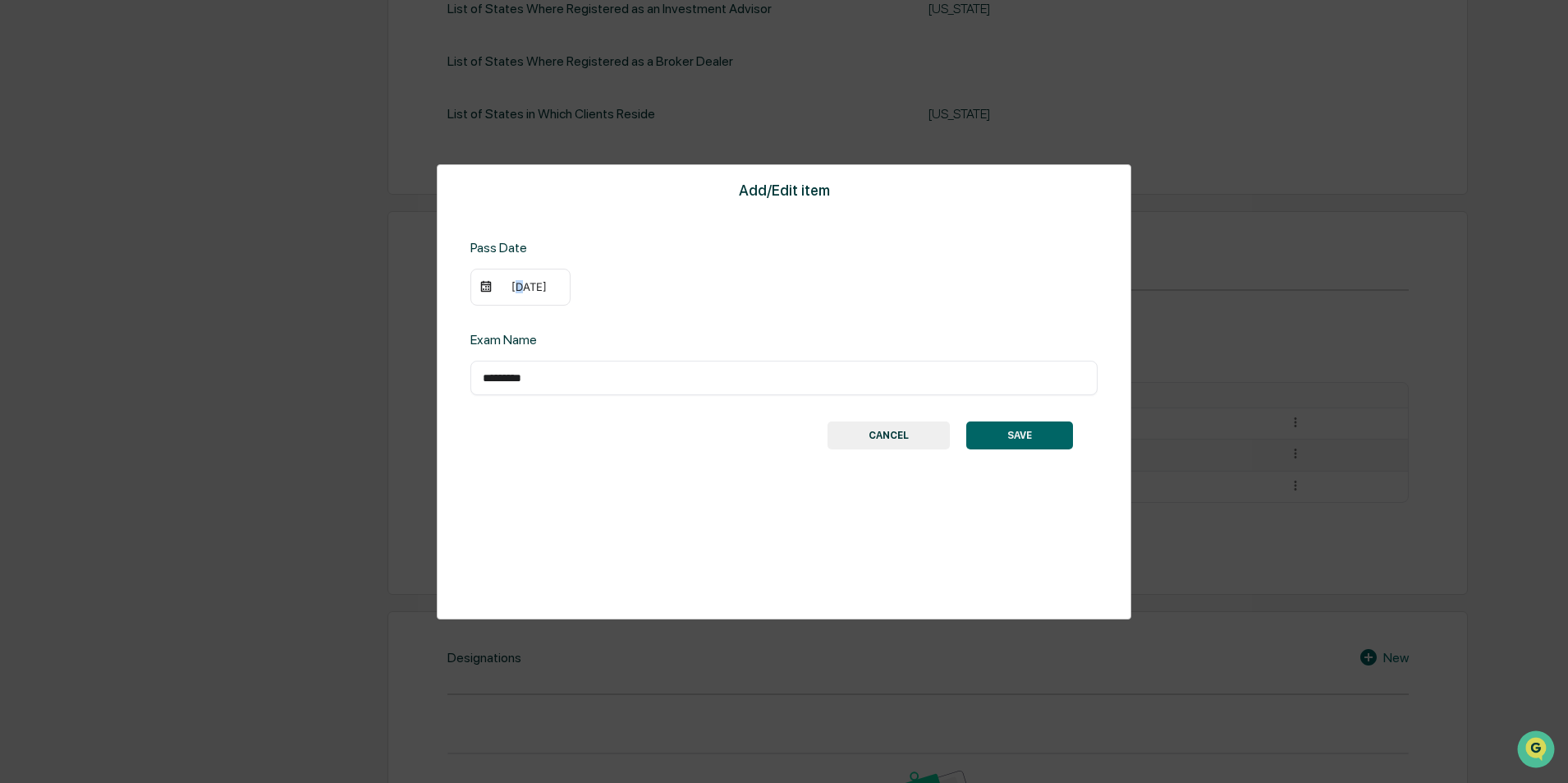
click at [511, 294] on div "[DATE]" at bounding box center [520, 288] width 100 height 38
click at [509, 297] on div "[DATE]" at bounding box center [520, 288] width 100 height 38
click at [504, 289] on div "[DATE]" at bounding box center [528, 287] width 65 height 13
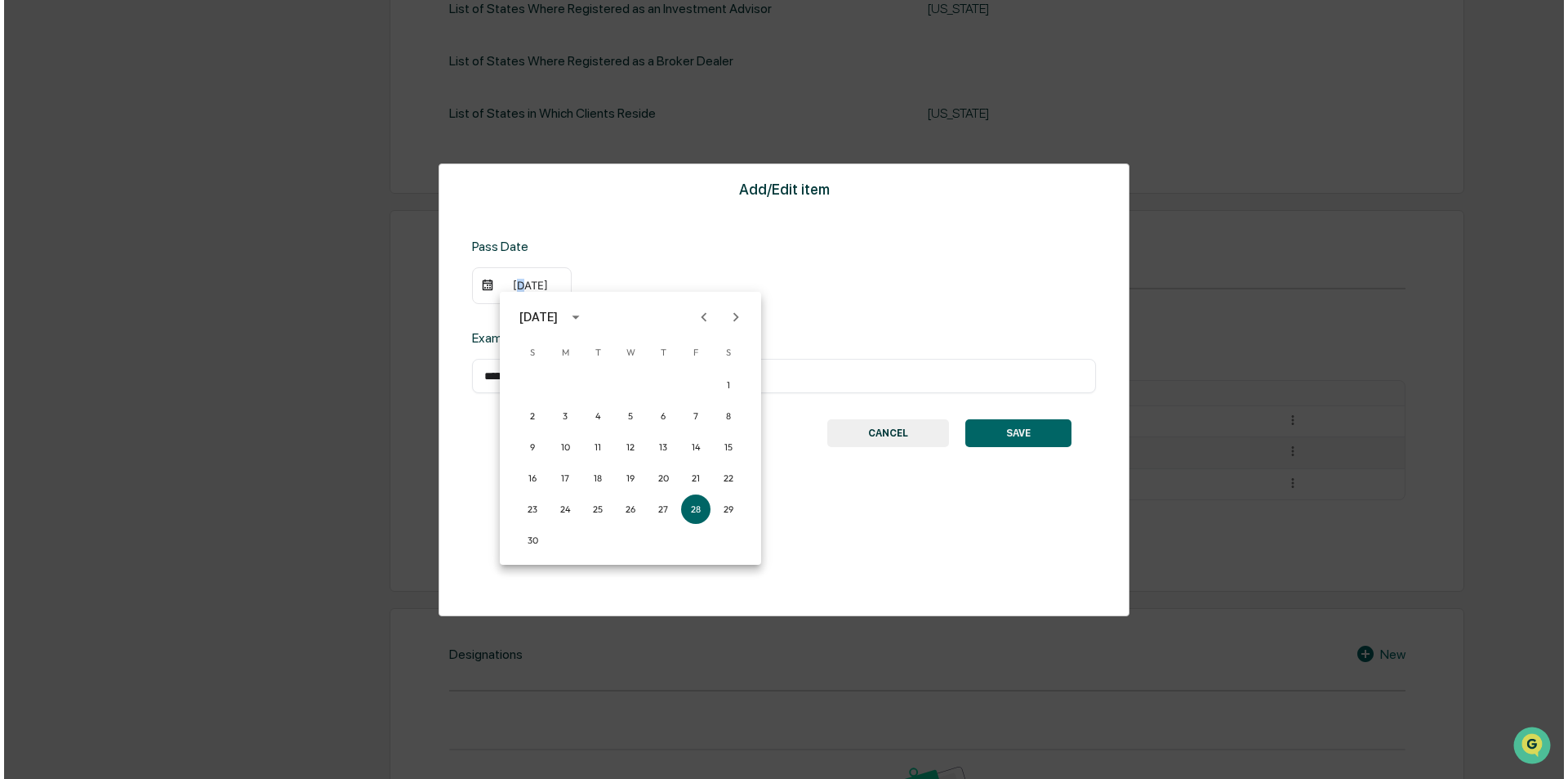
scroll to position [619, 0]
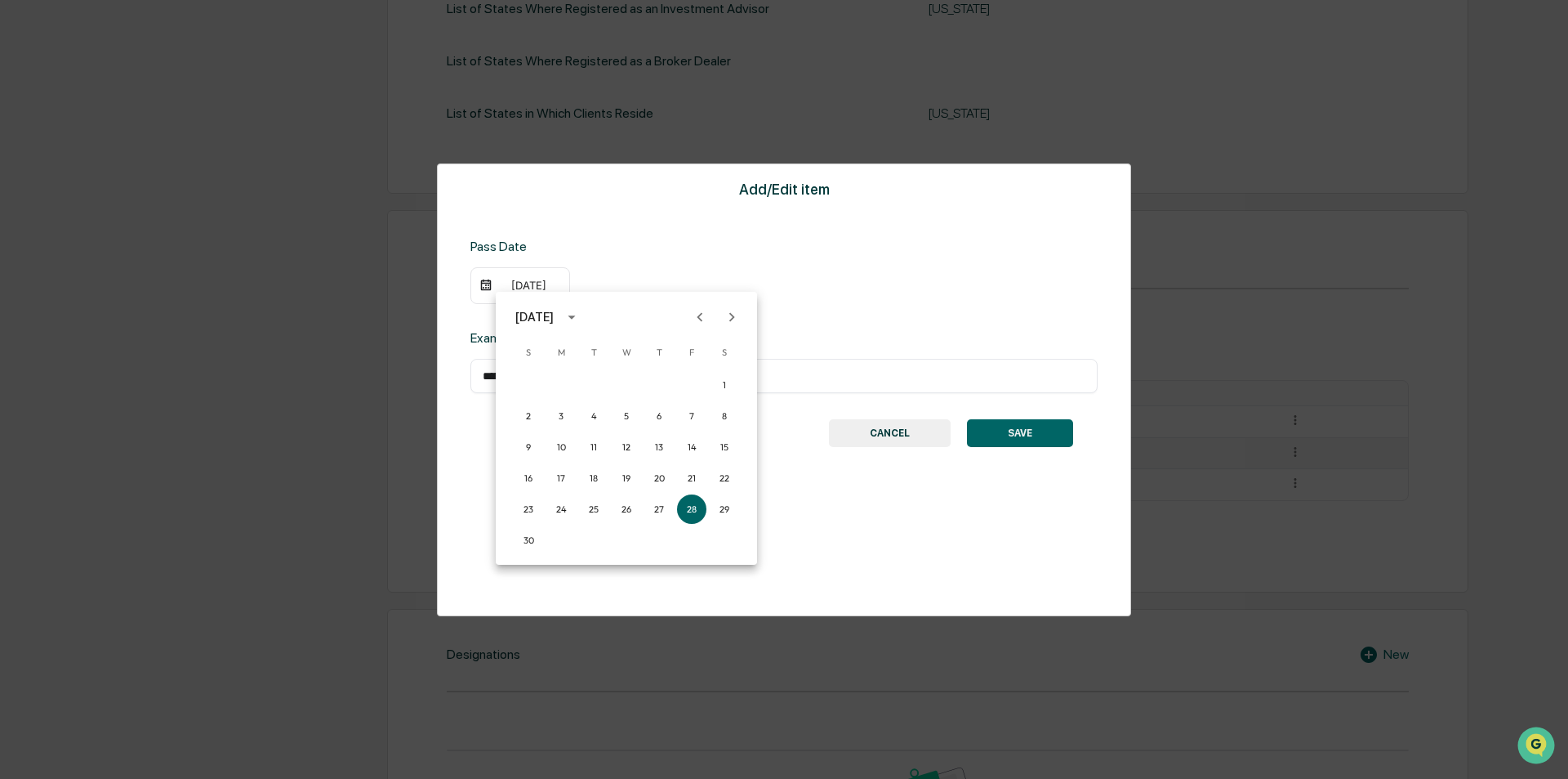
click at [529, 315] on div "[DATE]" at bounding box center [534, 317] width 39 height 18
click at [697, 315] on icon "Previous month" at bounding box center [700, 317] width 18 height 18
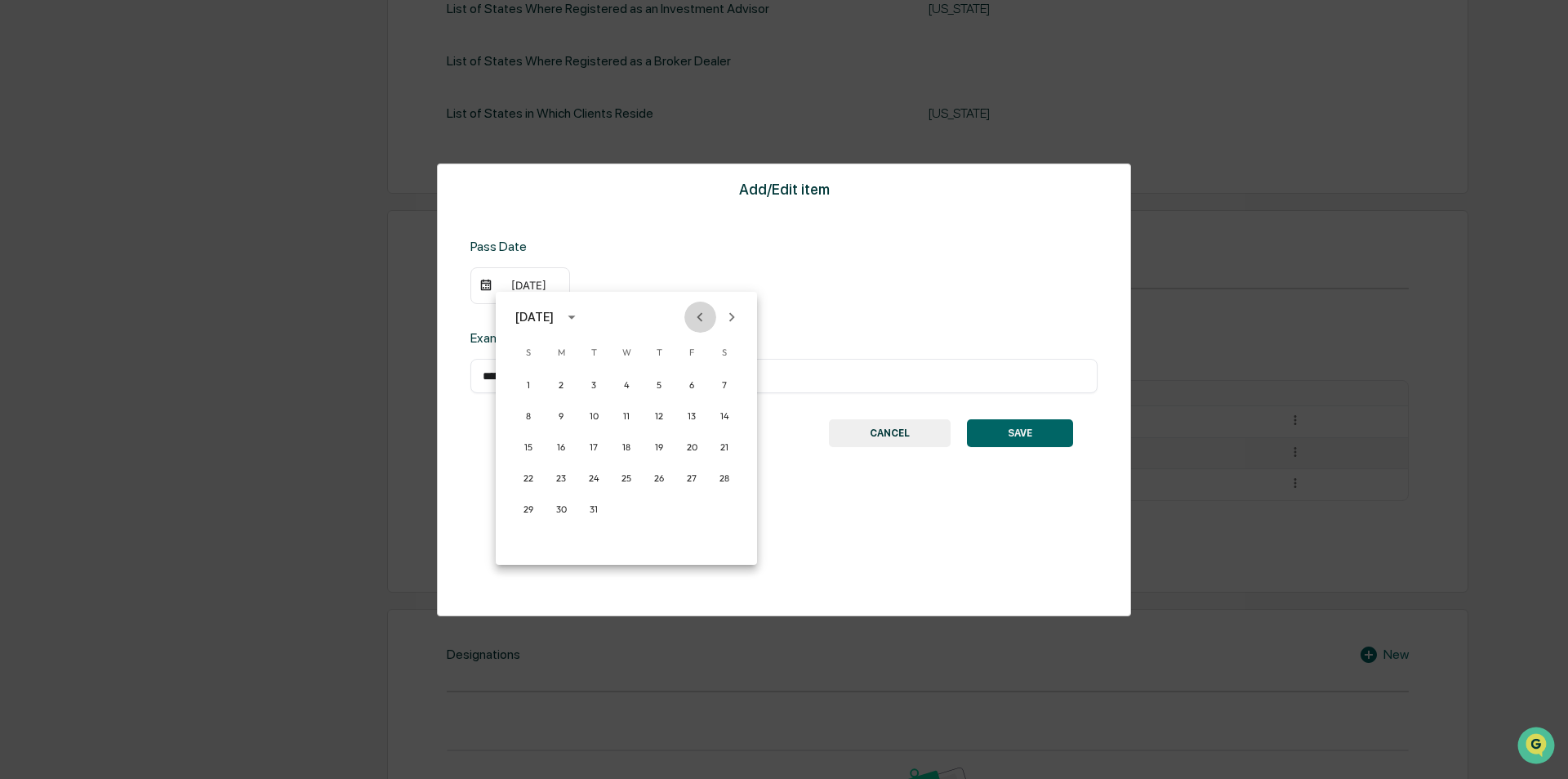
click at [697, 315] on icon "Previous month" at bounding box center [700, 317] width 18 height 18
click at [661, 477] on button "26" at bounding box center [659, 478] width 30 height 30
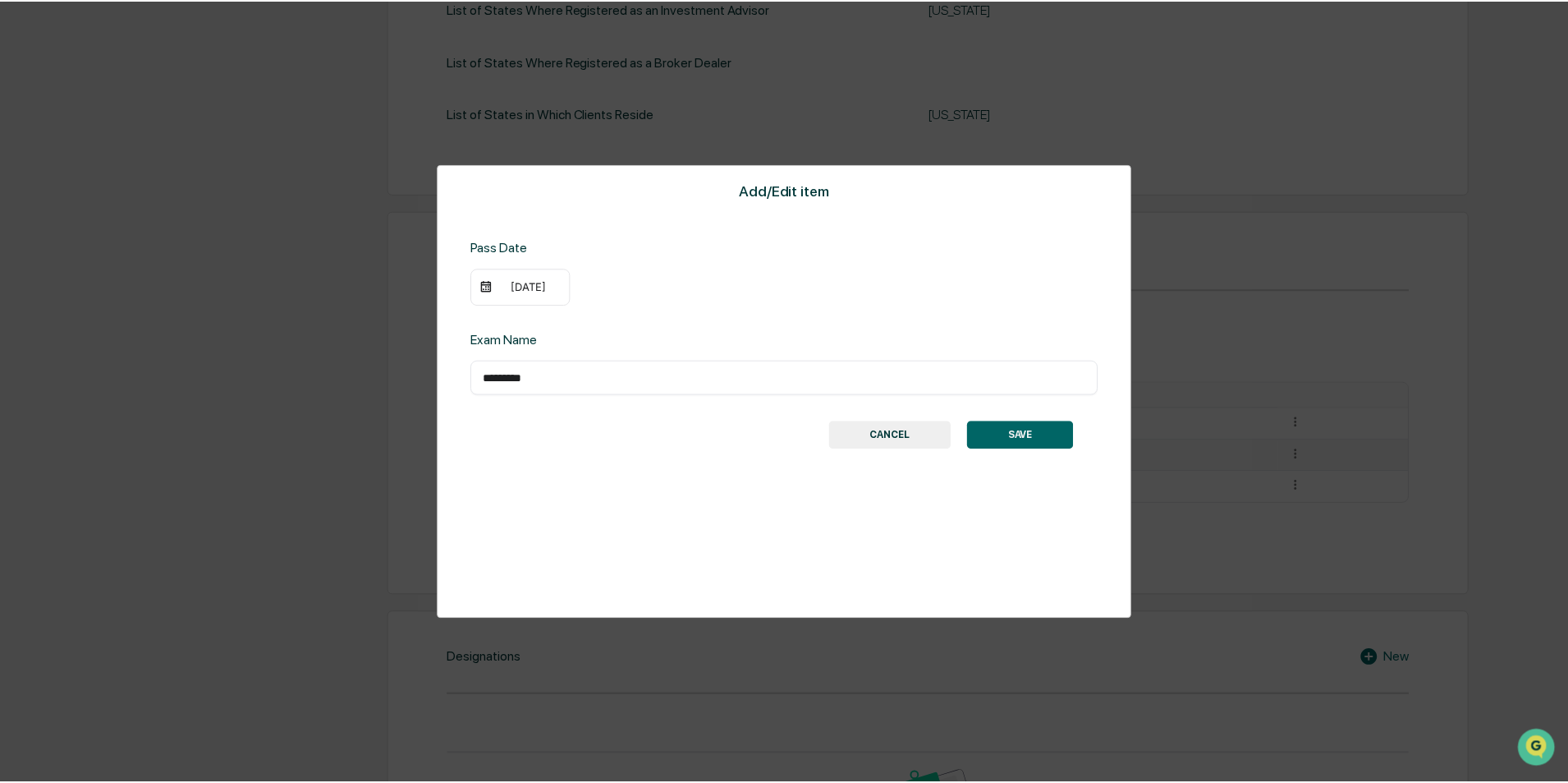
scroll to position [621, 0]
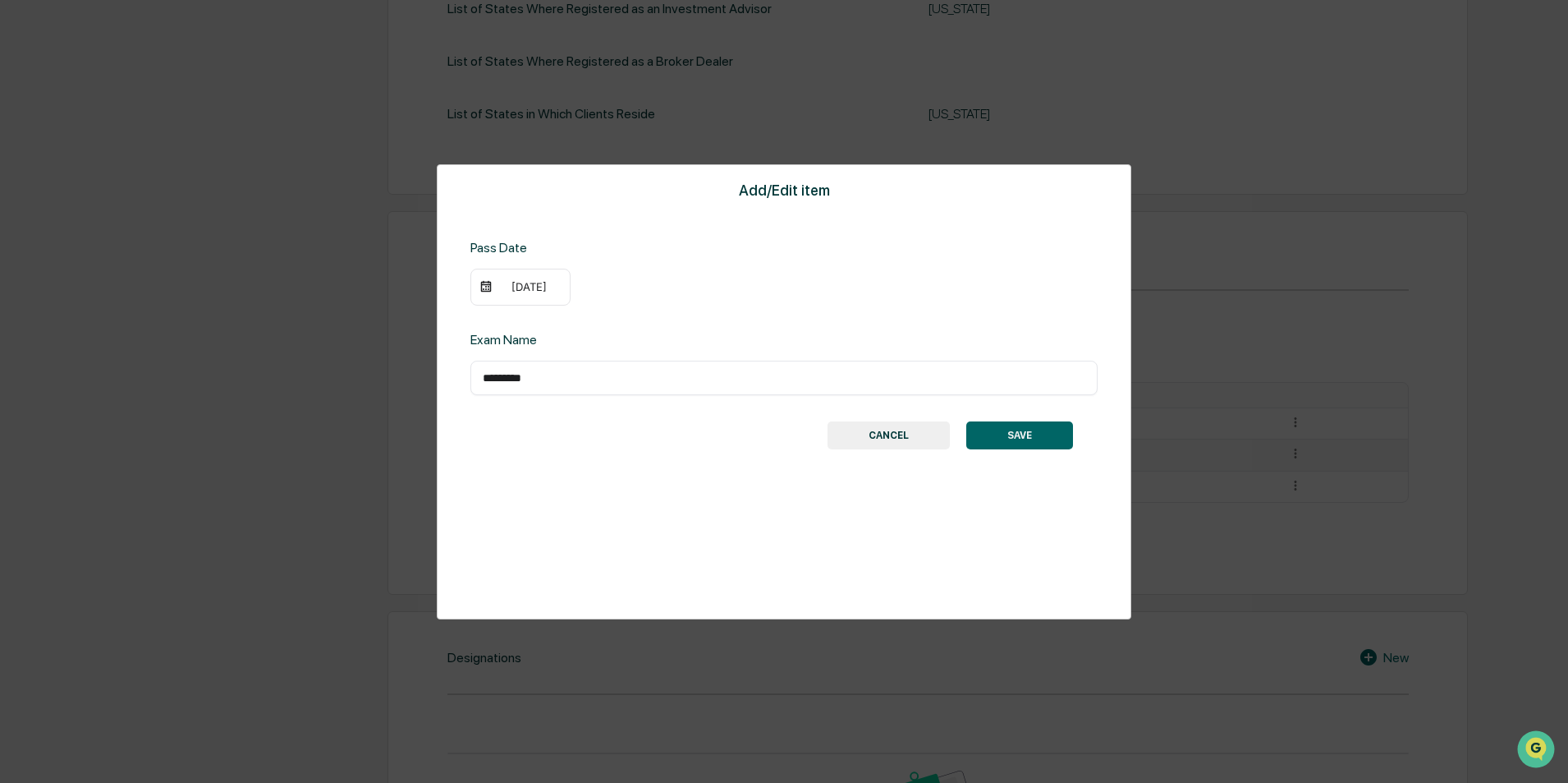
click at [995, 438] on button "SAVE" at bounding box center [1019, 436] width 107 height 28
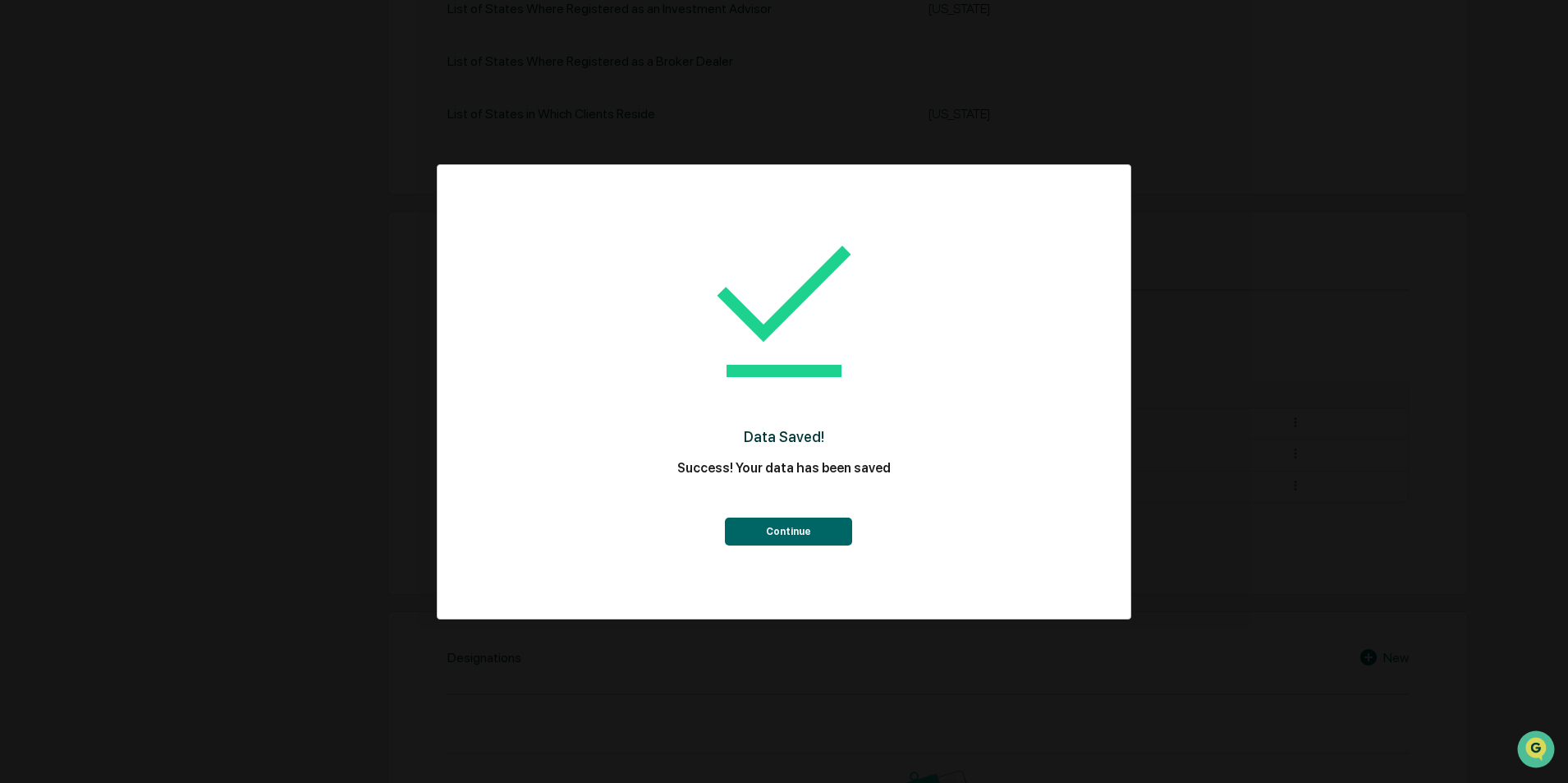
click at [792, 533] on button "Continue" at bounding box center [789, 532] width 127 height 28
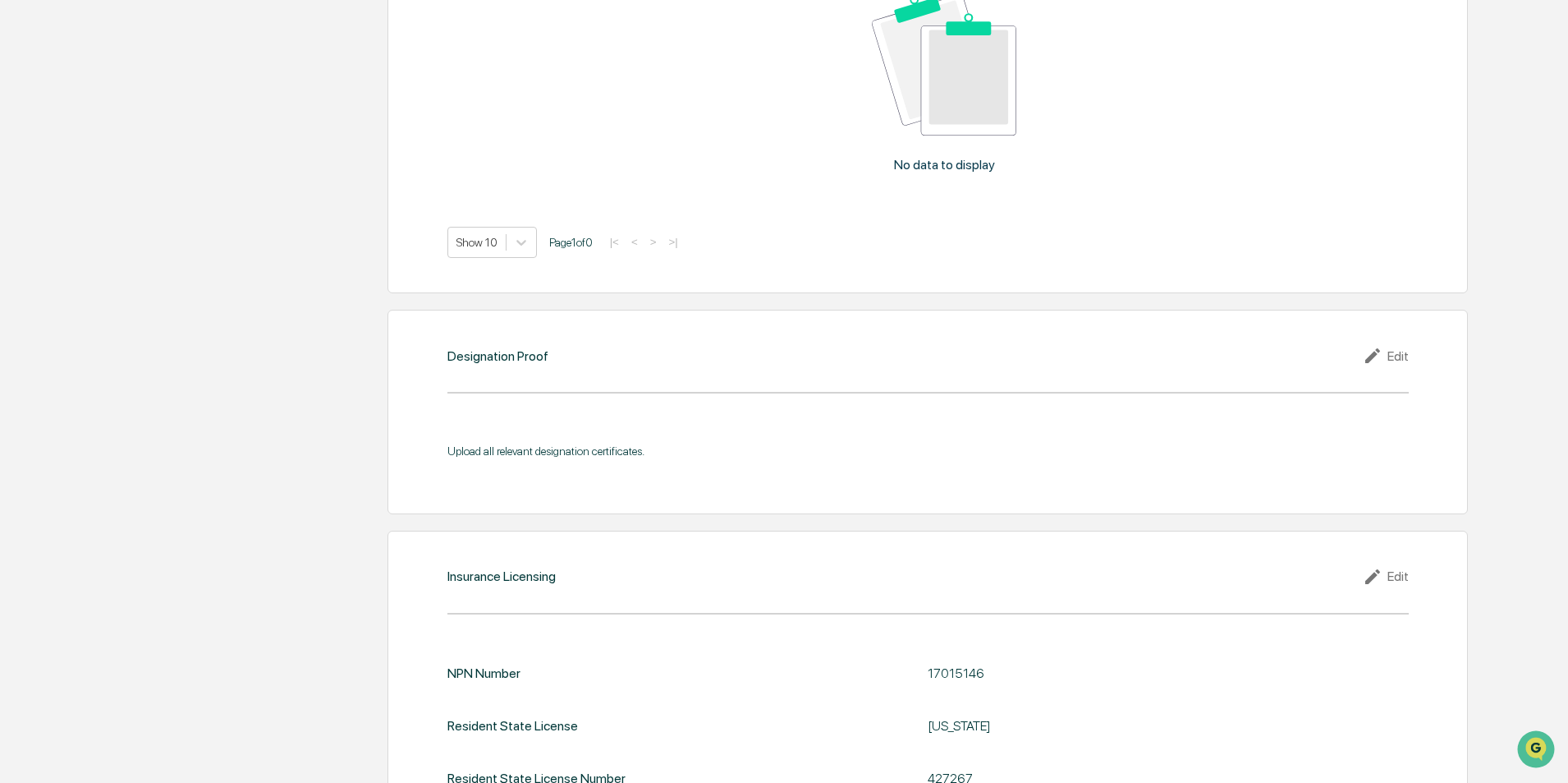
scroll to position [1404, 0]
click at [1392, 355] on div "Edit" at bounding box center [1386, 352] width 46 height 20
